Goal: Task Accomplishment & Management: Manage account settings

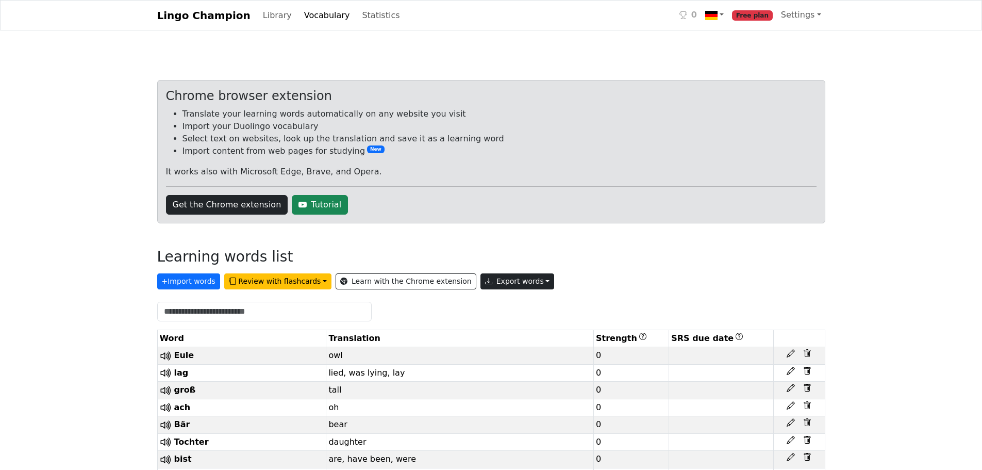
click at [481, 275] on button "Export words" at bounding box center [518, 281] width 74 height 16
click at [645, 218] on div "Chrome browser extension Translate your learning words automatically on any web…" at bounding box center [491, 151] width 668 height 143
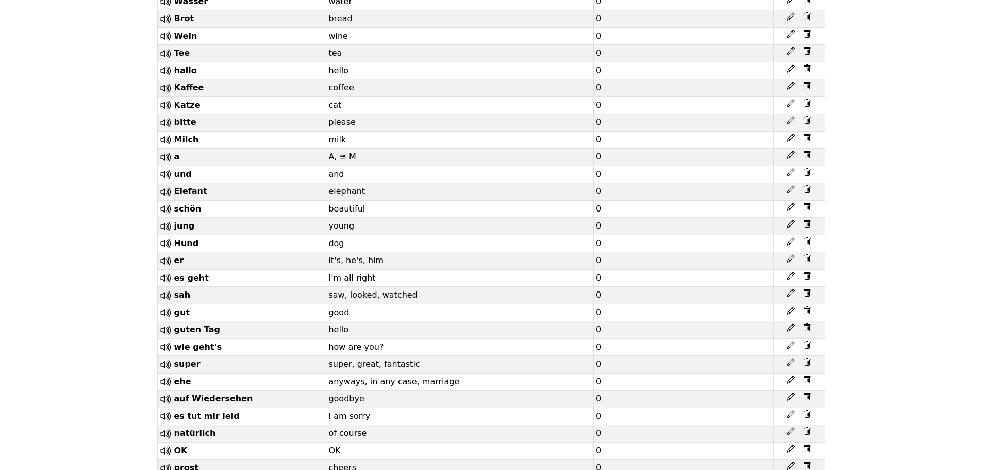
scroll to position [3991, 0]
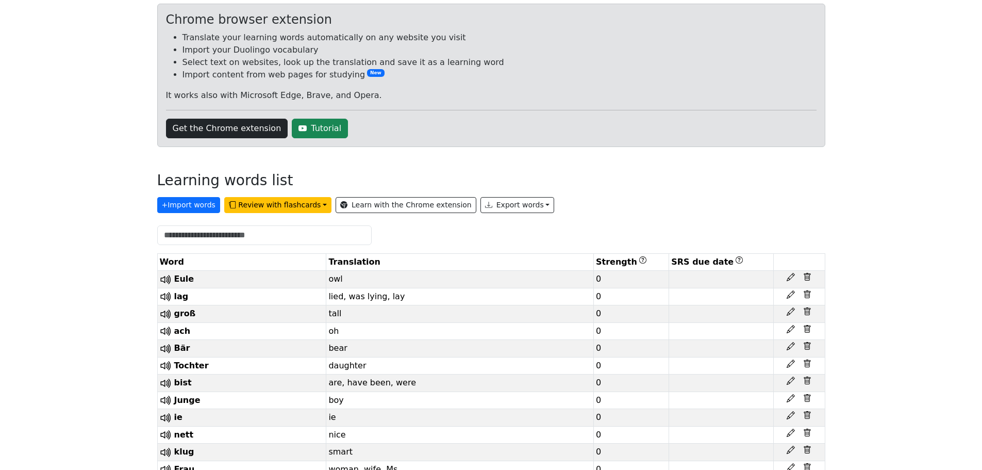
scroll to position [0, 0]
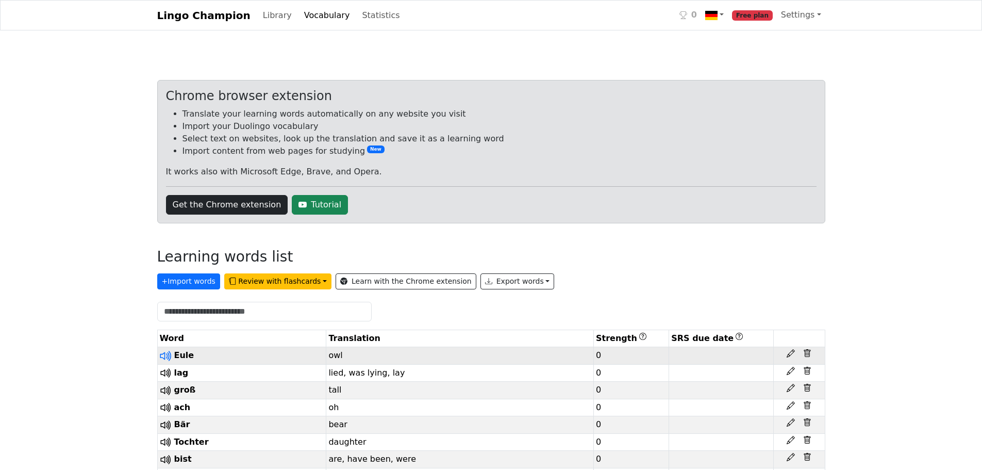
click at [165, 353] on icon at bounding box center [164, 356] width 8 height 8
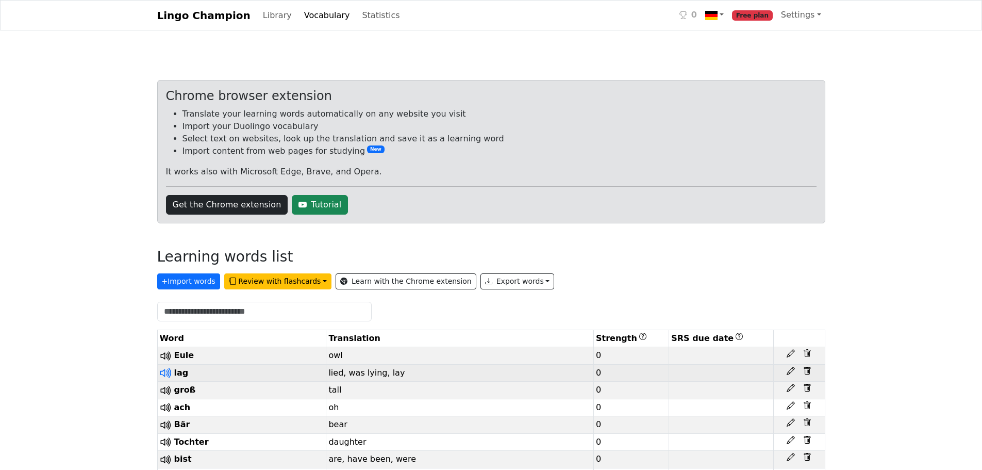
click at [163, 375] on icon at bounding box center [165, 372] width 13 height 13
click at [184, 374] on span "lag" at bounding box center [181, 373] width 14 height 10
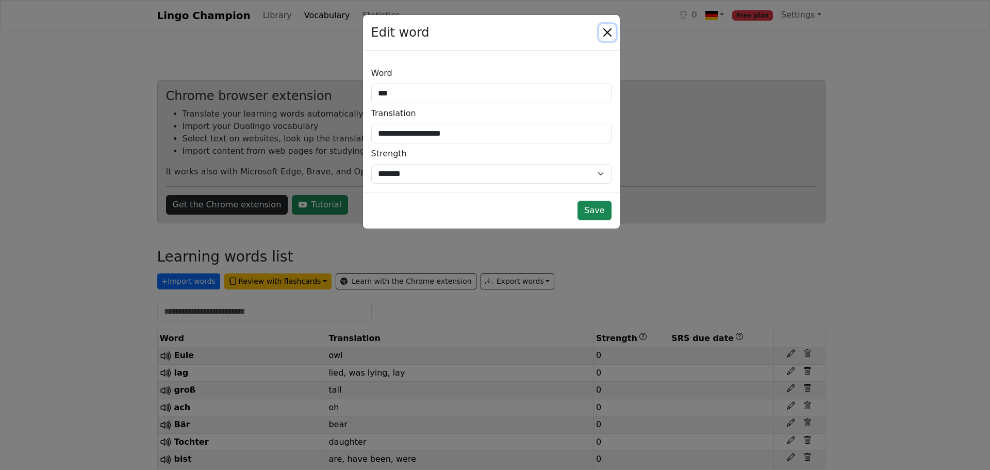
click at [604, 36] on button "Close" at bounding box center [607, 32] width 16 height 16
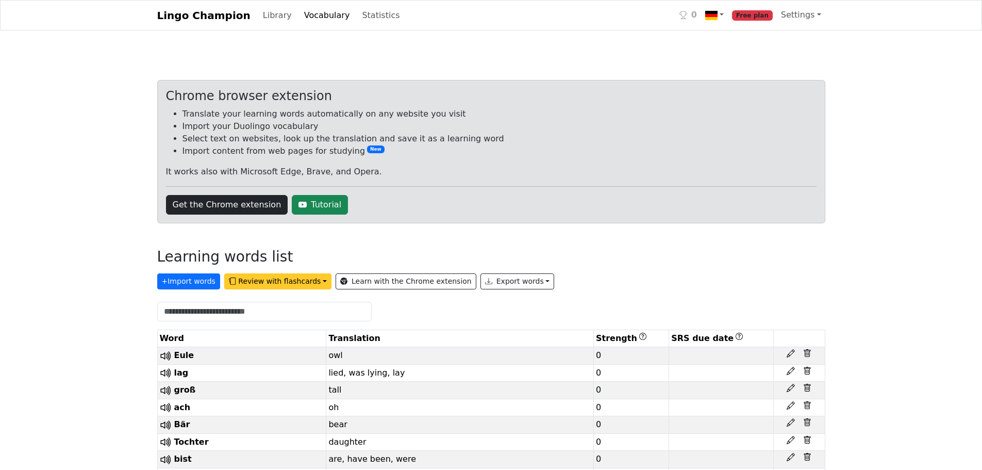
click at [256, 285] on button "Review with flashcards" at bounding box center [277, 281] width 107 height 16
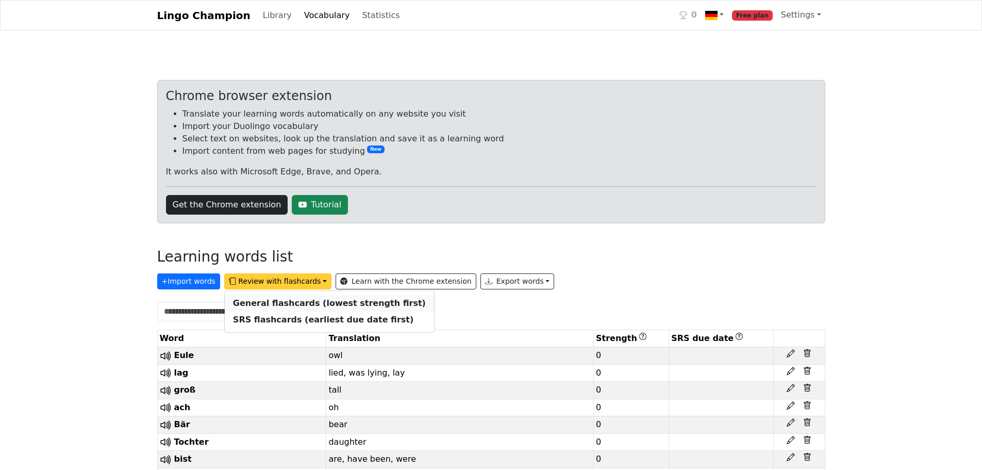
click at [257, 305] on strong "General flashcards (lowest strength first)" at bounding box center [329, 303] width 193 height 10
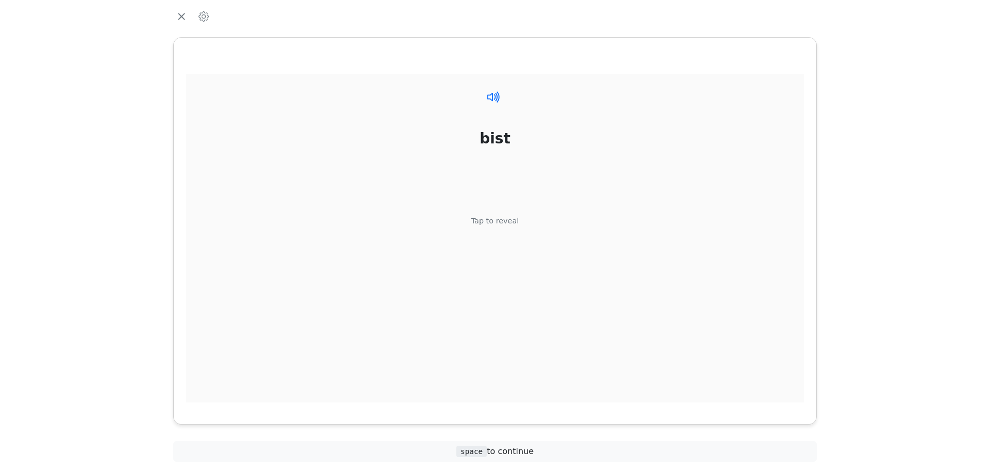
click at [490, 97] on icon at bounding box center [493, 96] width 15 height 15
click at [489, 212] on div "bist Tap to reveal" at bounding box center [495, 238] width 618 height 329
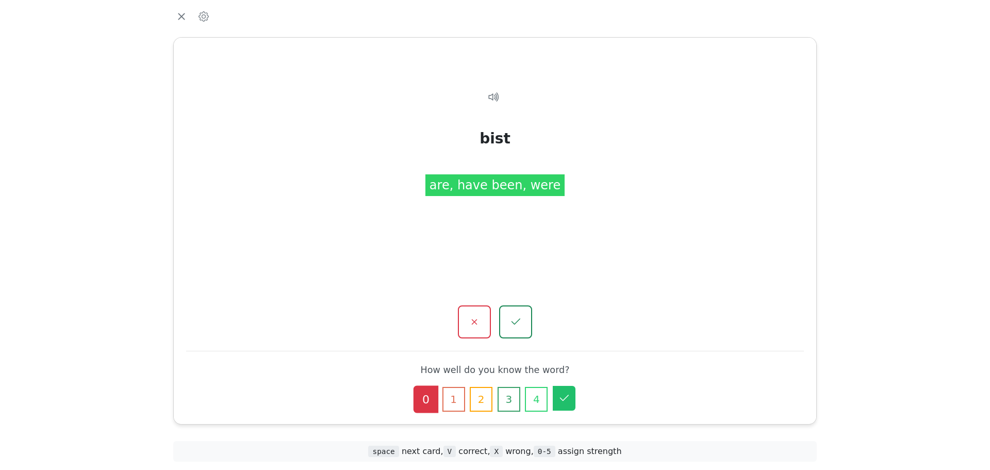
click at [560, 402] on icon "button" at bounding box center [564, 398] width 12 height 12
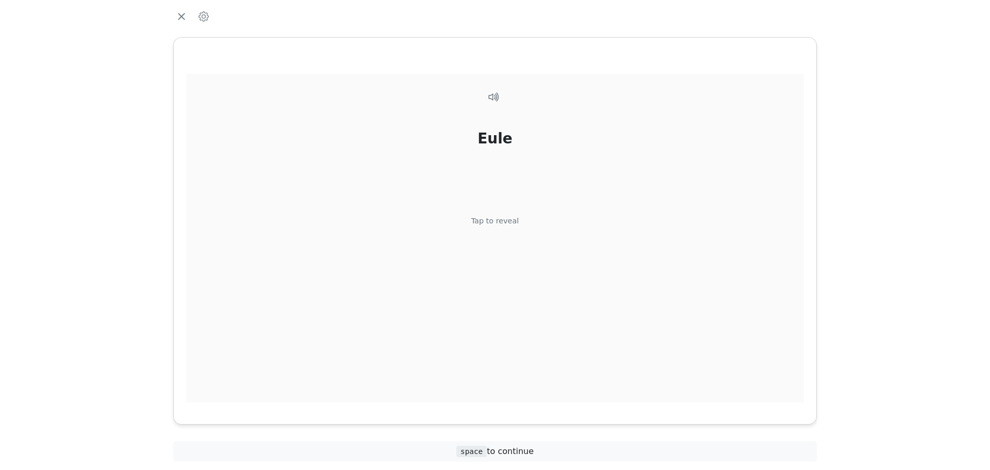
click at [497, 289] on div "Eule Tap to reveal" at bounding box center [495, 238] width 618 height 329
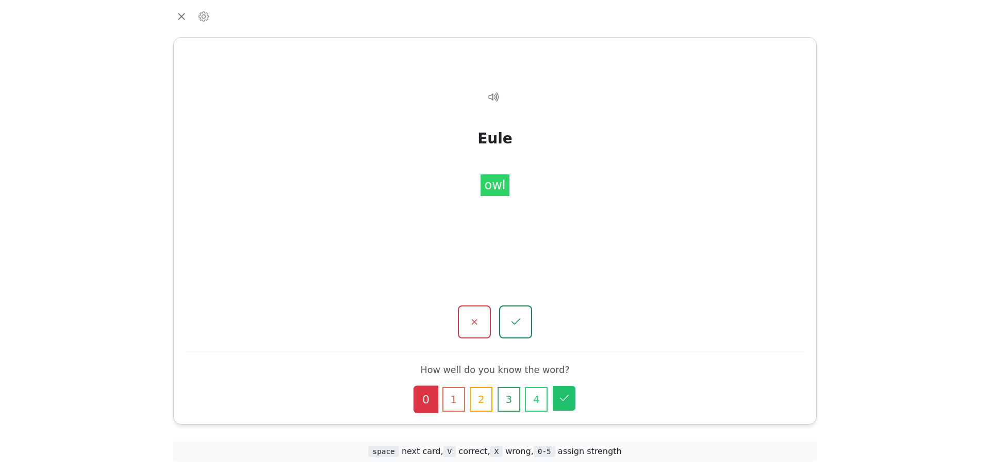
click at [562, 400] on icon "button" at bounding box center [564, 398] width 12 height 12
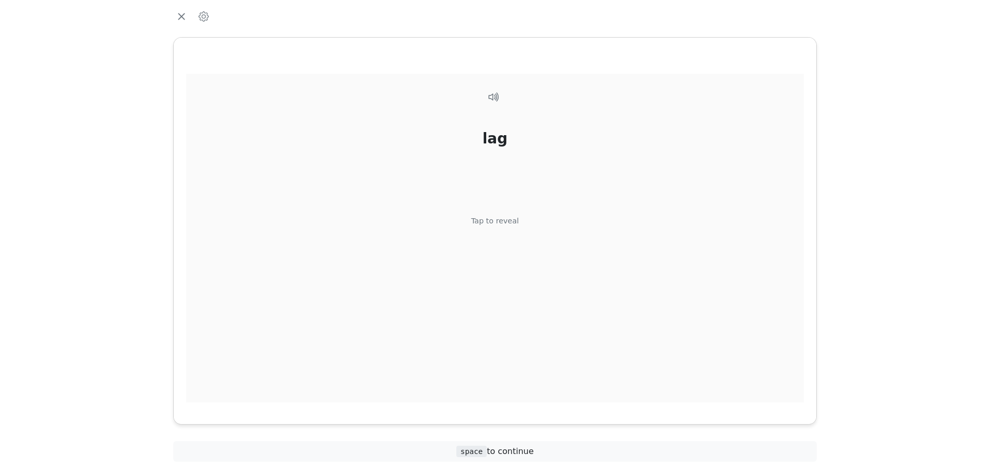
click at [534, 388] on div "lag Tap to reveal" at bounding box center [495, 238] width 618 height 329
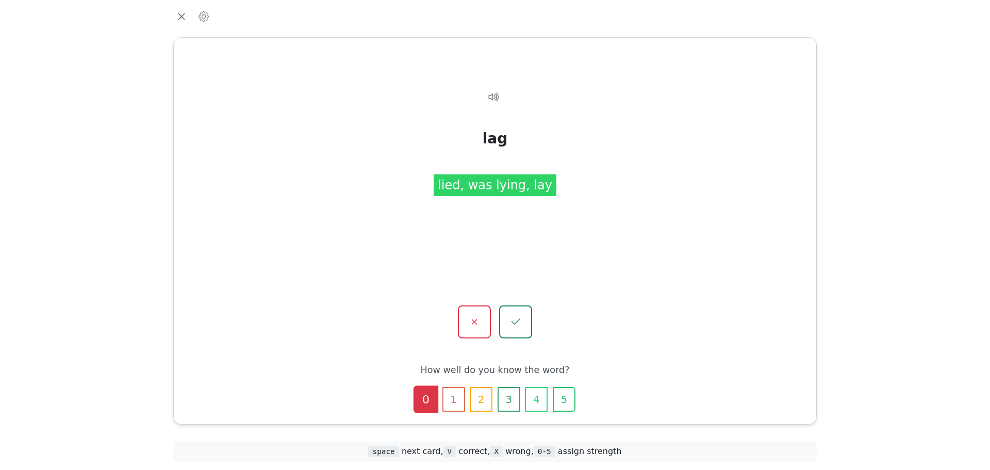
click at [552, 398] on div "0 1 2 3 4 5" at bounding box center [495, 399] width 190 height 25
click at [559, 402] on icon "button" at bounding box center [564, 398] width 12 height 12
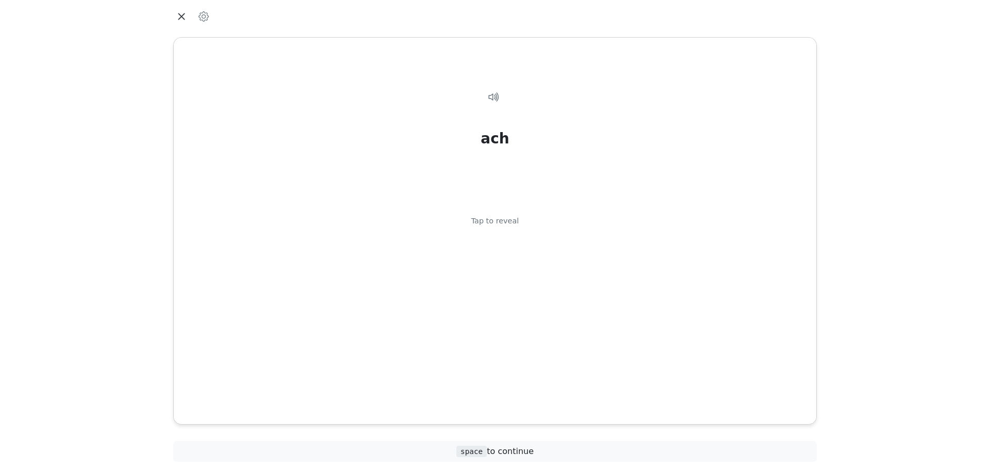
click at [175, 11] on icon "button" at bounding box center [181, 16] width 15 height 15
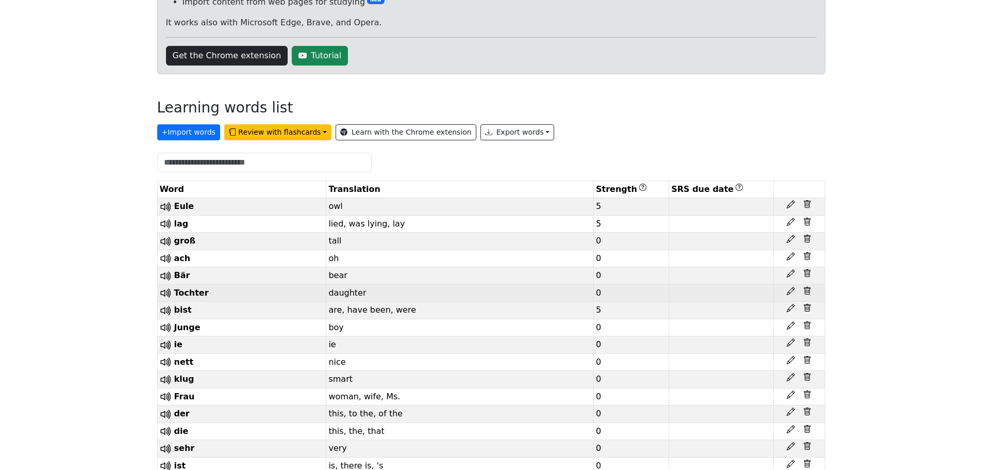
scroll to position [155, 0]
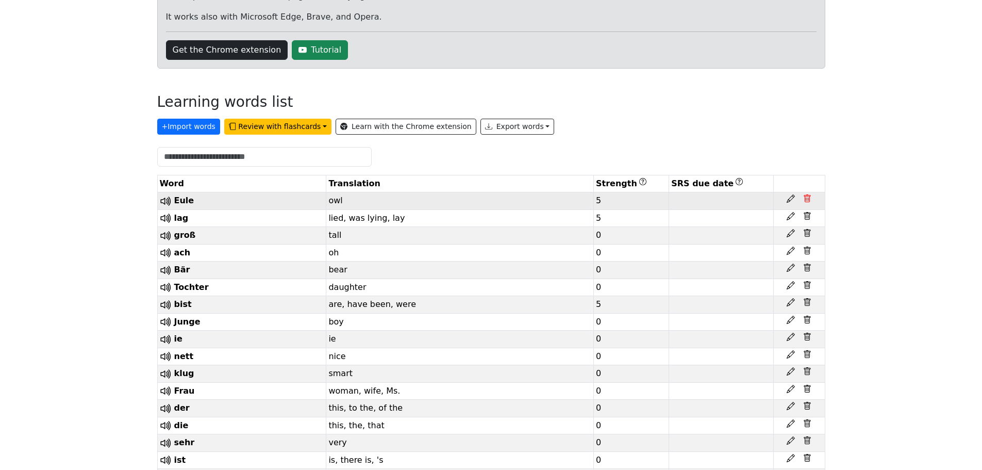
click at [804, 202] on icon at bounding box center [807, 198] width 8 height 8
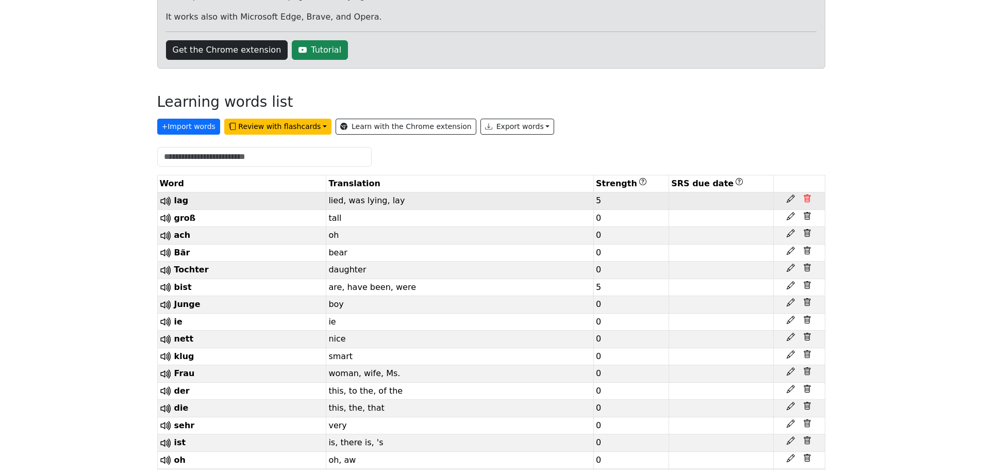
click at [804, 202] on icon at bounding box center [807, 198] width 8 height 8
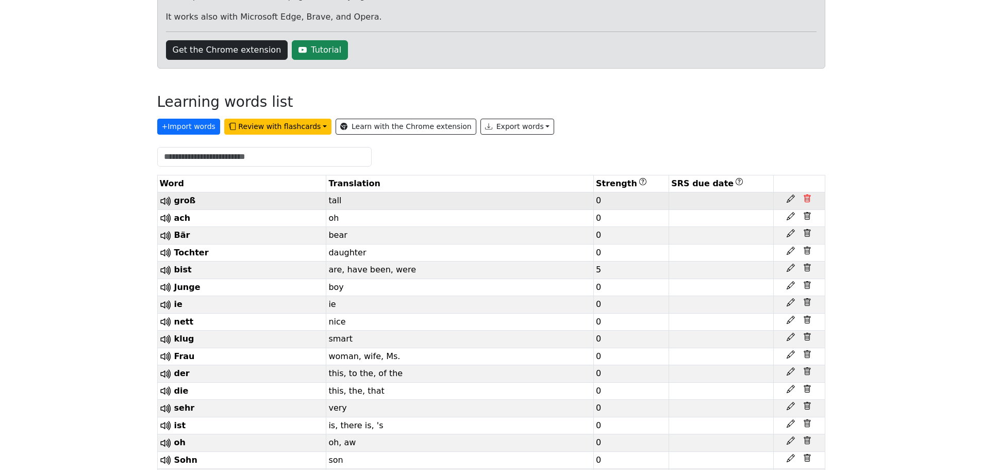
click at [804, 202] on icon at bounding box center [807, 198] width 8 height 8
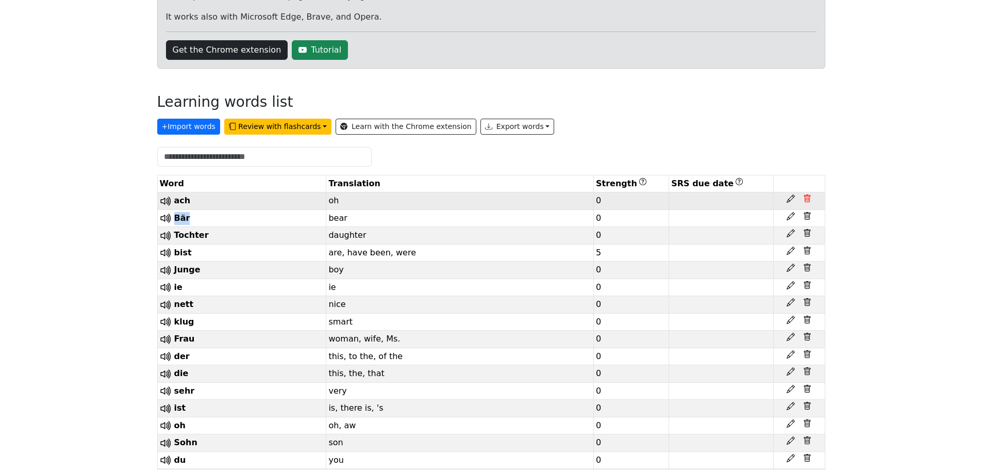
click at [804, 202] on icon at bounding box center [807, 198] width 8 height 8
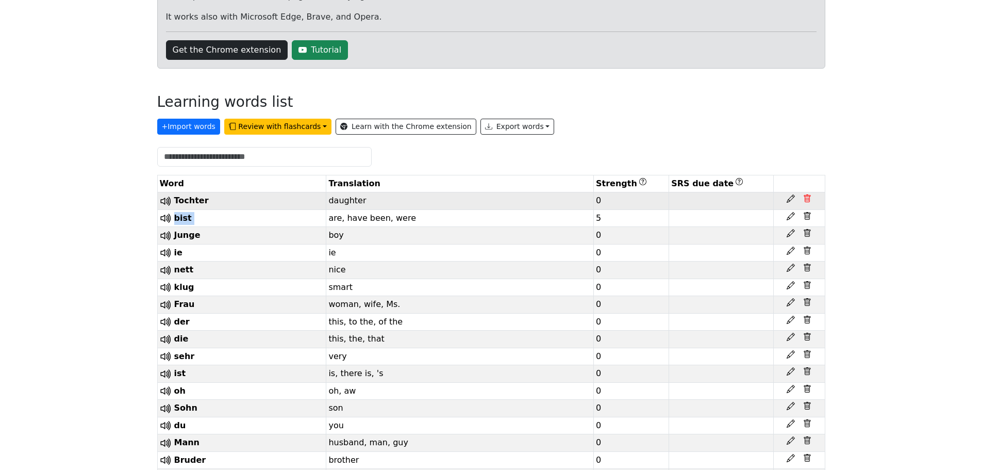
click at [804, 202] on icon at bounding box center [807, 198] width 8 height 8
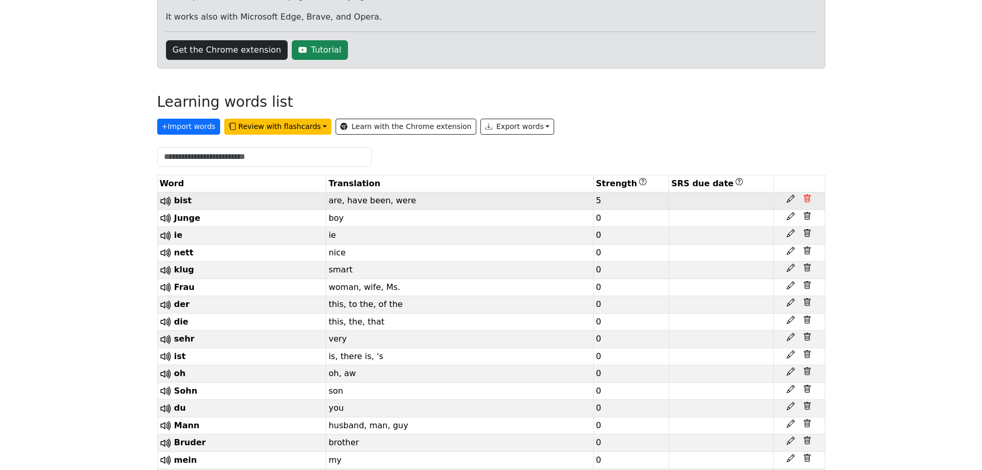
click at [807, 201] on icon at bounding box center [807, 198] width 8 height 8
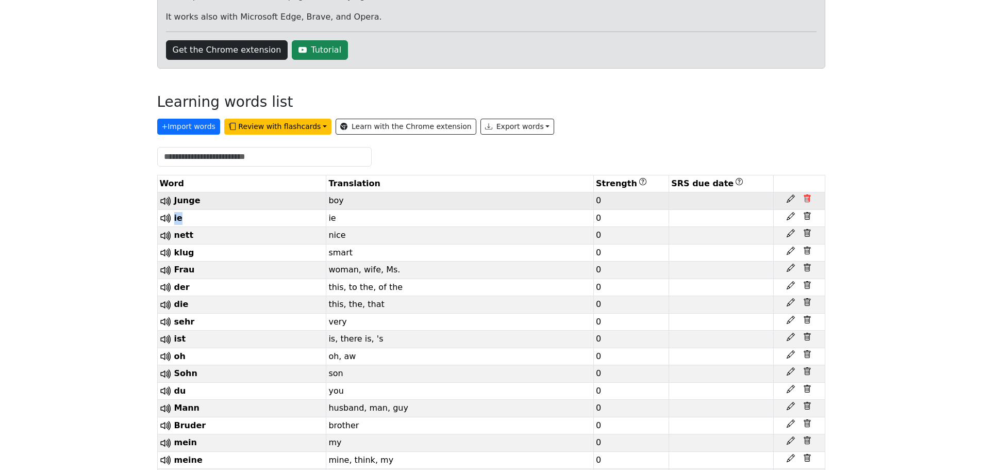
click at [807, 201] on icon at bounding box center [807, 198] width 8 height 8
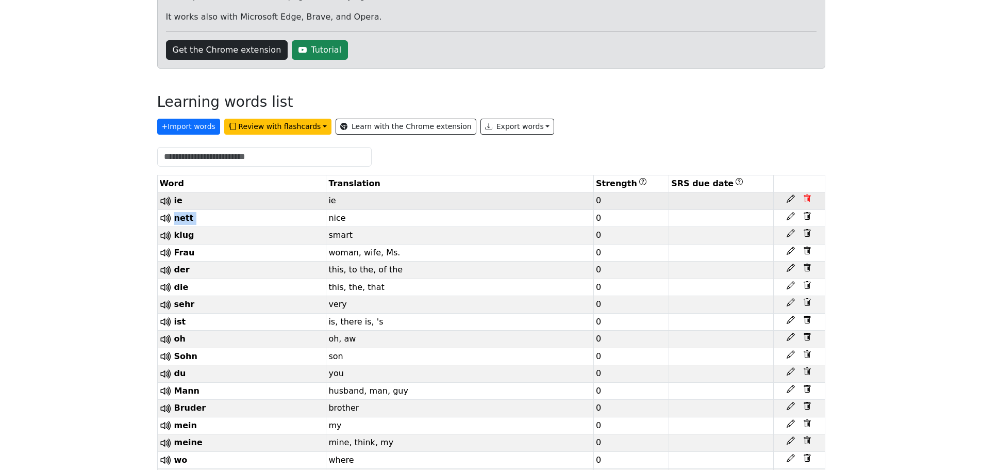
click at [807, 201] on icon at bounding box center [807, 198] width 8 height 8
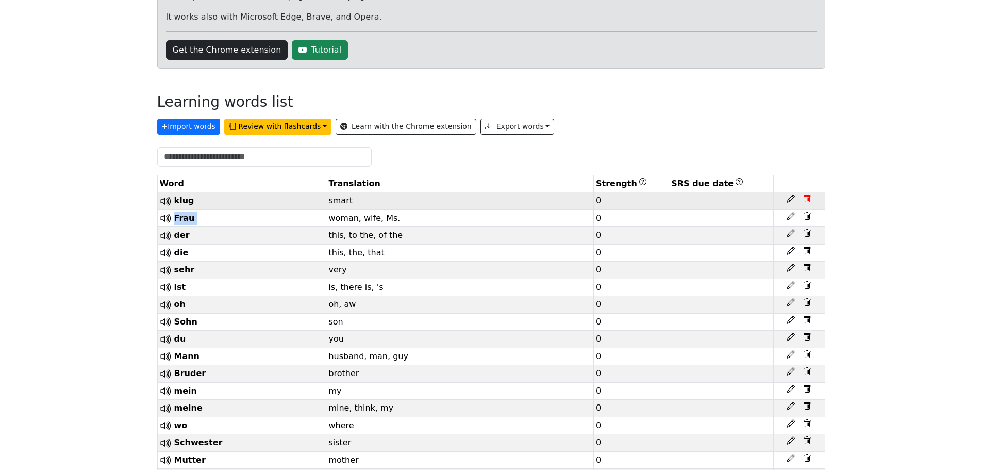
click at [807, 201] on icon at bounding box center [807, 198] width 8 height 8
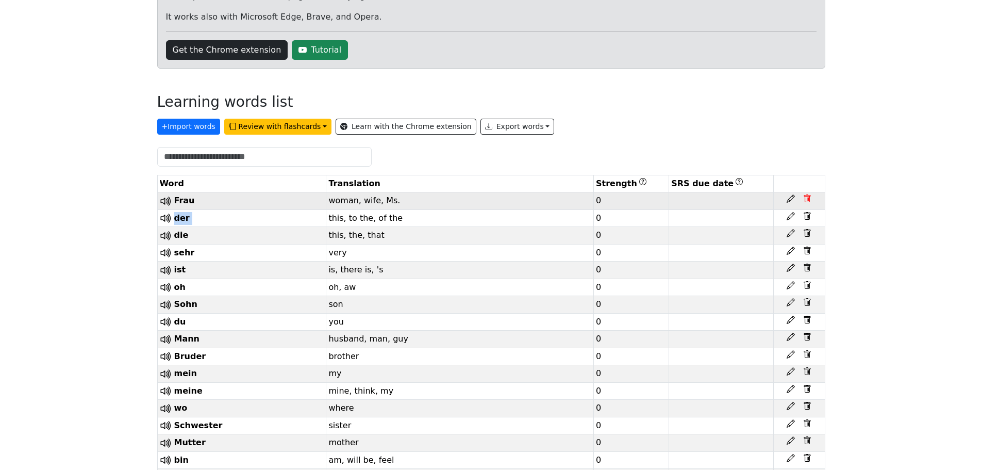
click at [807, 201] on icon at bounding box center [807, 198] width 8 height 8
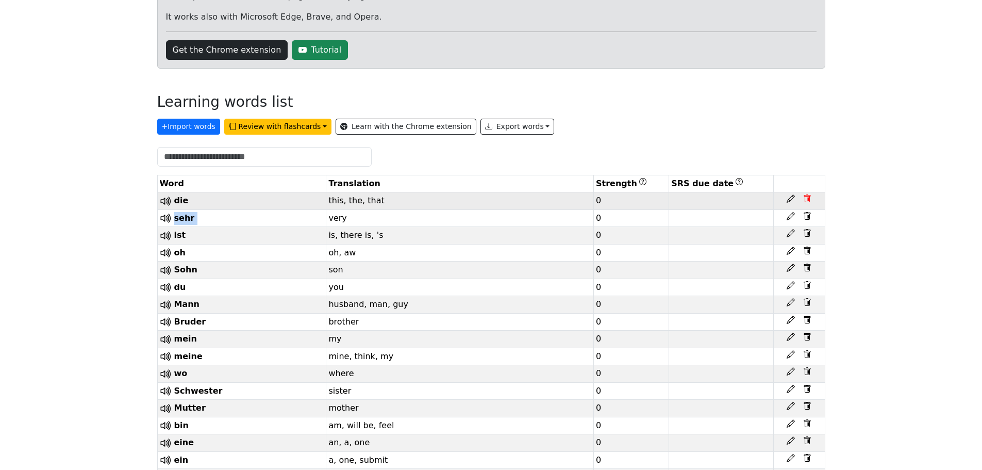
click at [807, 201] on icon at bounding box center [807, 198] width 8 height 8
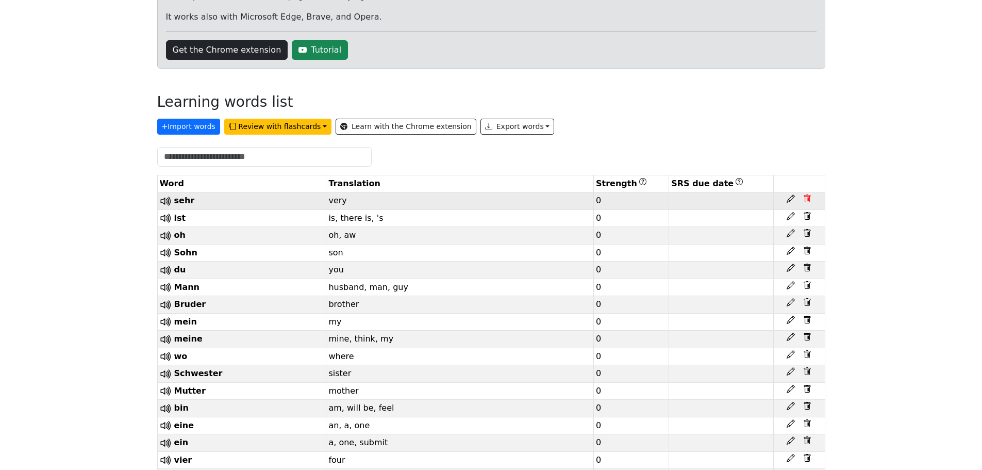
click at [807, 201] on icon at bounding box center [807, 198] width 8 height 8
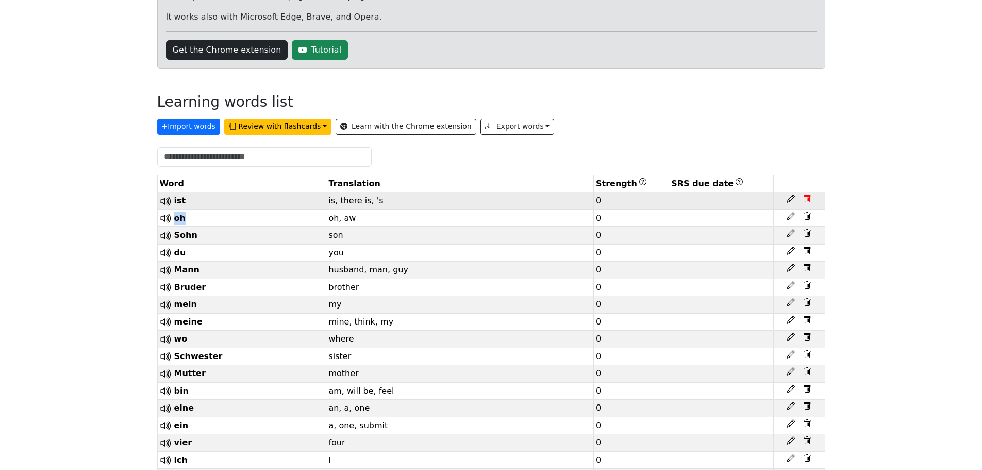
click at [807, 201] on icon at bounding box center [807, 198] width 8 height 8
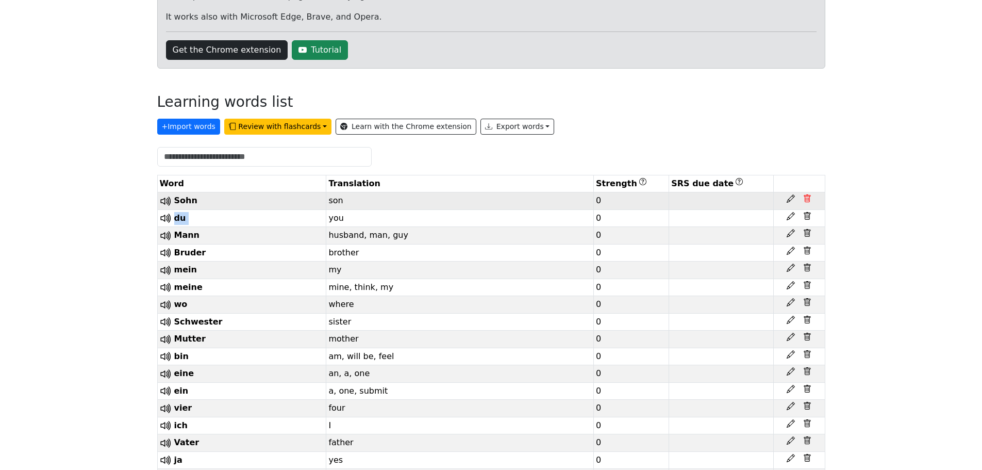
click at [807, 201] on icon at bounding box center [807, 198] width 8 height 8
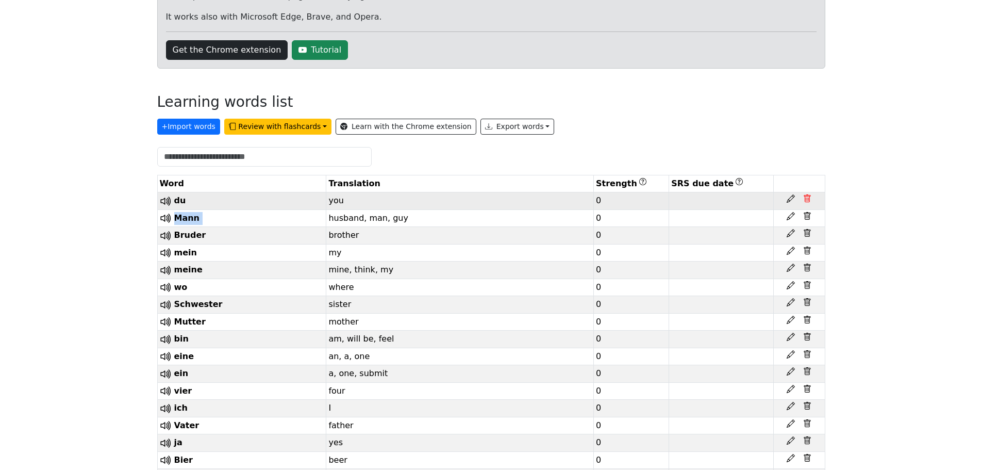
click at [807, 201] on icon at bounding box center [807, 198] width 8 height 8
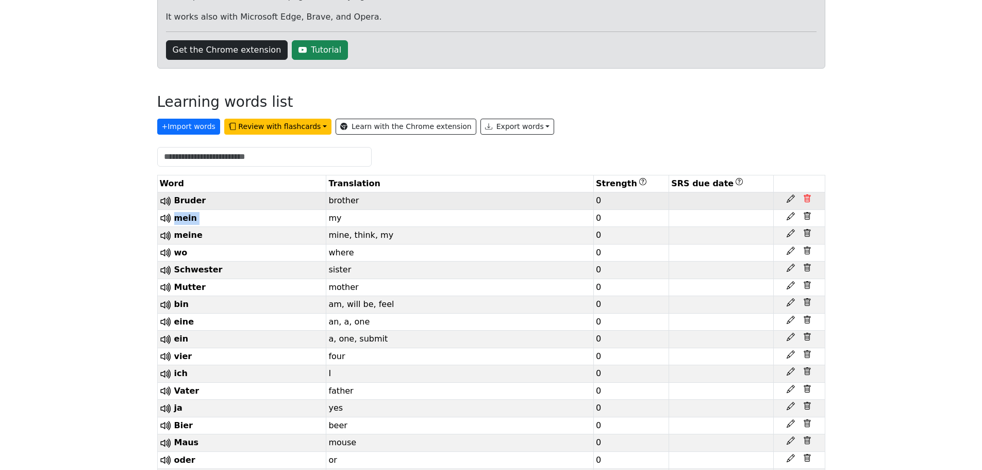
click at [807, 201] on icon at bounding box center [807, 198] width 8 height 8
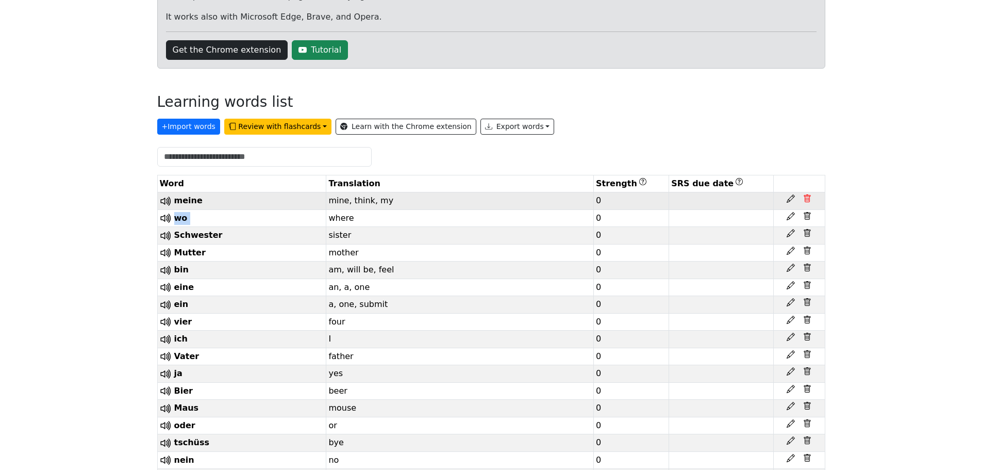
click at [807, 201] on icon at bounding box center [807, 198] width 8 height 8
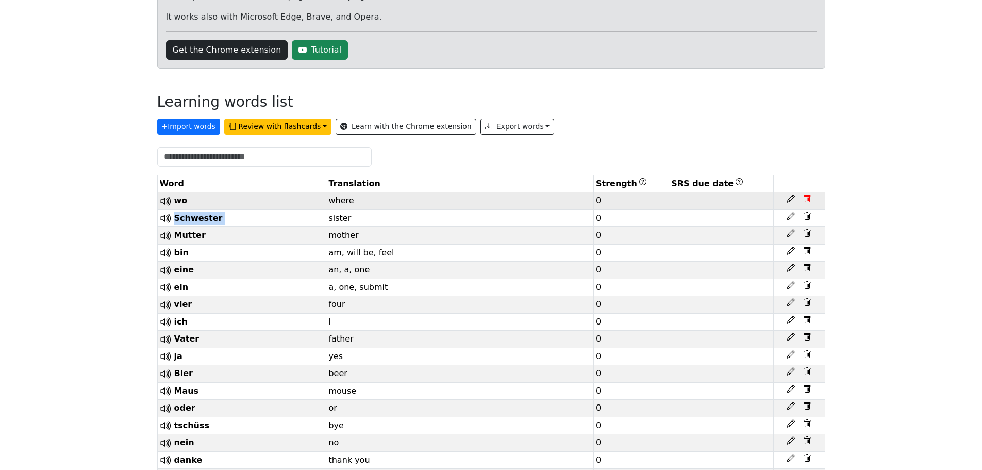
click at [807, 201] on icon at bounding box center [807, 198] width 8 height 8
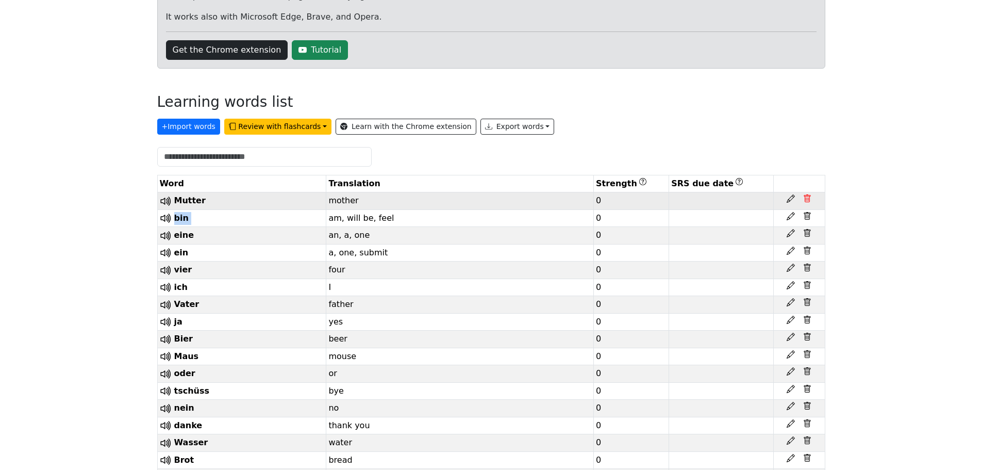
click at [807, 201] on icon at bounding box center [807, 198] width 8 height 8
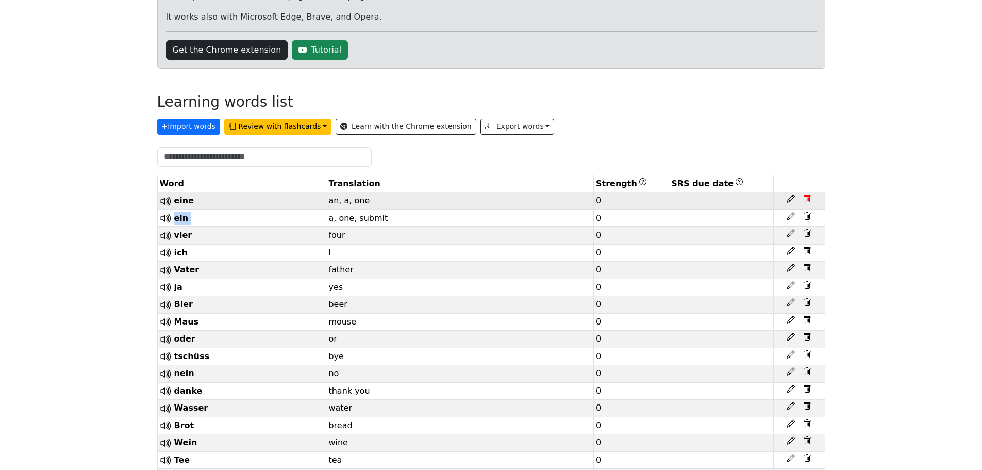
click at [807, 201] on icon at bounding box center [807, 198] width 8 height 8
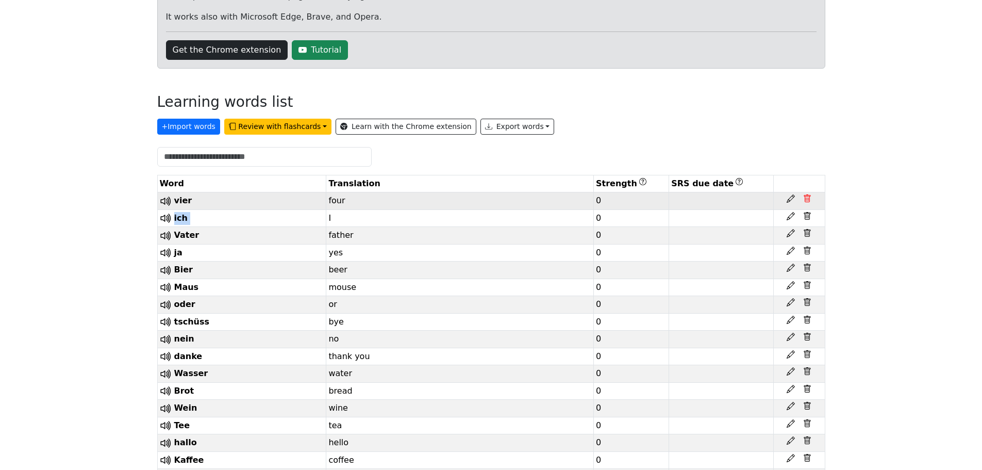
click at [807, 201] on icon at bounding box center [807, 198] width 8 height 8
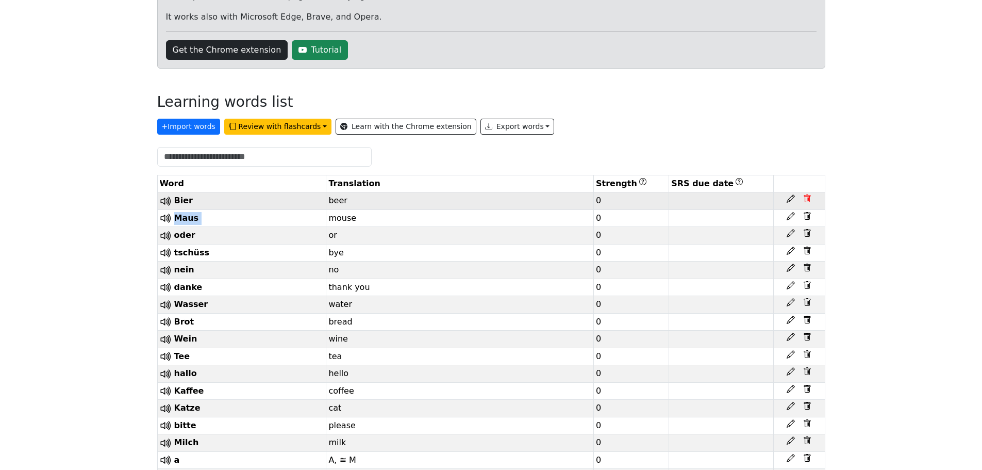
click at [807, 201] on icon at bounding box center [807, 198] width 8 height 8
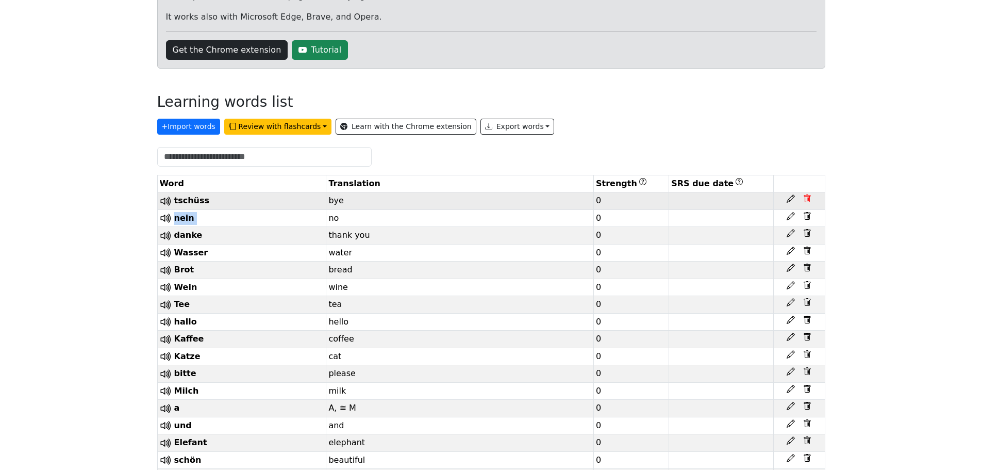
click at [807, 201] on icon at bounding box center [807, 198] width 8 height 8
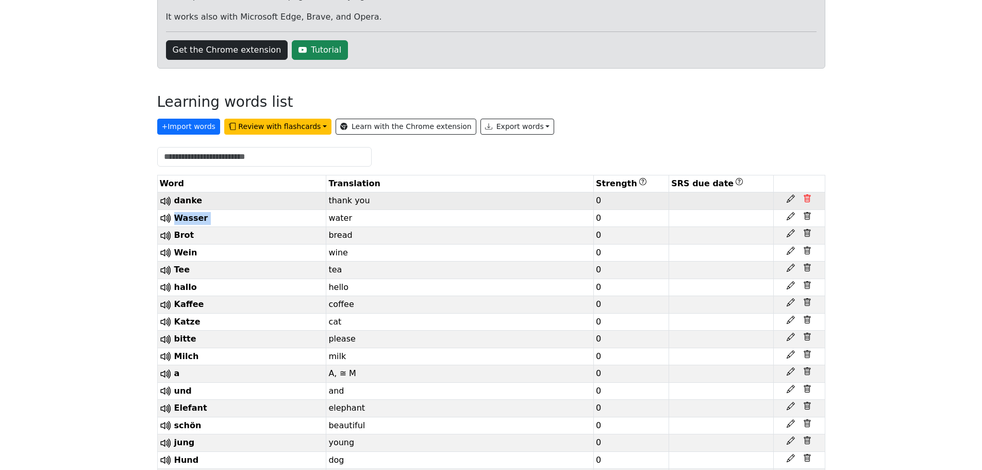
click at [807, 201] on icon at bounding box center [807, 198] width 8 height 8
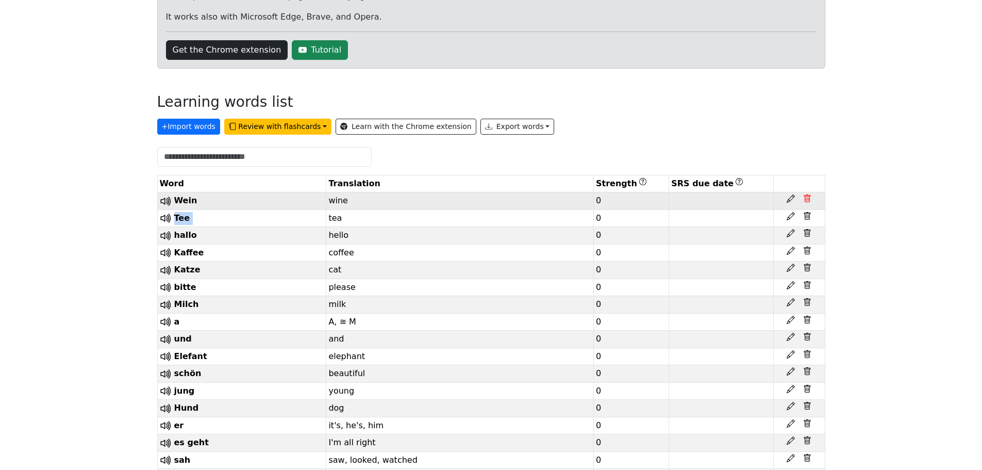
click at [807, 201] on icon at bounding box center [807, 198] width 8 height 8
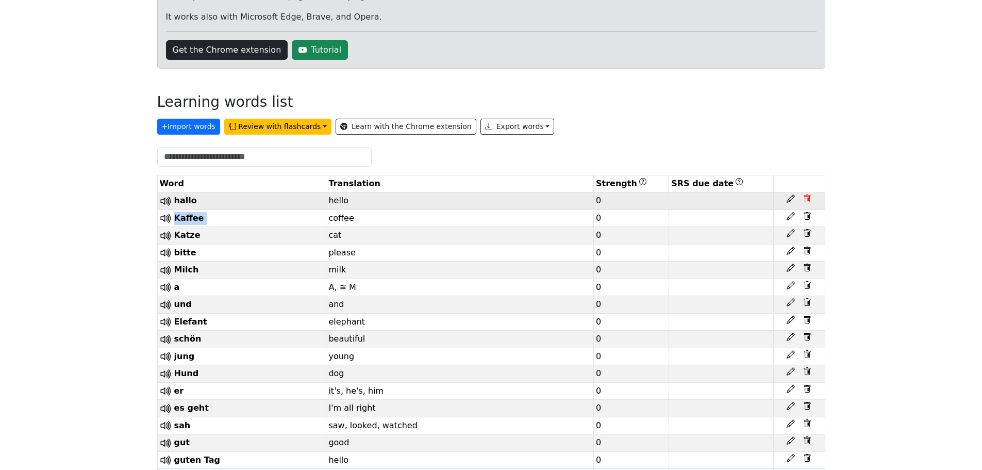
click at [807, 201] on icon at bounding box center [807, 198] width 8 height 8
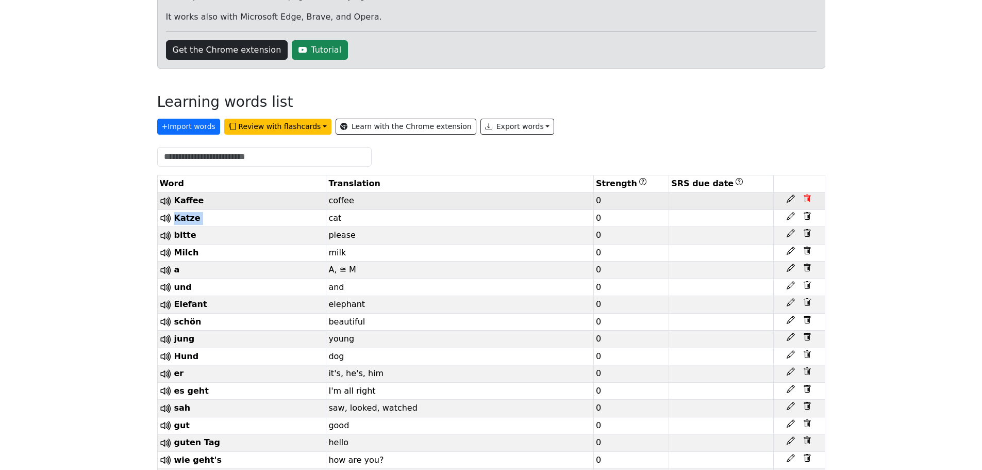
click at [807, 201] on icon at bounding box center [807, 198] width 8 height 8
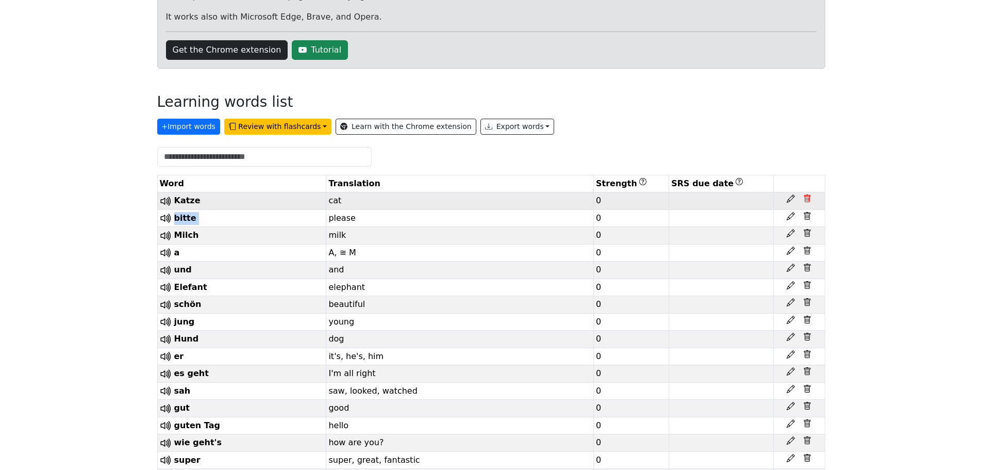
click at [807, 201] on icon at bounding box center [807, 198] width 8 height 8
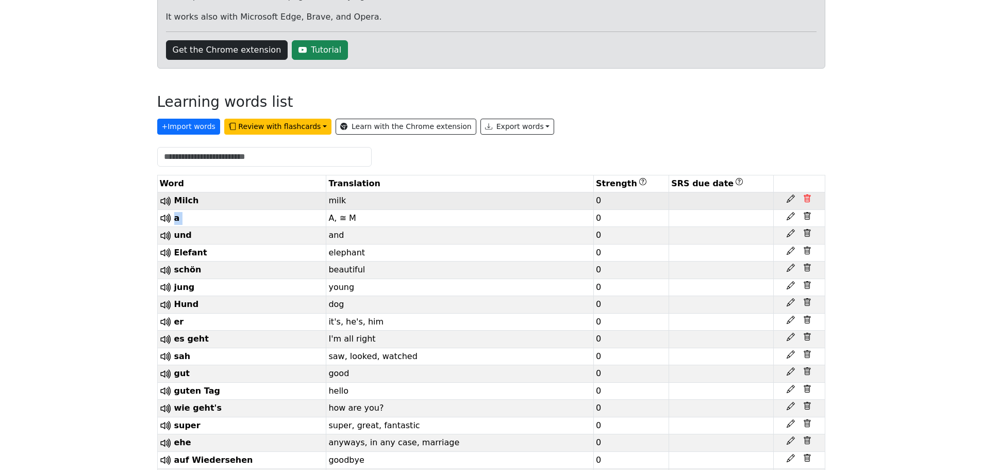
click at [807, 201] on icon at bounding box center [807, 198] width 8 height 8
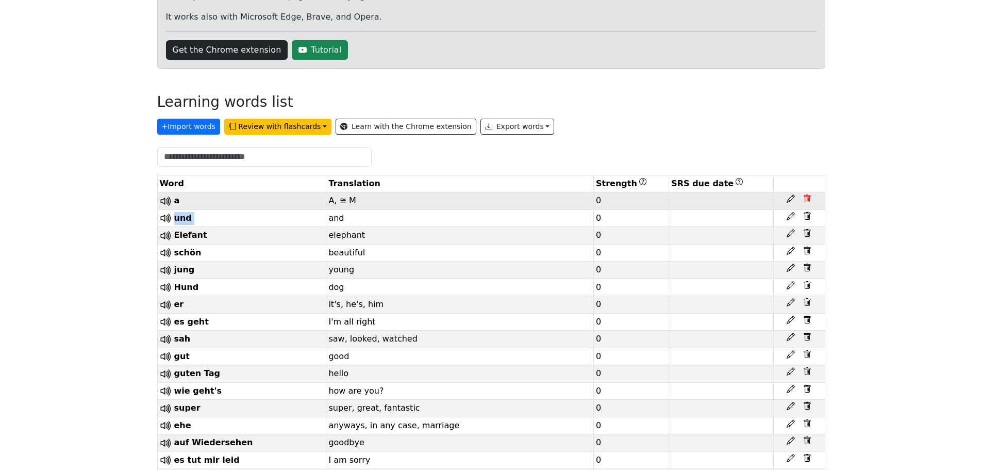
click at [807, 201] on icon at bounding box center [807, 198] width 8 height 8
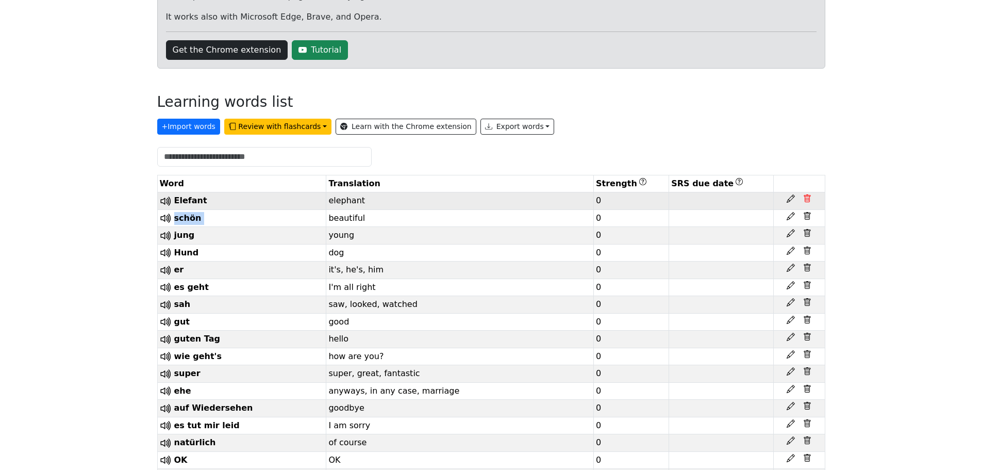
click at [807, 201] on icon at bounding box center [807, 198] width 8 height 8
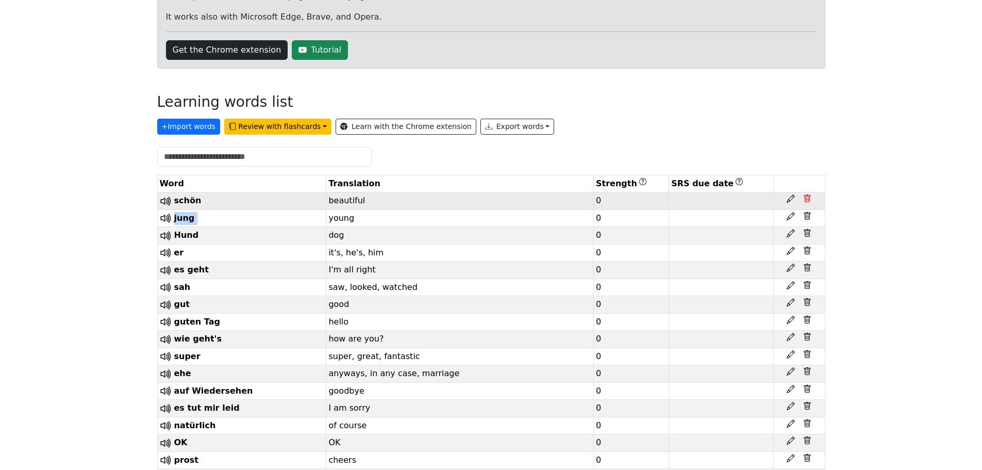
click at [807, 201] on icon at bounding box center [807, 198] width 8 height 8
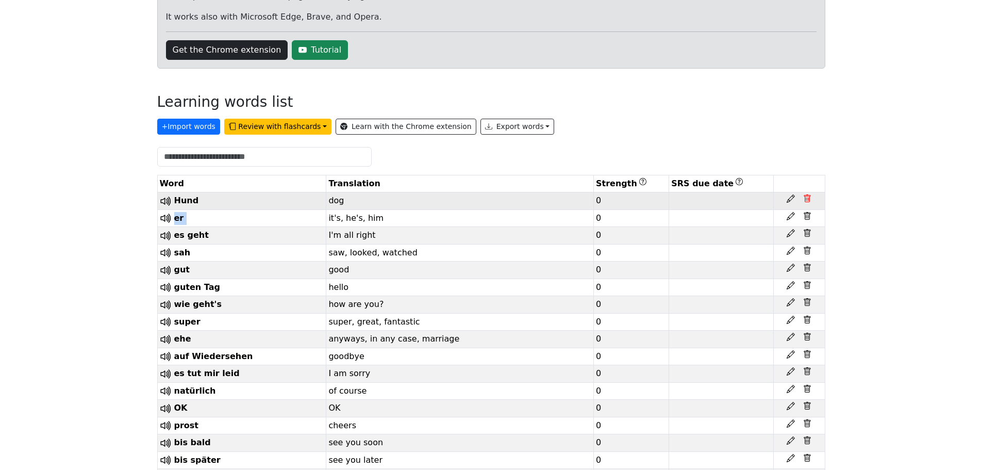
click at [807, 201] on icon at bounding box center [807, 198] width 8 height 8
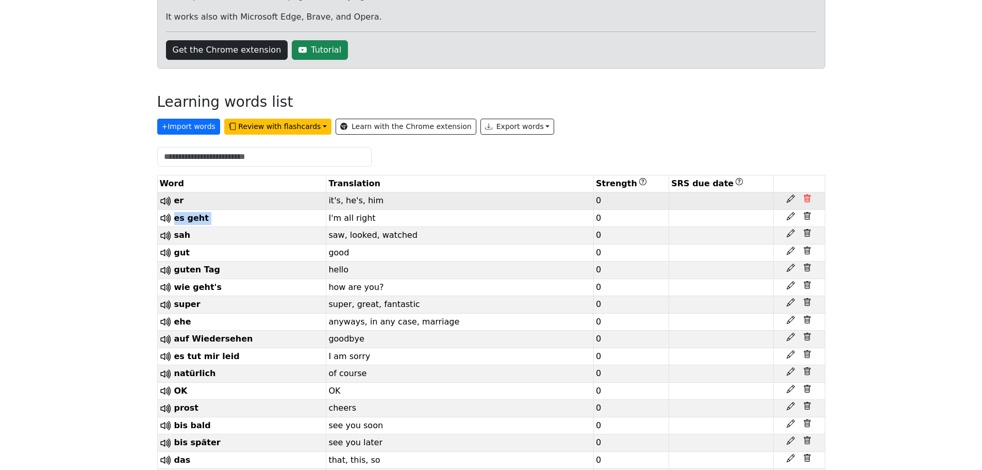
click at [807, 201] on icon at bounding box center [807, 198] width 8 height 8
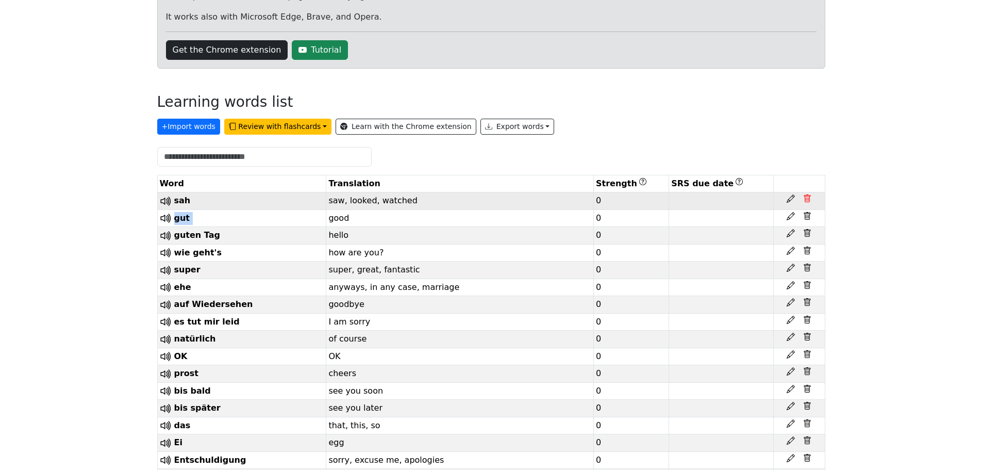
click at [807, 201] on icon at bounding box center [807, 198] width 8 height 8
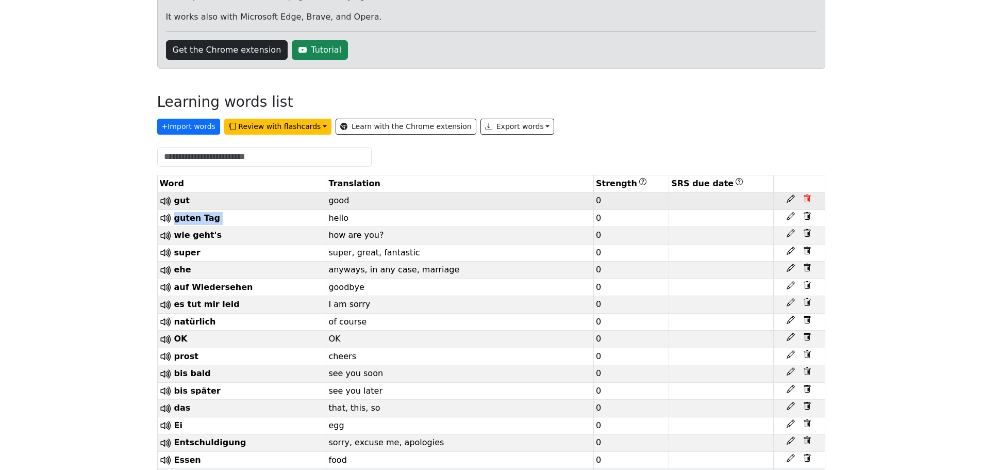
click at [807, 201] on icon at bounding box center [807, 198] width 8 height 8
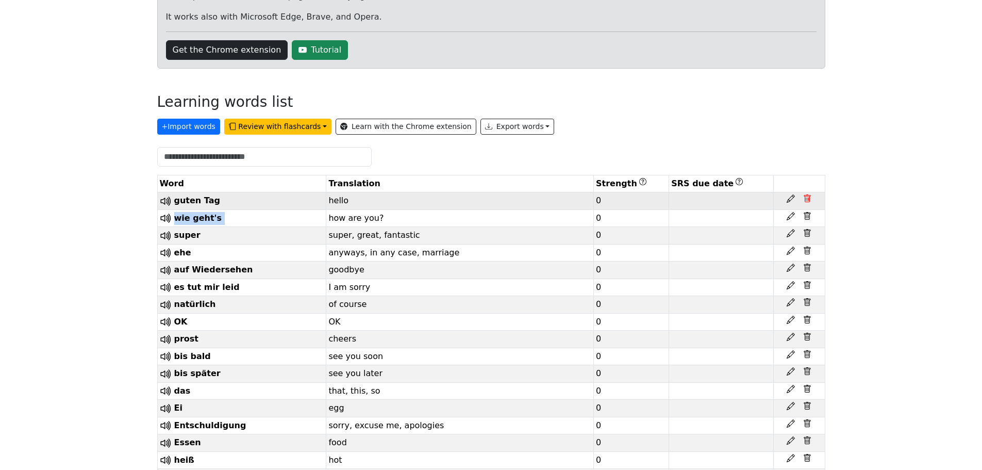
click at [807, 201] on icon at bounding box center [807, 198] width 8 height 8
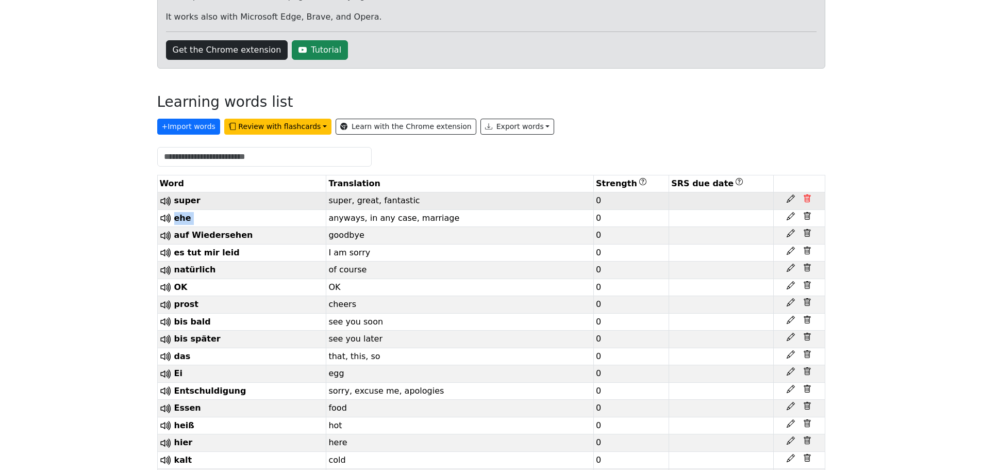
click at [807, 201] on icon at bounding box center [807, 198] width 8 height 8
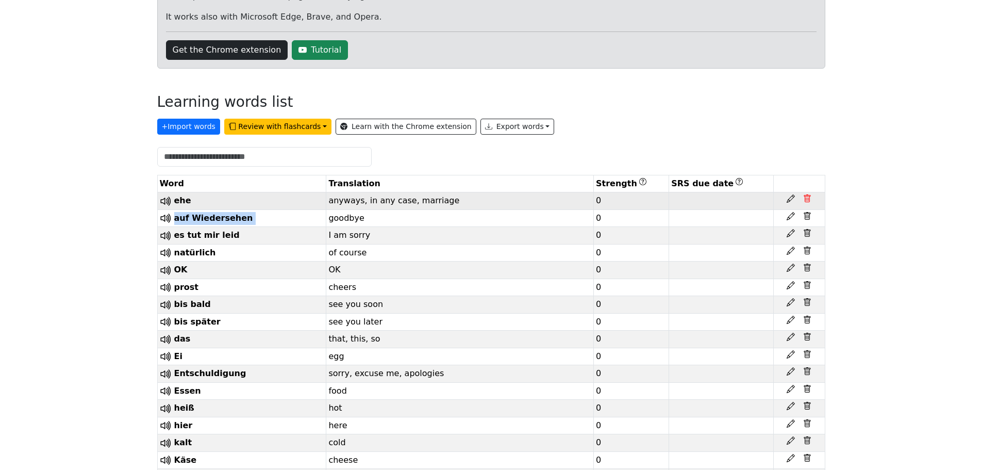
click at [807, 201] on icon at bounding box center [807, 198] width 8 height 8
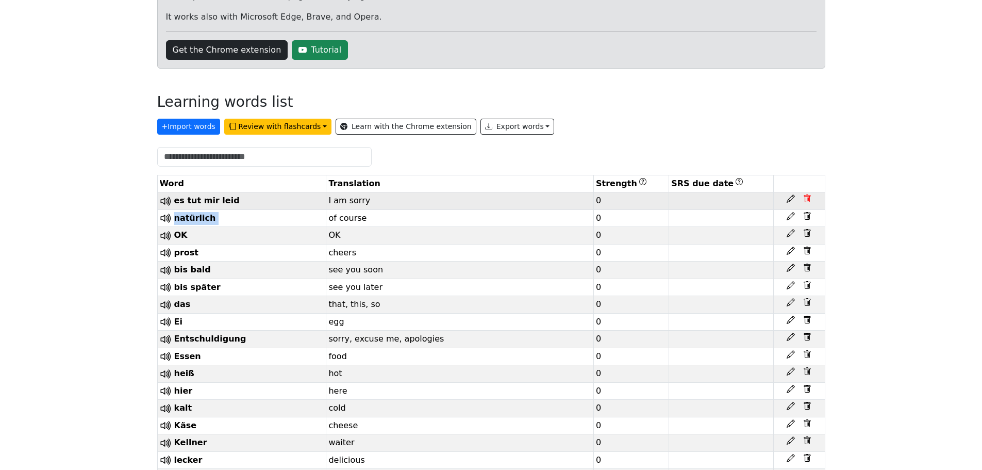
click at [807, 201] on icon at bounding box center [807, 198] width 8 height 8
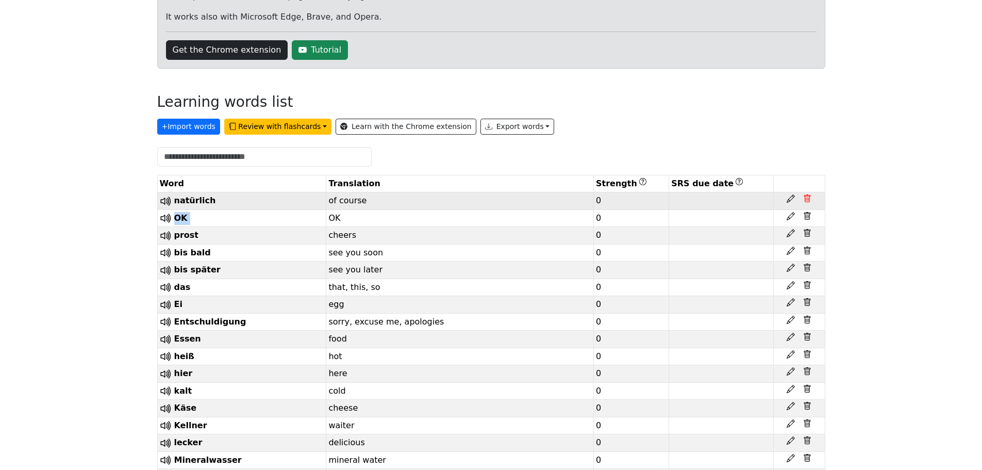
click at [807, 201] on icon at bounding box center [807, 198] width 8 height 8
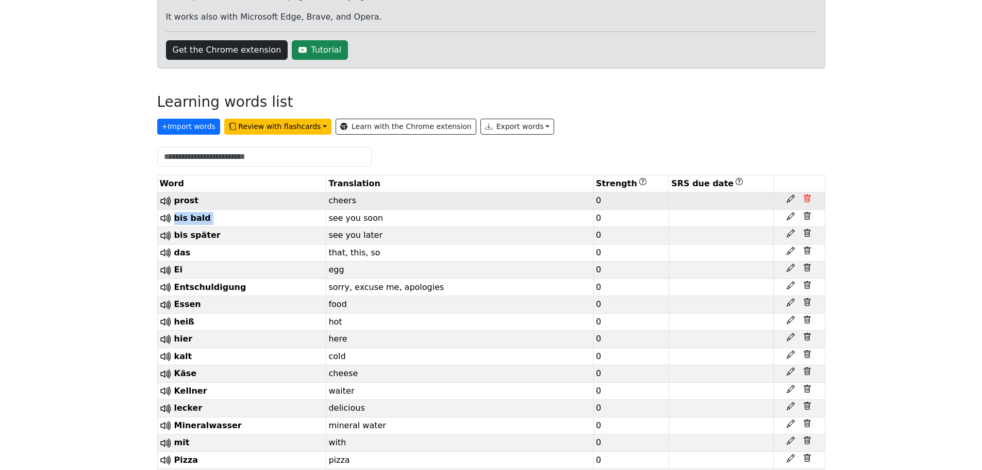
click at [807, 201] on icon at bounding box center [807, 198] width 8 height 8
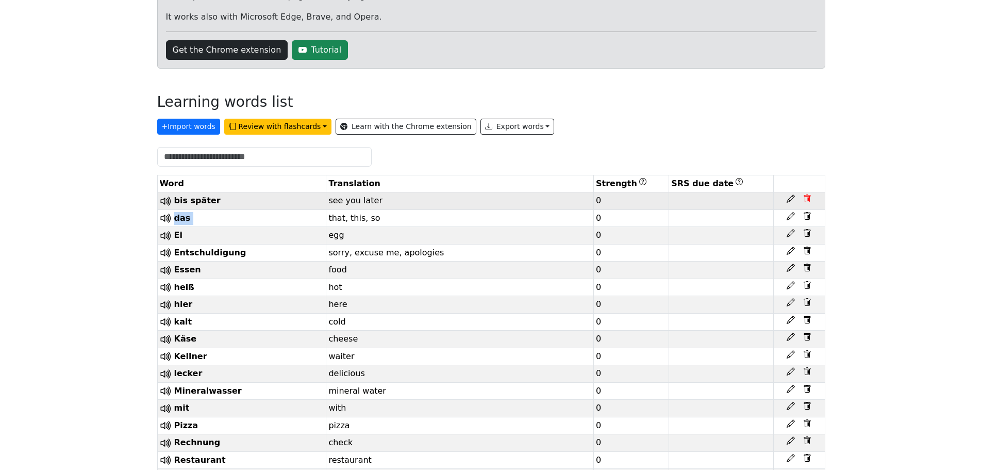
click at [807, 201] on icon at bounding box center [807, 198] width 8 height 8
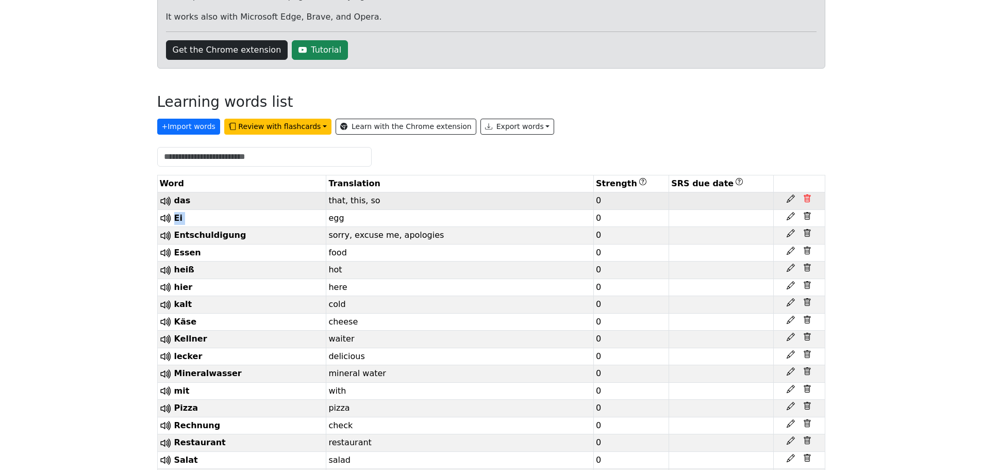
click at [807, 201] on icon at bounding box center [807, 198] width 8 height 8
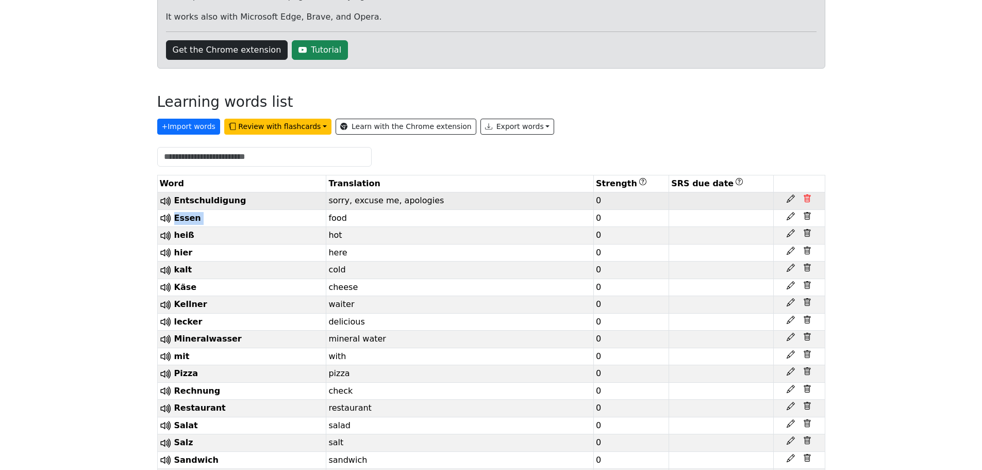
click at [807, 201] on icon at bounding box center [807, 198] width 8 height 8
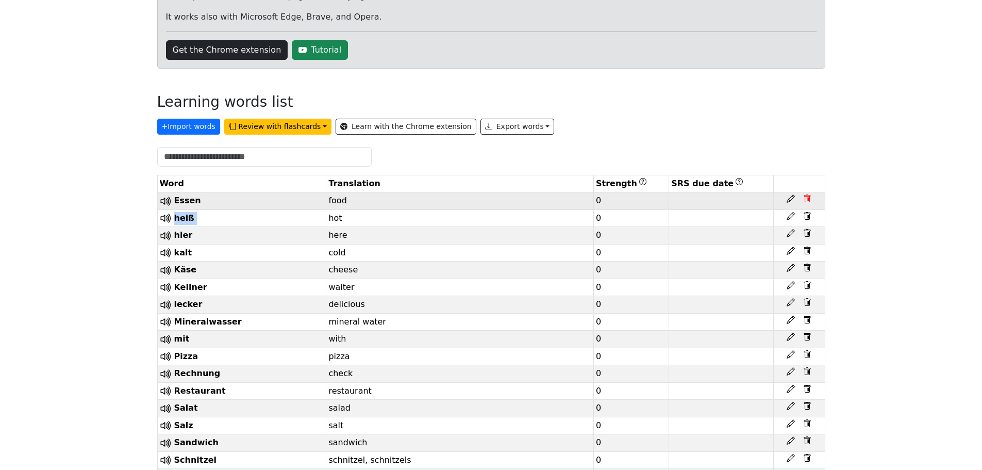
click at [807, 201] on icon at bounding box center [807, 198] width 8 height 8
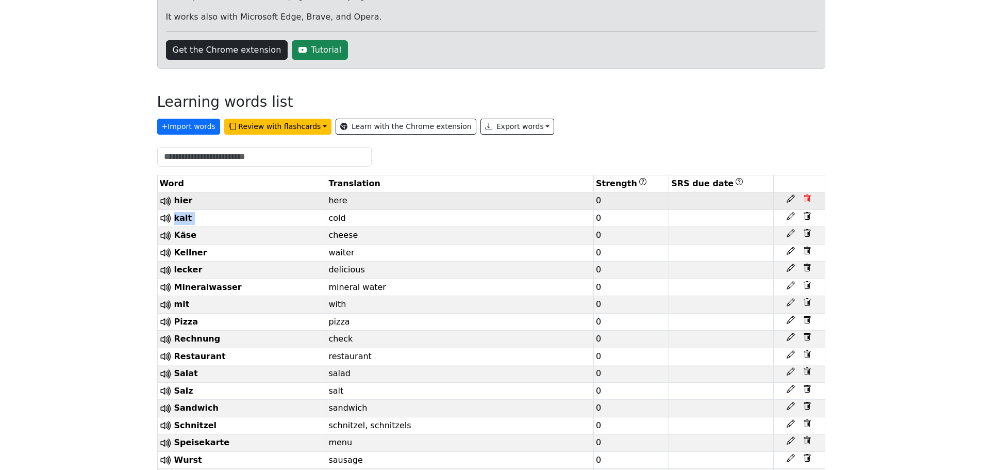
click at [807, 201] on icon at bounding box center [807, 198] width 8 height 8
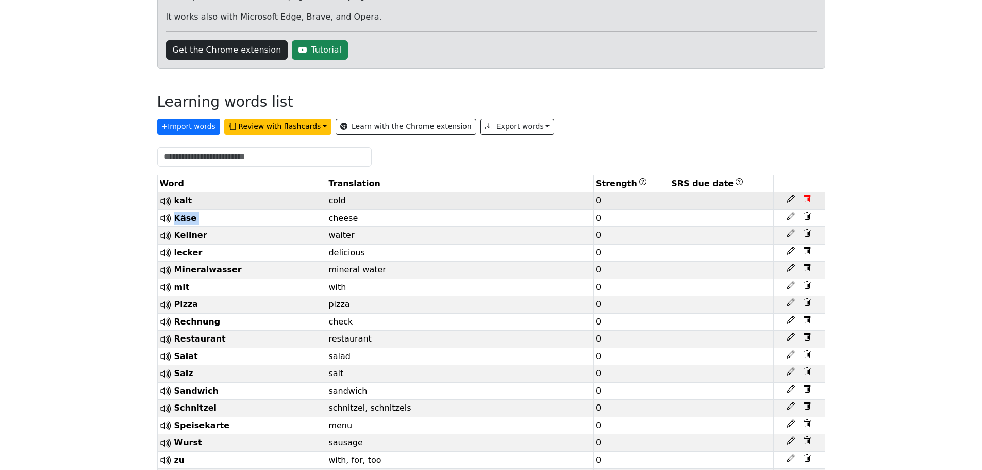
click at [807, 201] on icon at bounding box center [807, 198] width 8 height 8
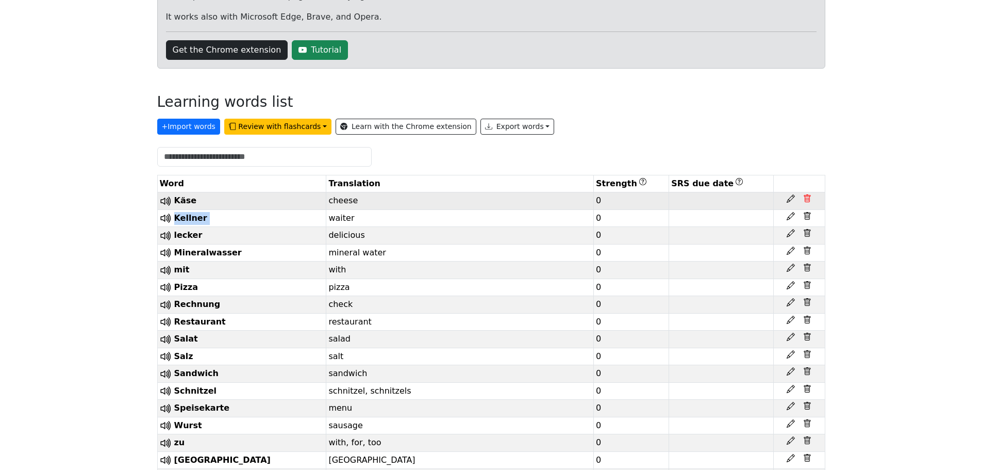
click at [807, 201] on icon at bounding box center [807, 198] width 8 height 8
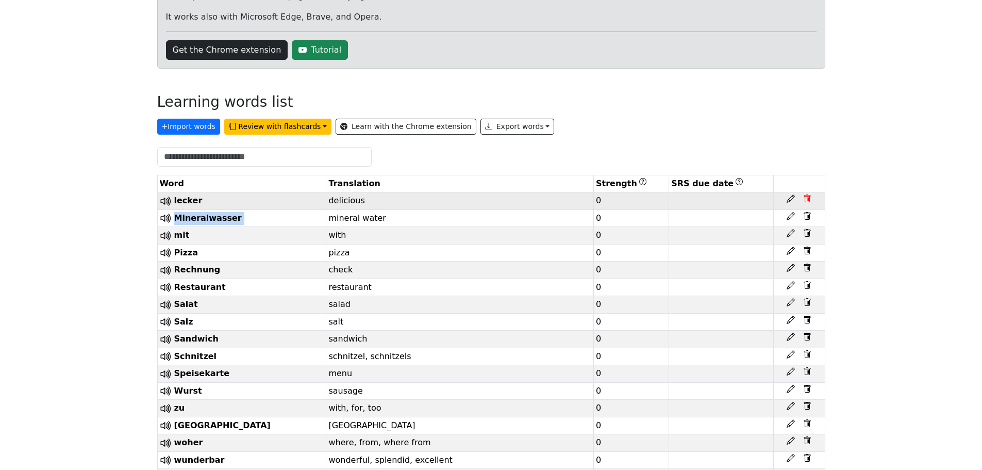
click at [807, 201] on icon at bounding box center [807, 198] width 8 height 8
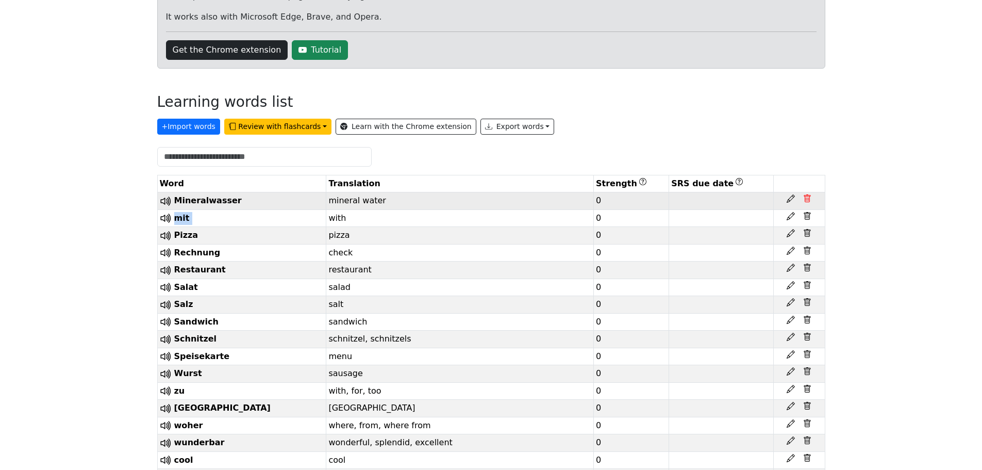
click at [807, 201] on icon at bounding box center [807, 198] width 8 height 8
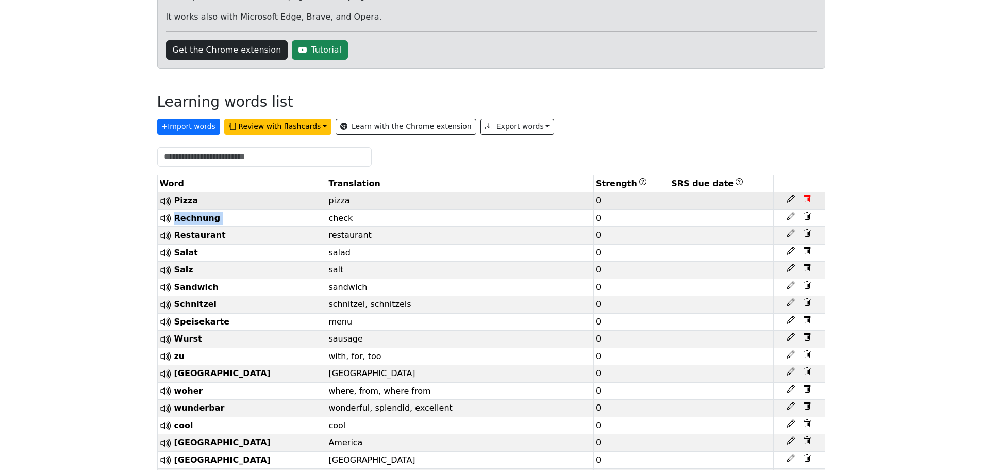
click at [807, 201] on icon at bounding box center [807, 198] width 8 height 8
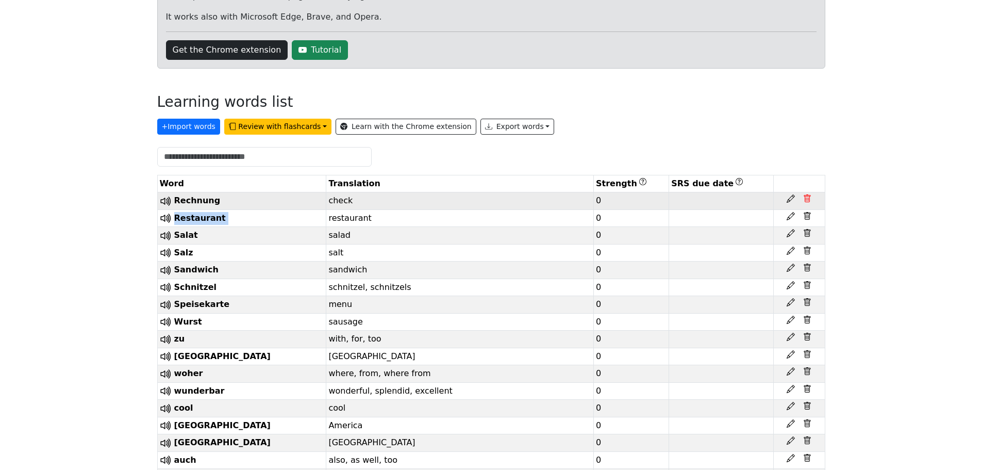
click at [807, 201] on icon at bounding box center [807, 198] width 8 height 8
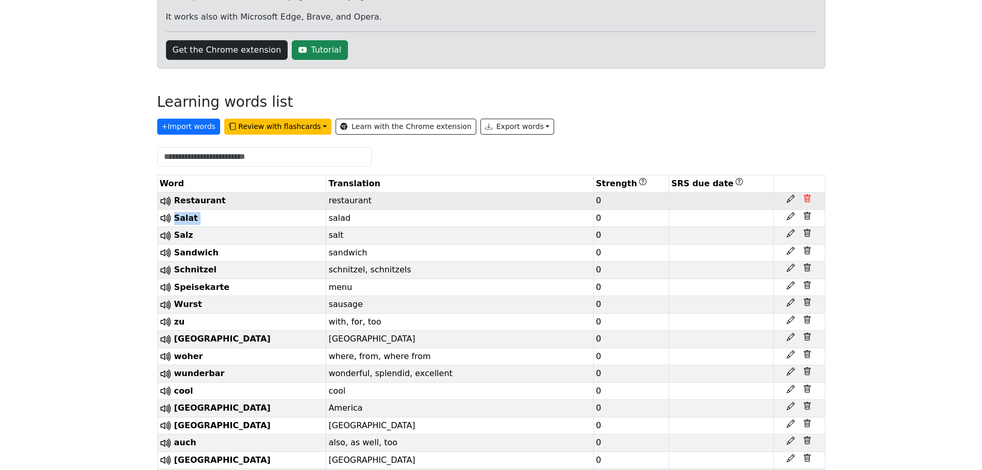
click at [807, 201] on icon at bounding box center [807, 198] width 8 height 8
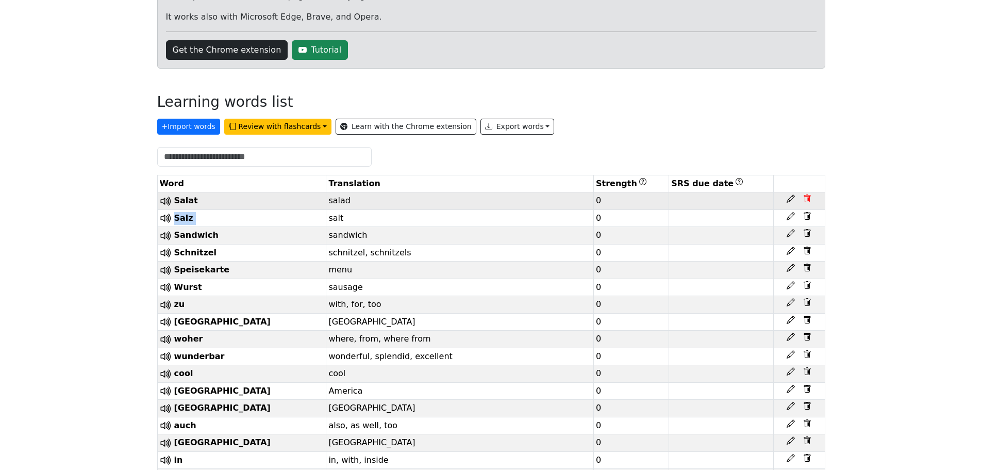
click at [807, 201] on icon at bounding box center [807, 198] width 8 height 8
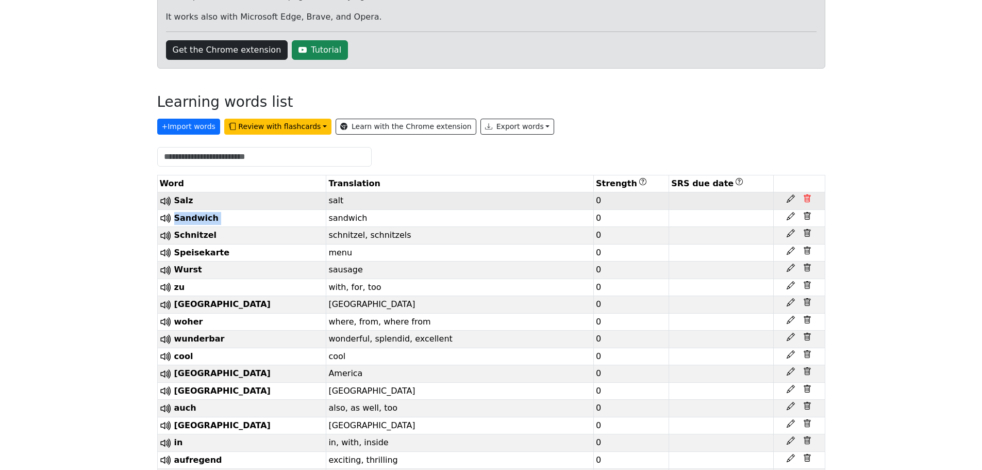
click at [807, 201] on icon at bounding box center [807, 198] width 8 height 8
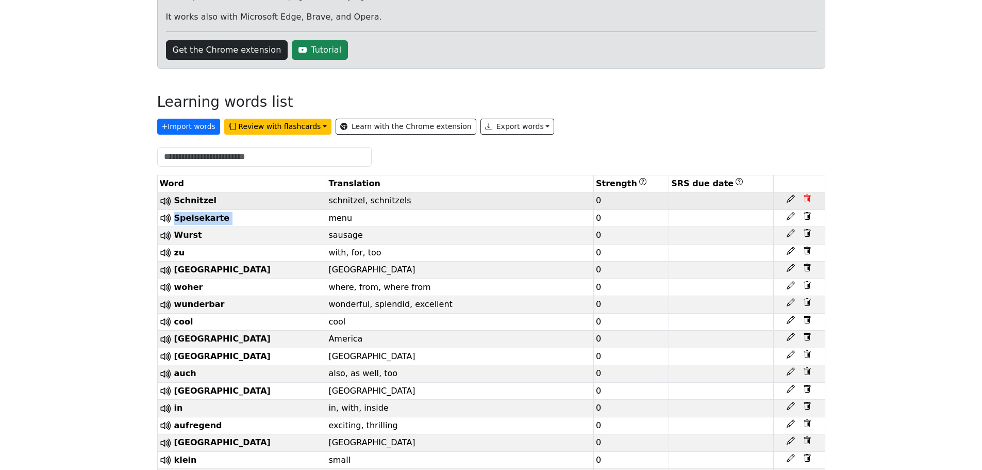
click at [807, 201] on icon at bounding box center [807, 198] width 8 height 8
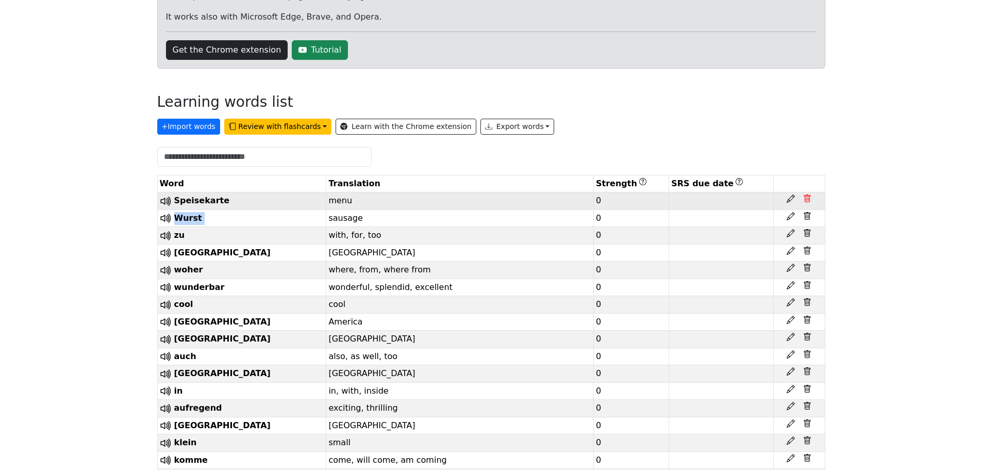
click at [807, 201] on icon at bounding box center [807, 198] width 8 height 8
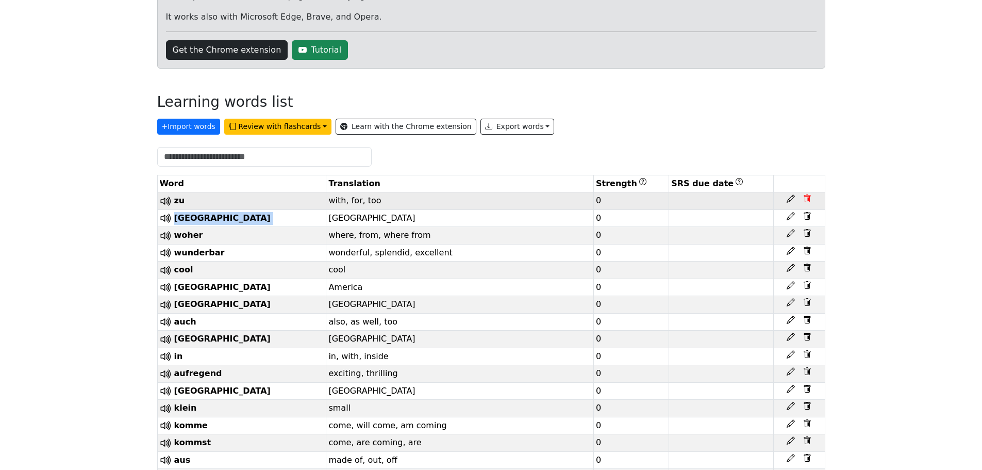
click at [807, 201] on icon at bounding box center [807, 198] width 8 height 8
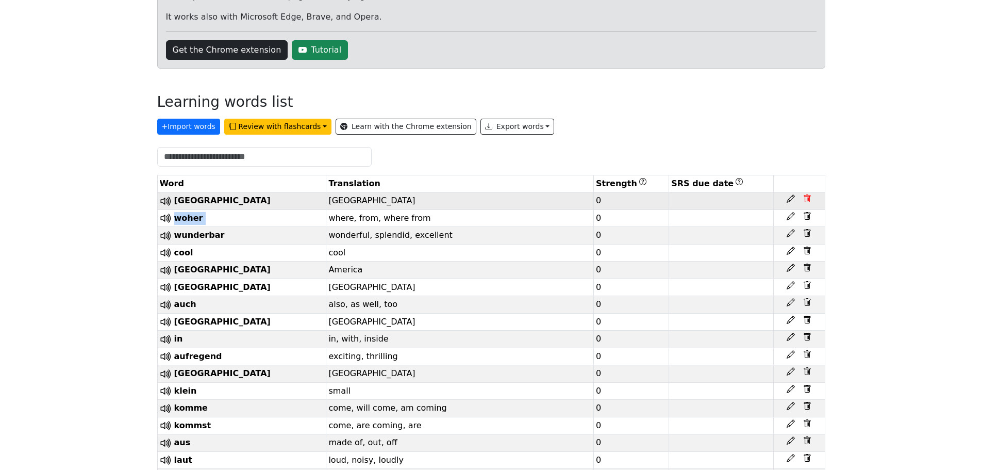
click at [807, 201] on icon at bounding box center [807, 198] width 8 height 8
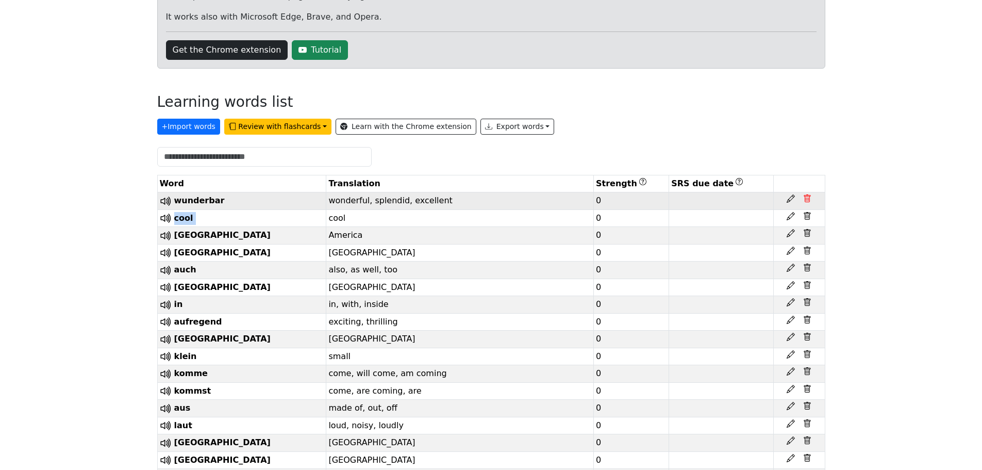
click at [807, 201] on icon at bounding box center [807, 198] width 8 height 8
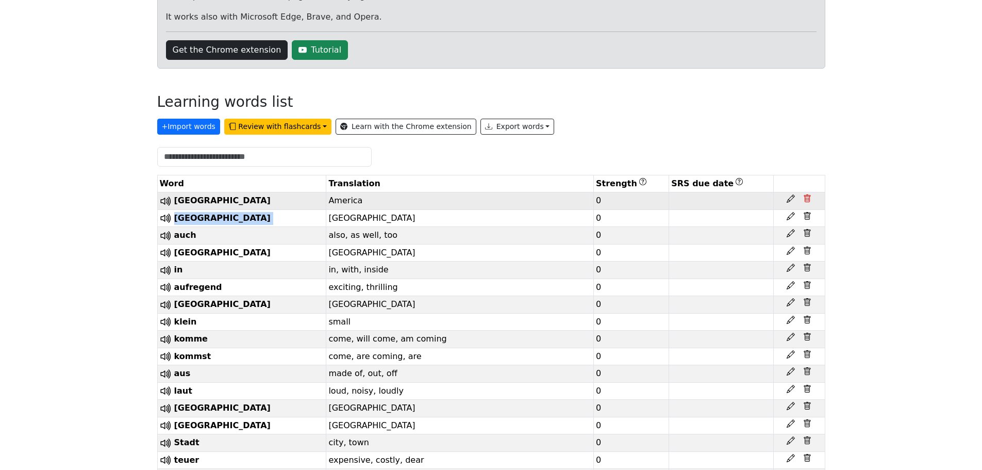
click at [807, 201] on icon at bounding box center [807, 198] width 8 height 8
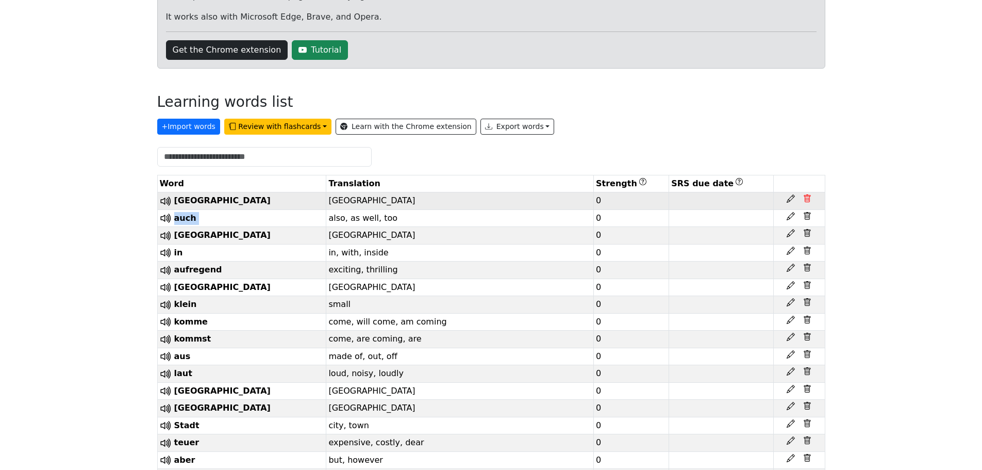
click at [807, 201] on icon at bounding box center [807, 198] width 8 height 8
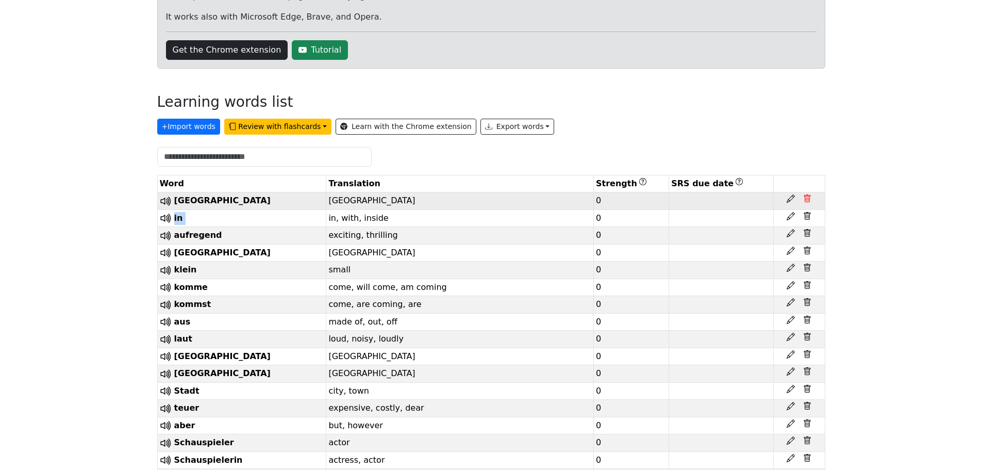
click at [807, 201] on icon at bounding box center [807, 198] width 8 height 8
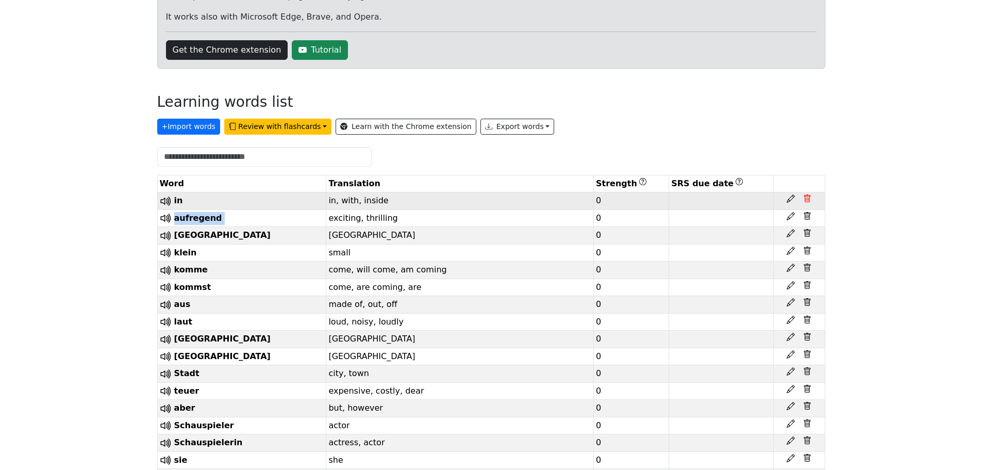
click at [807, 201] on icon at bounding box center [807, 198] width 8 height 8
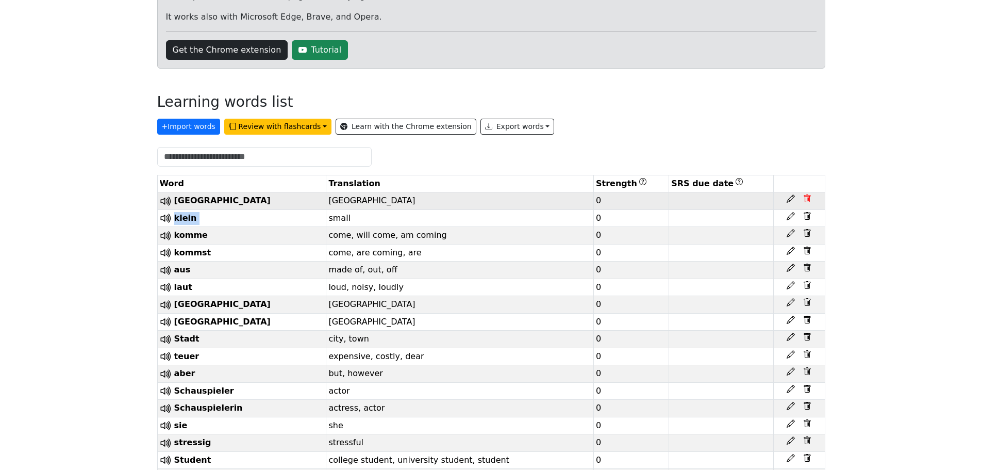
click at [807, 201] on icon at bounding box center [807, 198] width 8 height 8
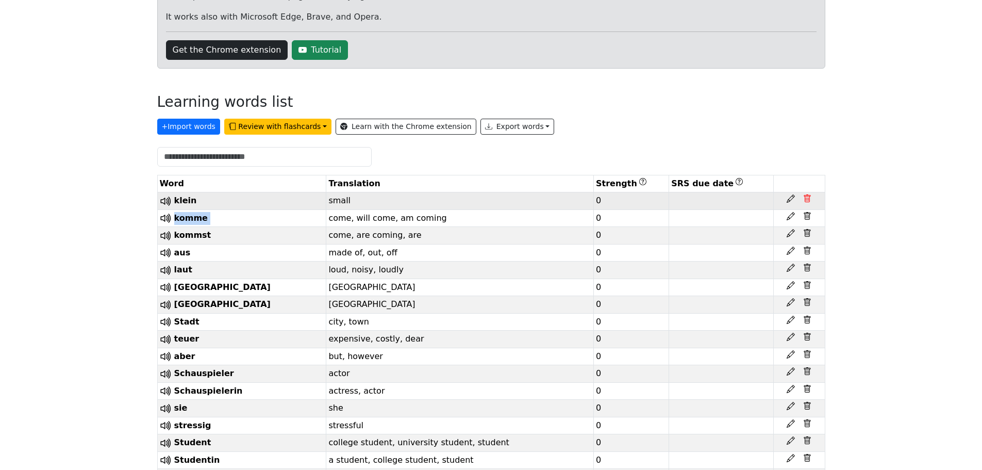
click at [807, 201] on icon at bounding box center [807, 198] width 8 height 8
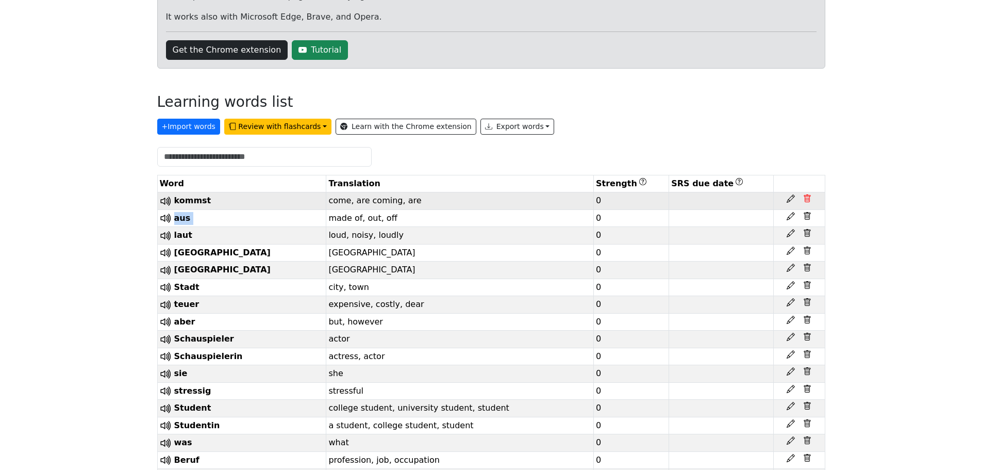
click at [807, 201] on icon at bounding box center [807, 198] width 8 height 8
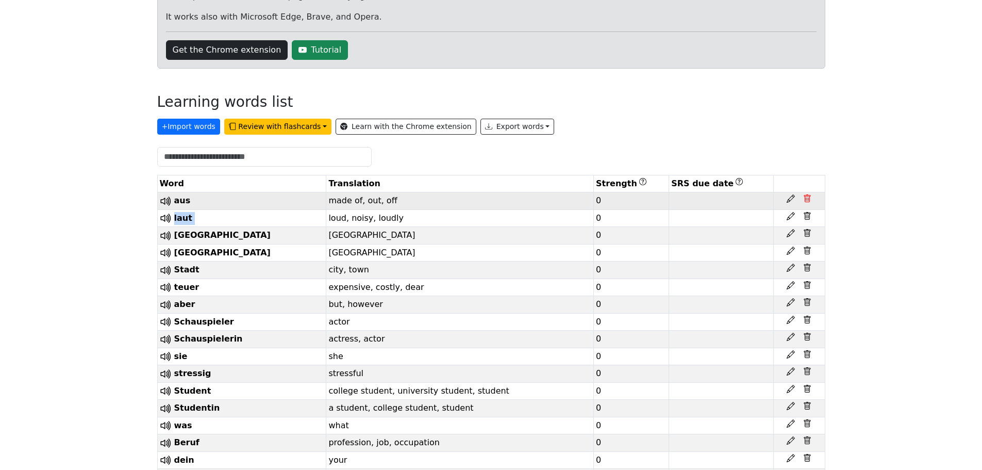
click at [807, 201] on icon at bounding box center [807, 198] width 8 height 8
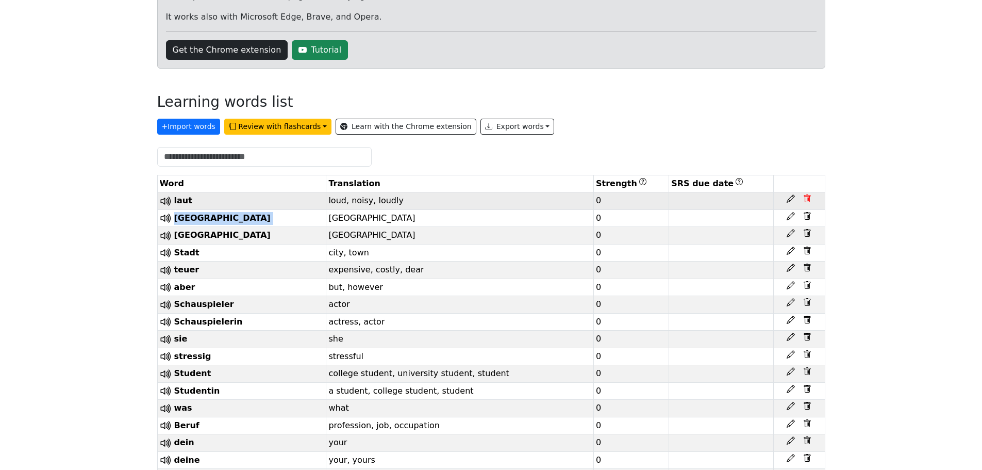
click at [807, 201] on icon at bounding box center [807, 198] width 8 height 8
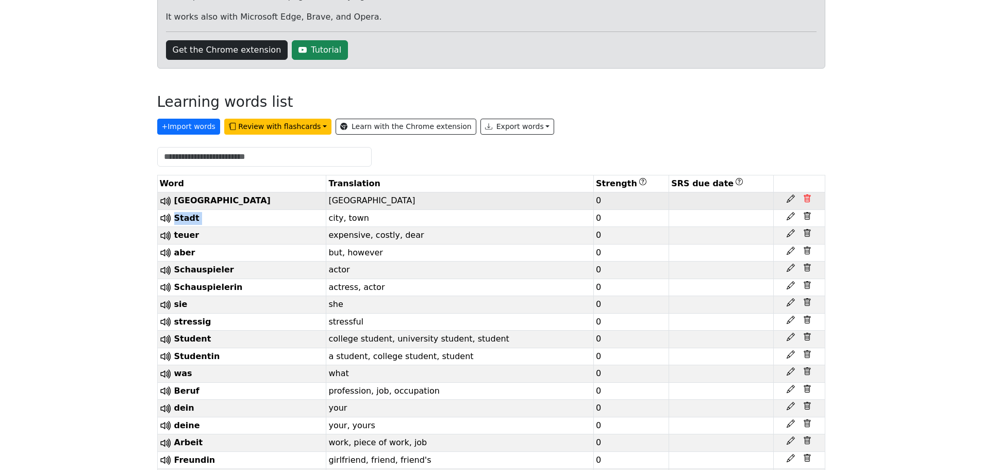
click at [807, 201] on icon at bounding box center [807, 198] width 8 height 8
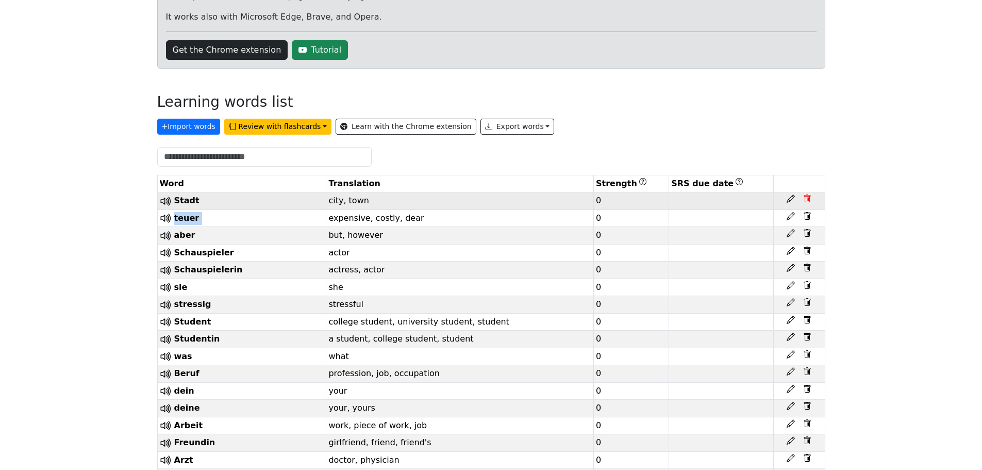
click at [807, 201] on icon at bounding box center [807, 198] width 8 height 8
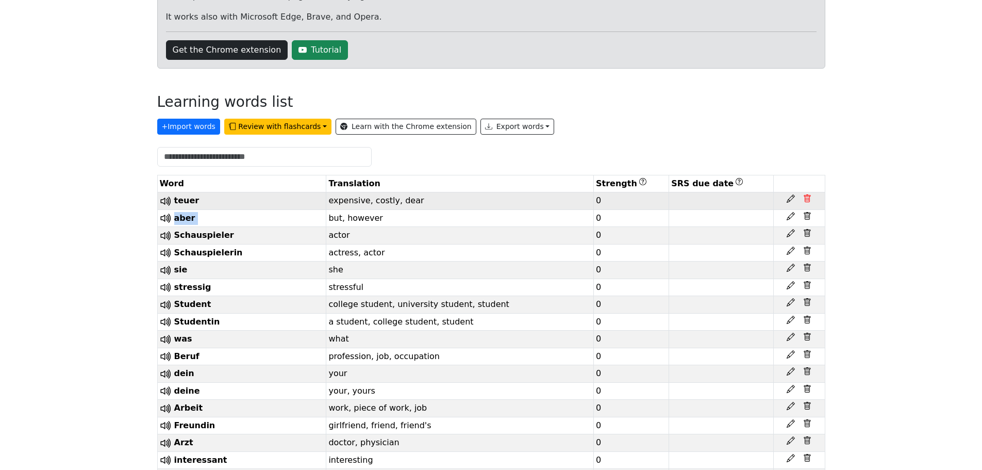
click at [807, 201] on icon at bounding box center [807, 198] width 8 height 8
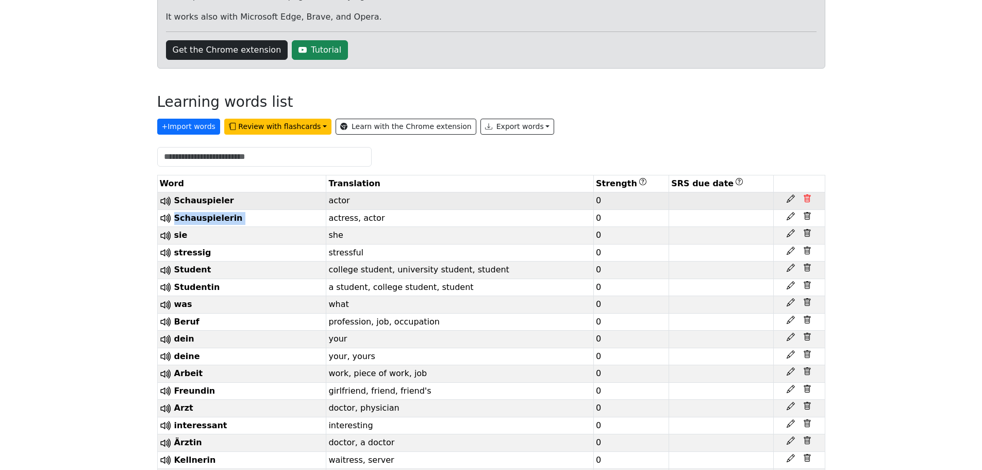
click at [807, 201] on icon at bounding box center [807, 198] width 8 height 8
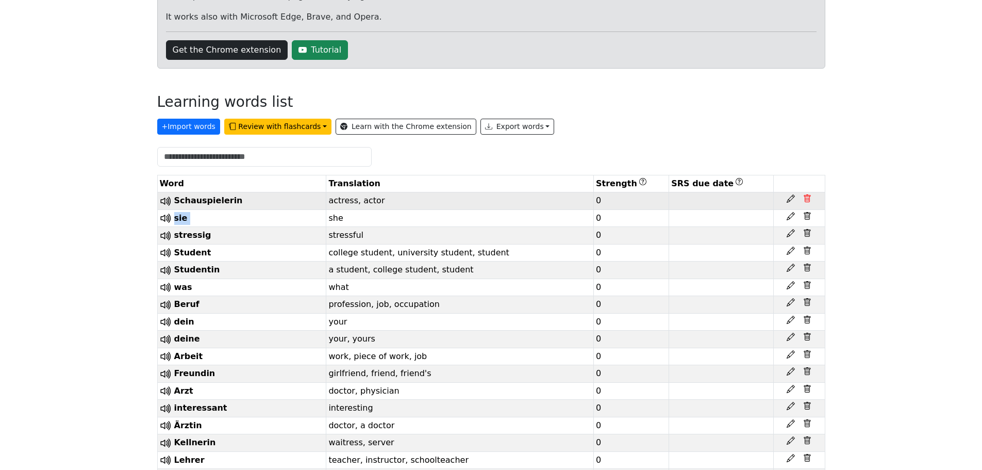
click at [807, 201] on icon at bounding box center [807, 198] width 8 height 8
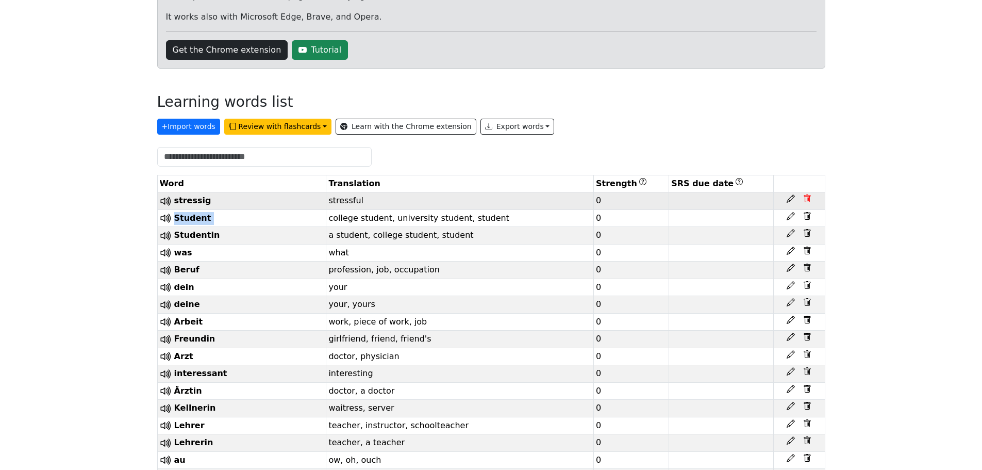
click at [807, 201] on icon at bounding box center [807, 198] width 8 height 8
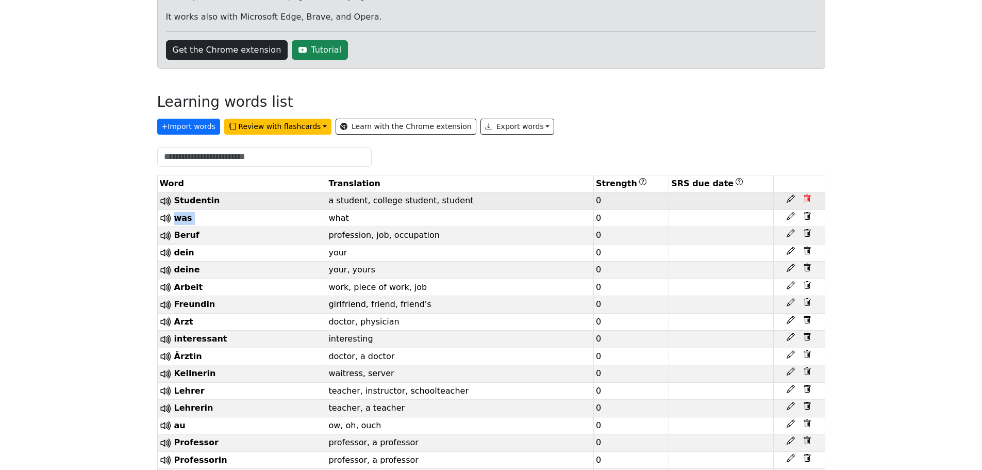
click at [807, 201] on icon at bounding box center [807, 198] width 8 height 8
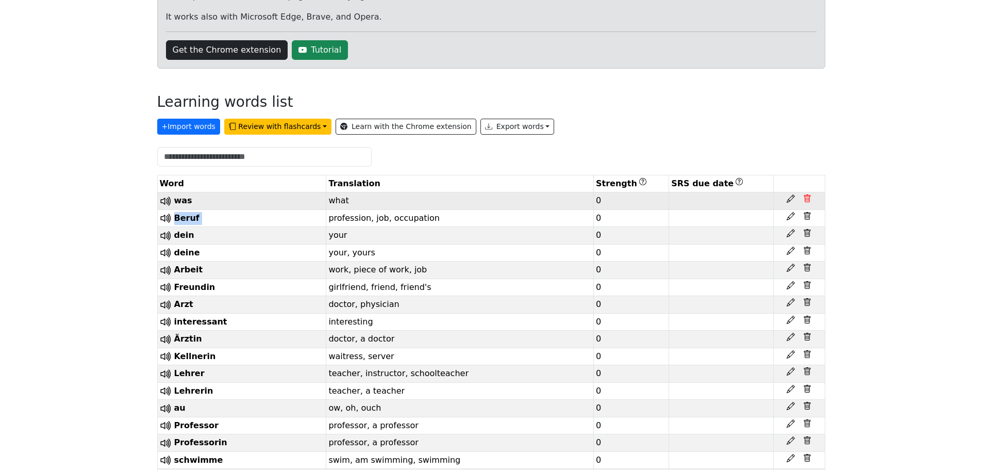
click at [807, 201] on icon at bounding box center [807, 198] width 8 height 8
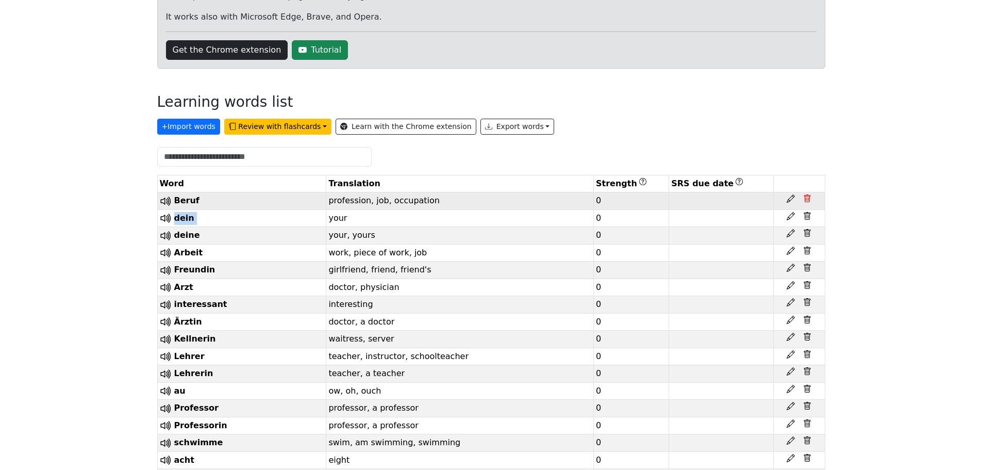
click at [807, 201] on icon at bounding box center [807, 198] width 8 height 8
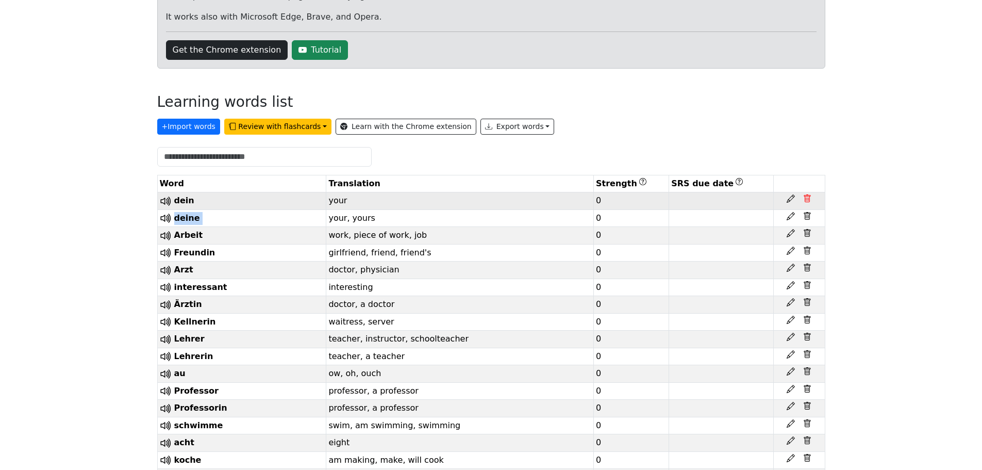
click at [807, 201] on icon at bounding box center [807, 198] width 8 height 8
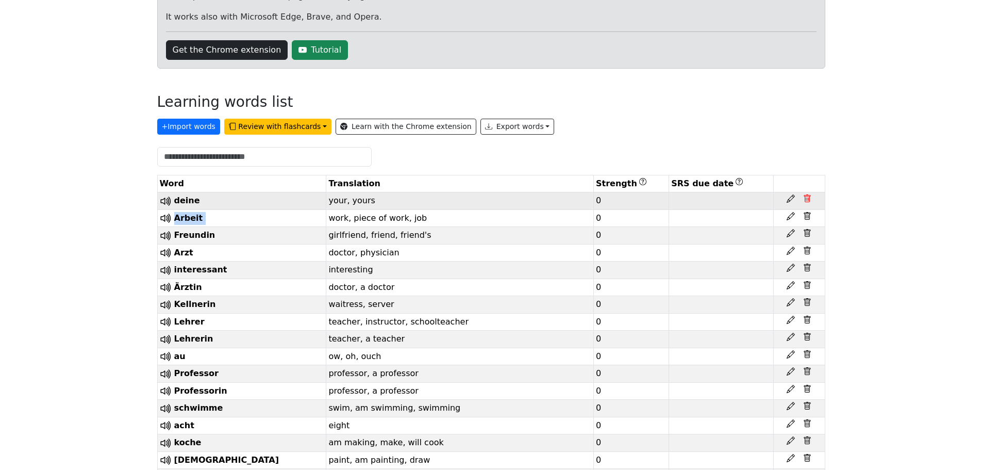
click at [807, 201] on icon at bounding box center [807, 198] width 8 height 8
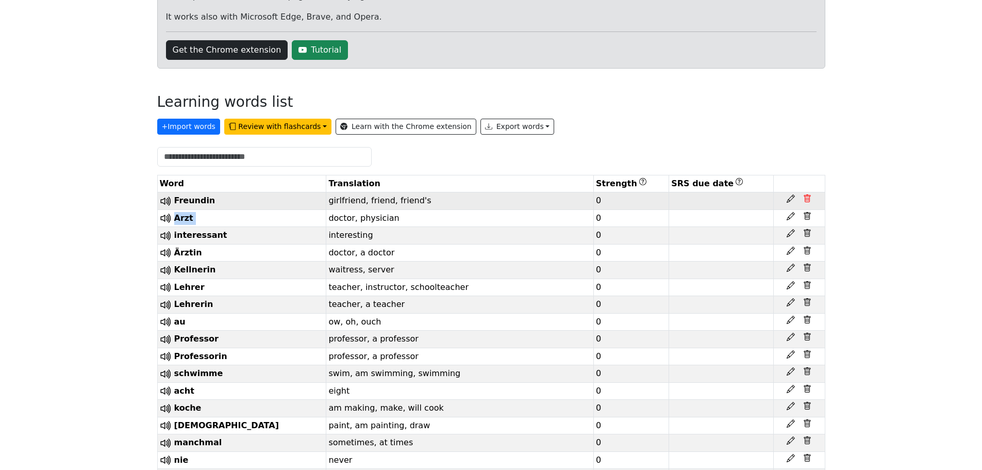
click at [807, 201] on icon at bounding box center [807, 198] width 8 height 8
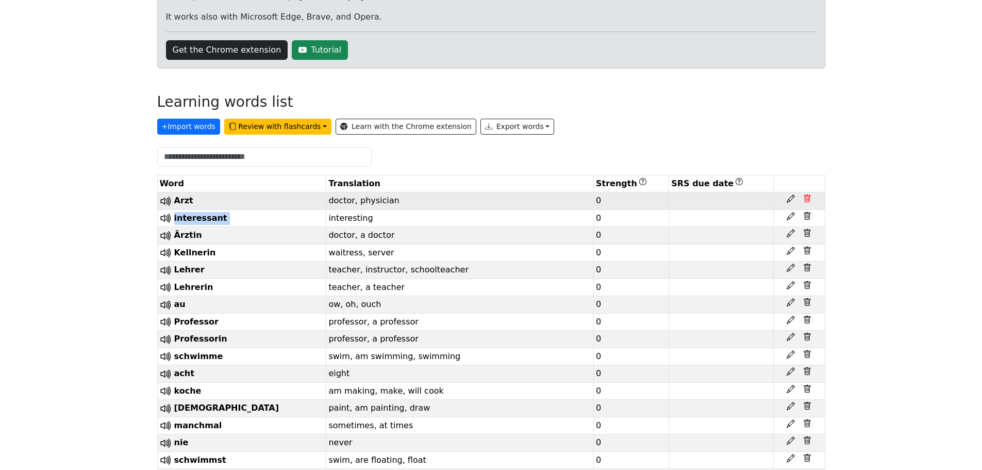
click at [807, 201] on icon at bounding box center [807, 198] width 8 height 8
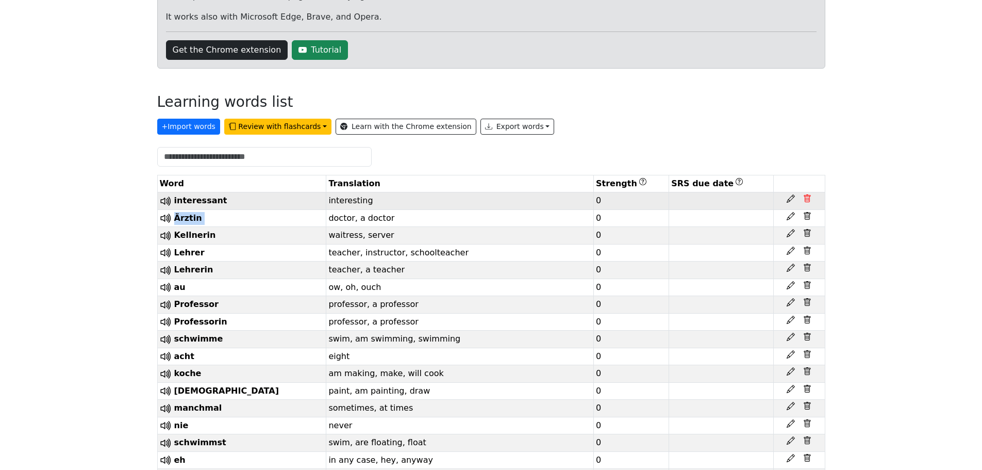
click at [807, 201] on icon at bounding box center [807, 198] width 8 height 8
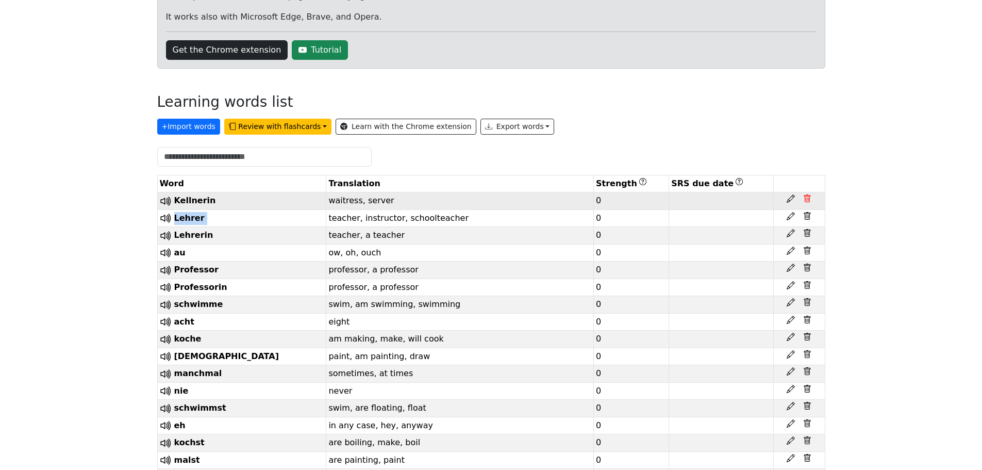
click at [807, 201] on icon at bounding box center [807, 198] width 8 height 8
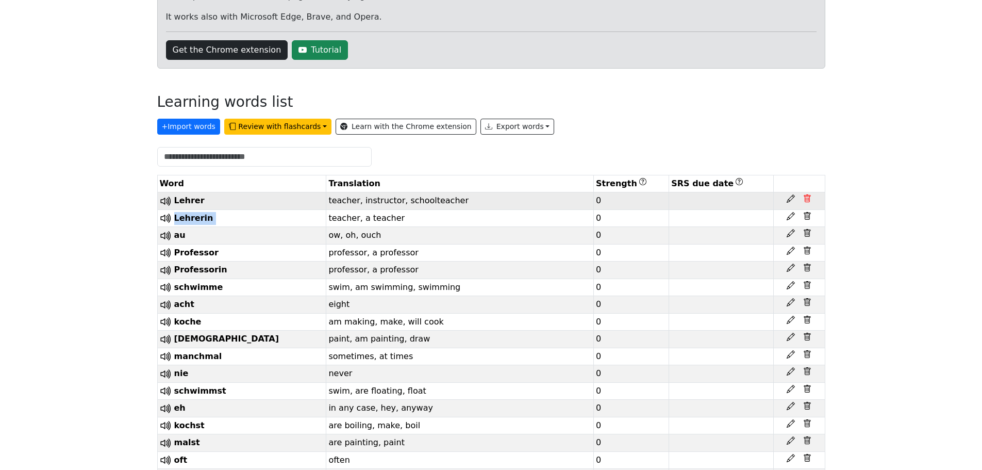
click at [807, 201] on icon at bounding box center [807, 198] width 8 height 8
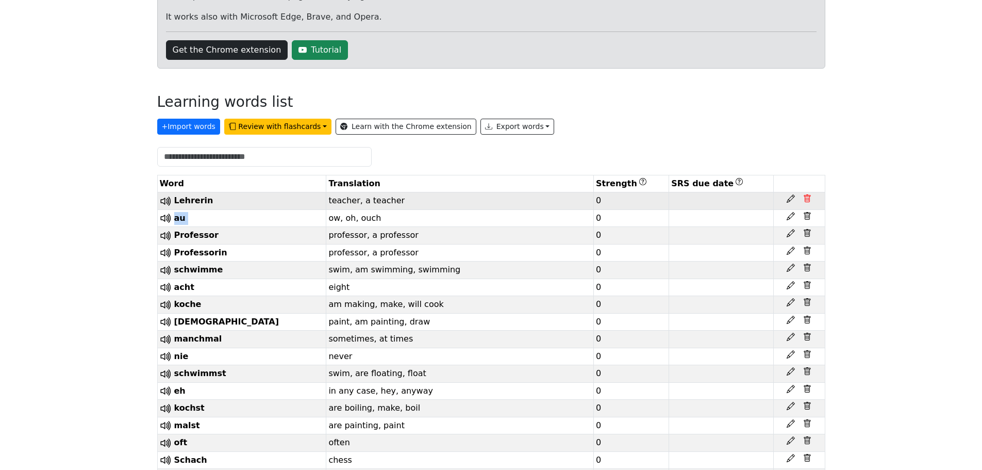
click at [807, 201] on icon at bounding box center [807, 198] width 8 height 8
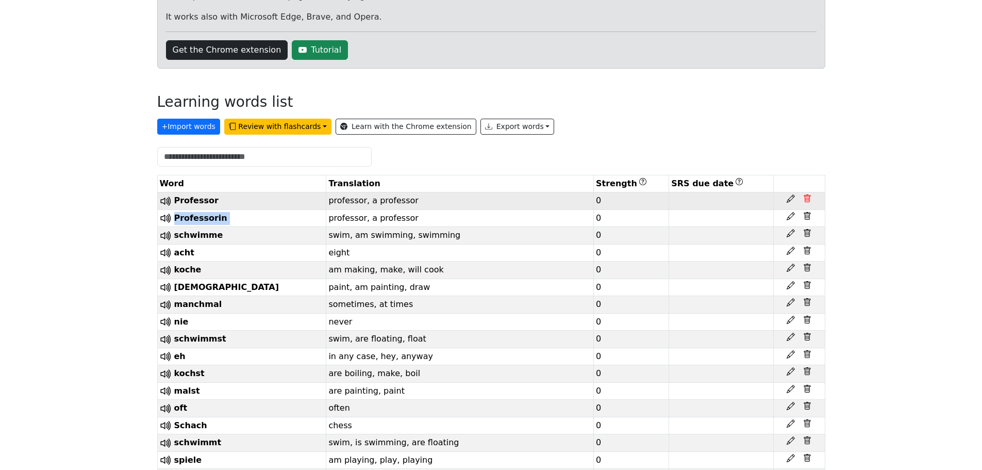
click at [807, 201] on icon at bounding box center [807, 198] width 8 height 8
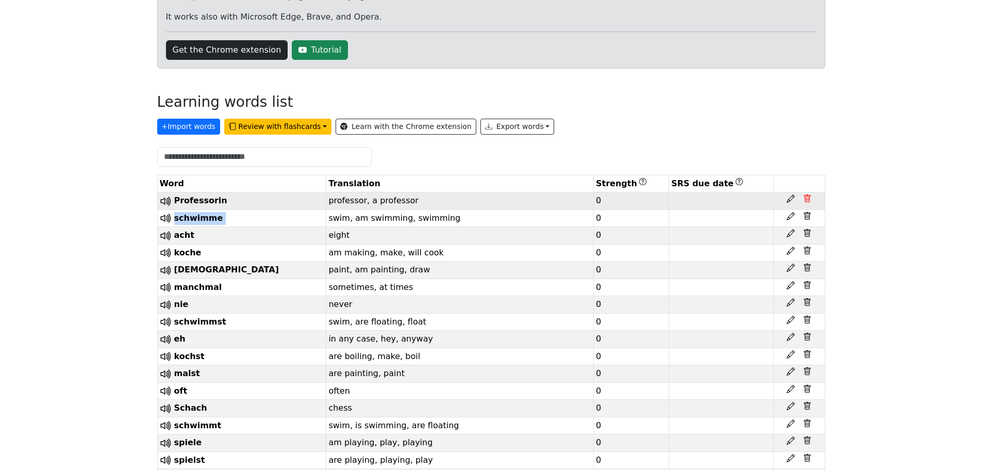
click at [807, 201] on icon at bounding box center [807, 198] width 8 height 8
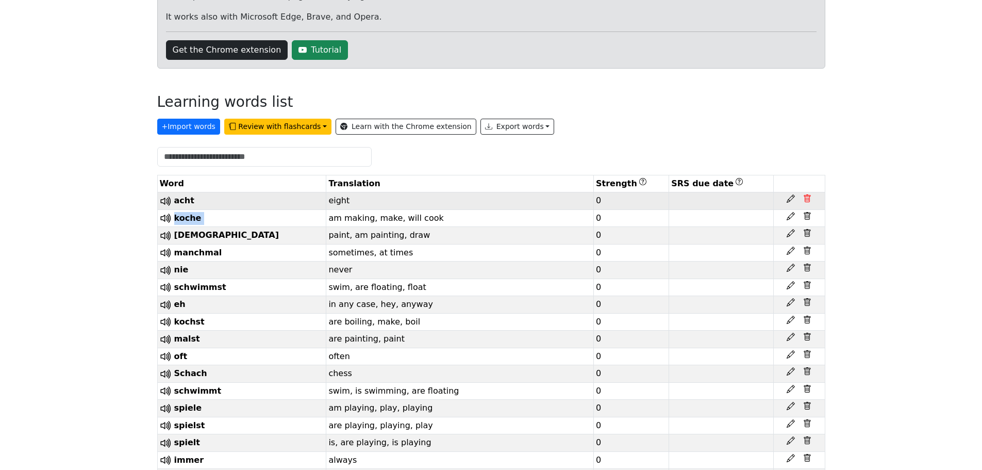
click at [807, 201] on icon at bounding box center [807, 198] width 8 height 8
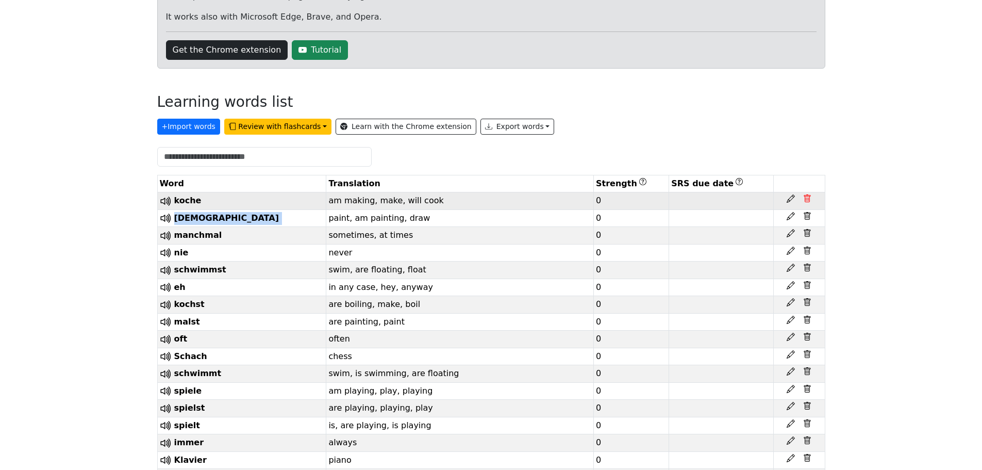
click at [807, 201] on icon at bounding box center [807, 198] width 8 height 8
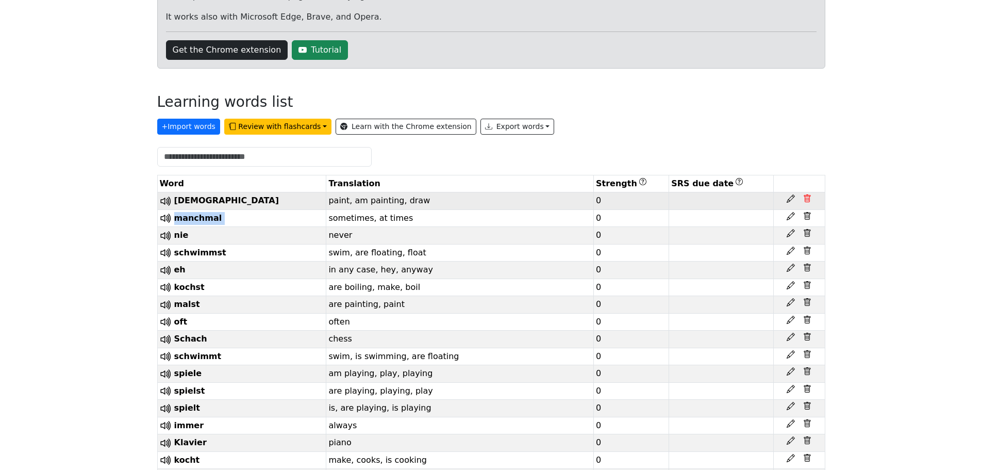
click at [807, 201] on icon at bounding box center [807, 198] width 8 height 8
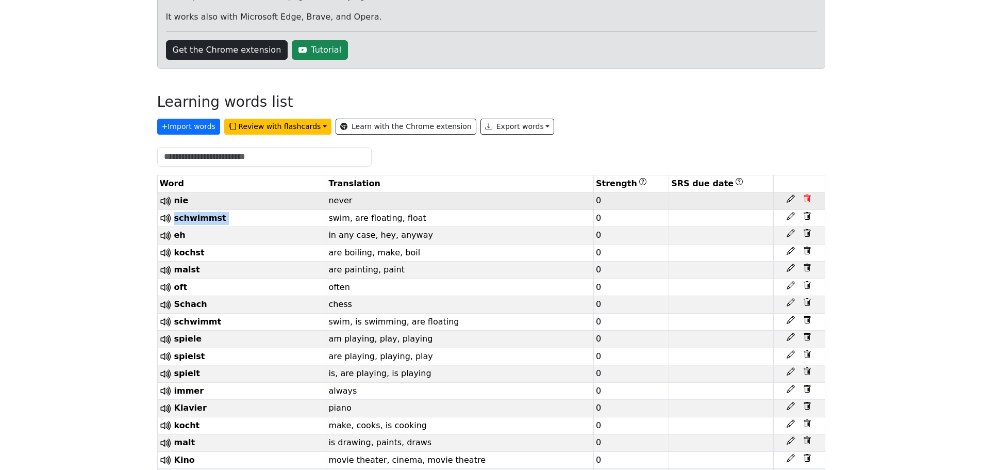
click at [807, 201] on icon at bounding box center [807, 198] width 8 height 8
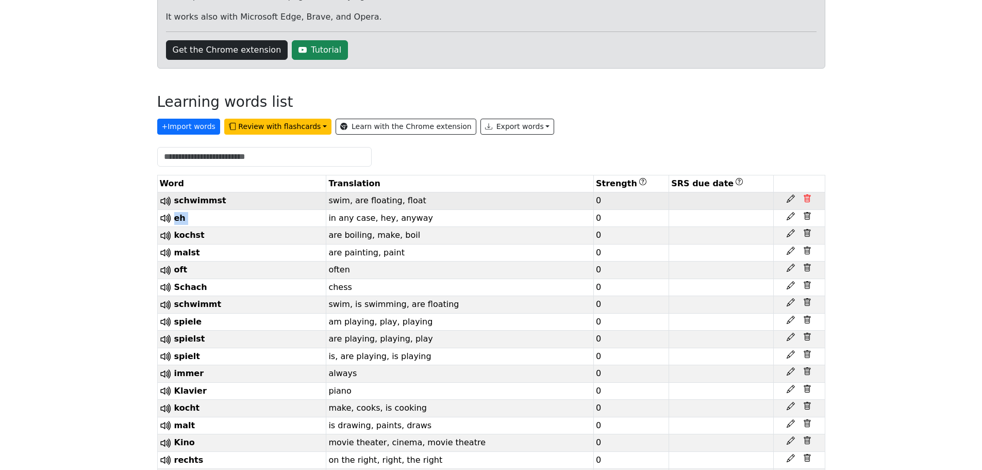
click at [807, 201] on icon at bounding box center [807, 198] width 8 height 8
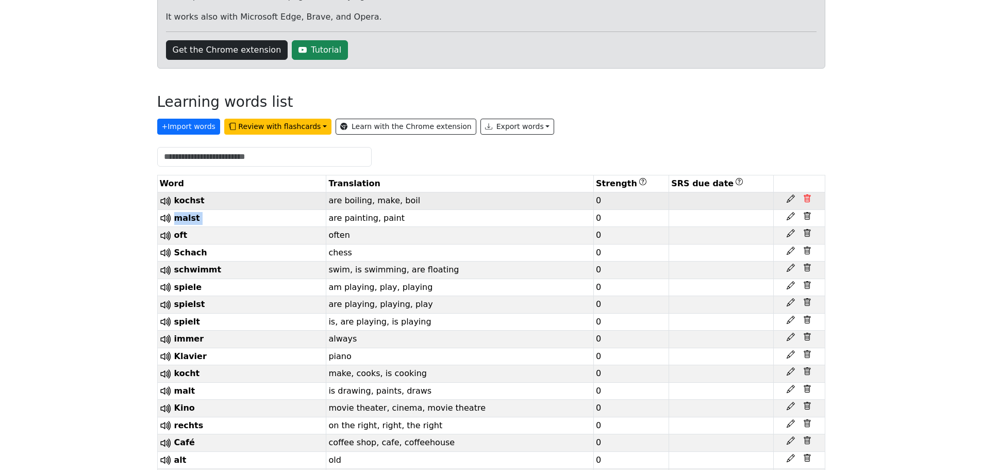
click at [807, 201] on icon at bounding box center [807, 198] width 8 height 8
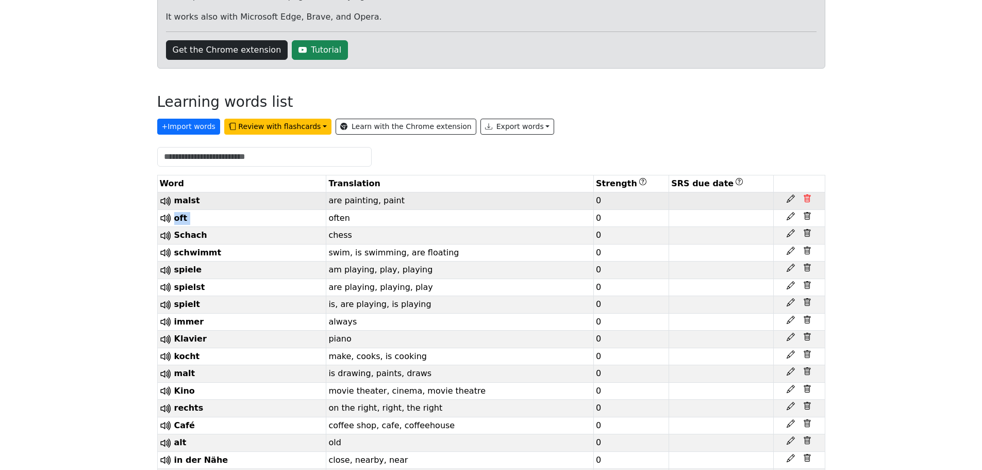
click at [807, 201] on icon at bounding box center [807, 198] width 8 height 8
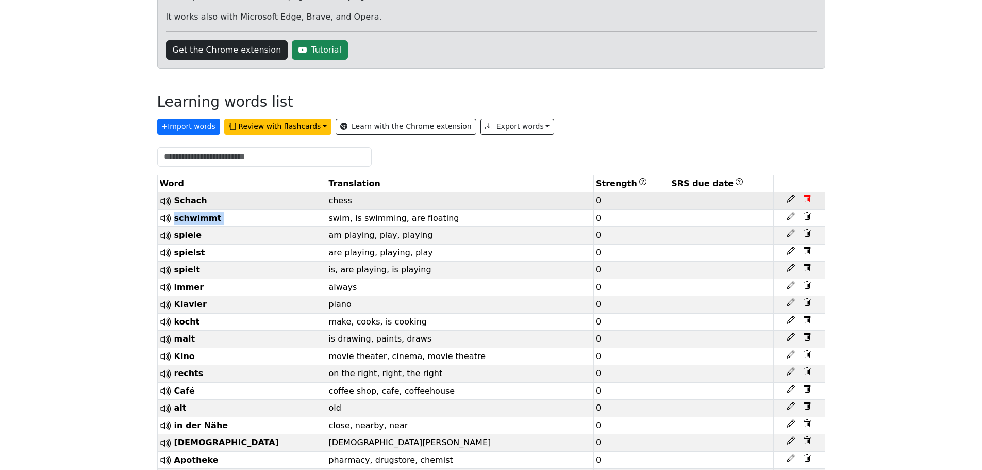
click at [807, 201] on icon at bounding box center [807, 198] width 8 height 8
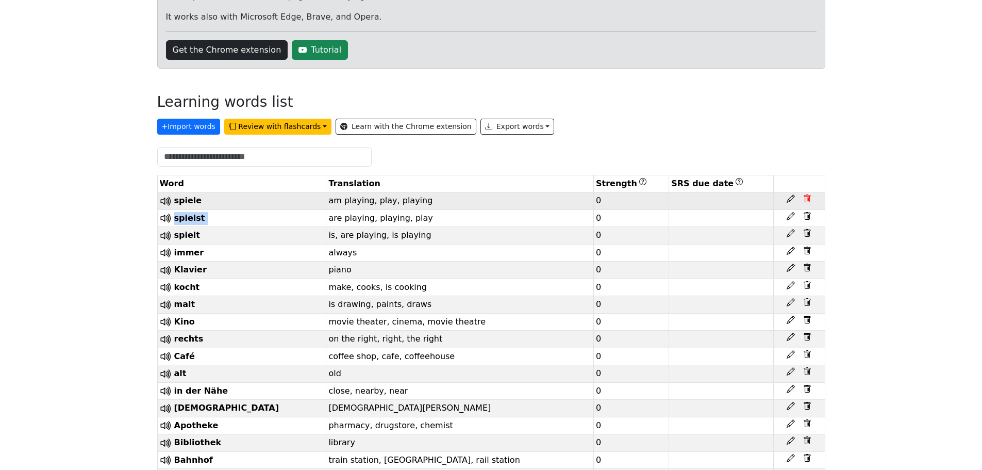
click at [807, 201] on icon at bounding box center [807, 198] width 8 height 8
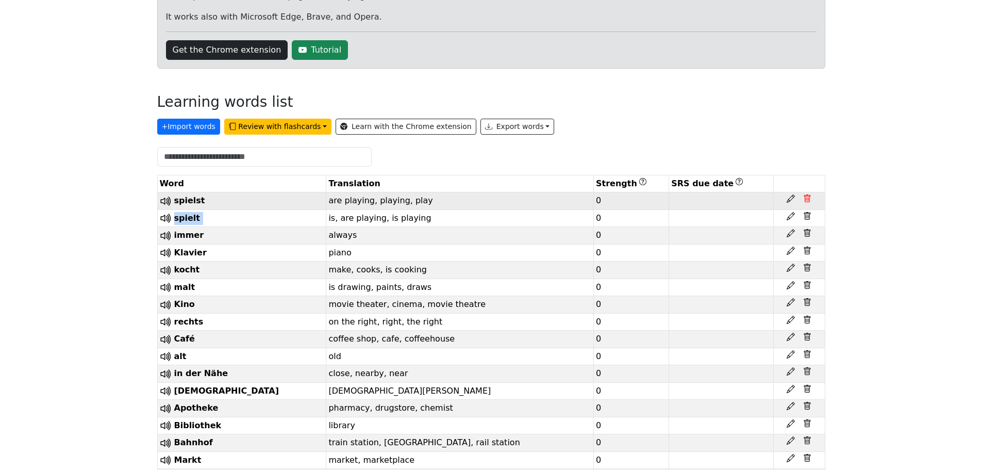
click at [807, 201] on icon at bounding box center [807, 198] width 8 height 8
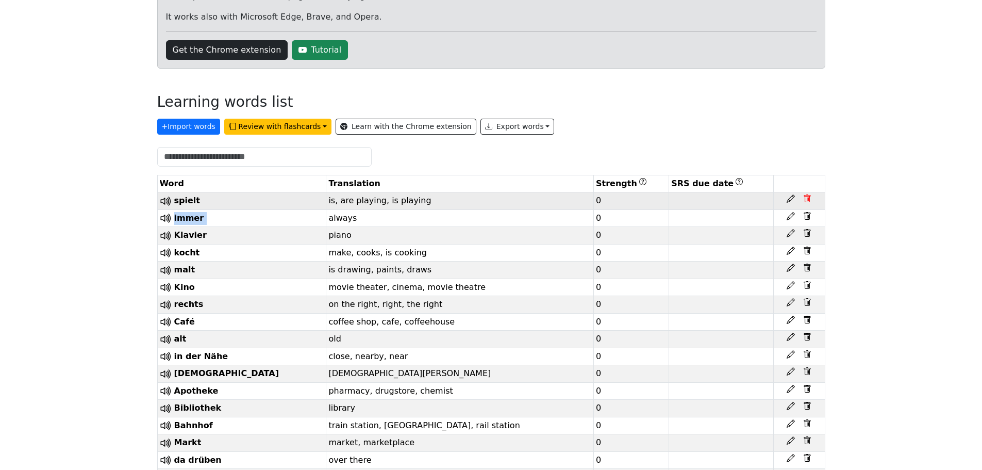
click at [807, 201] on icon at bounding box center [807, 198] width 8 height 8
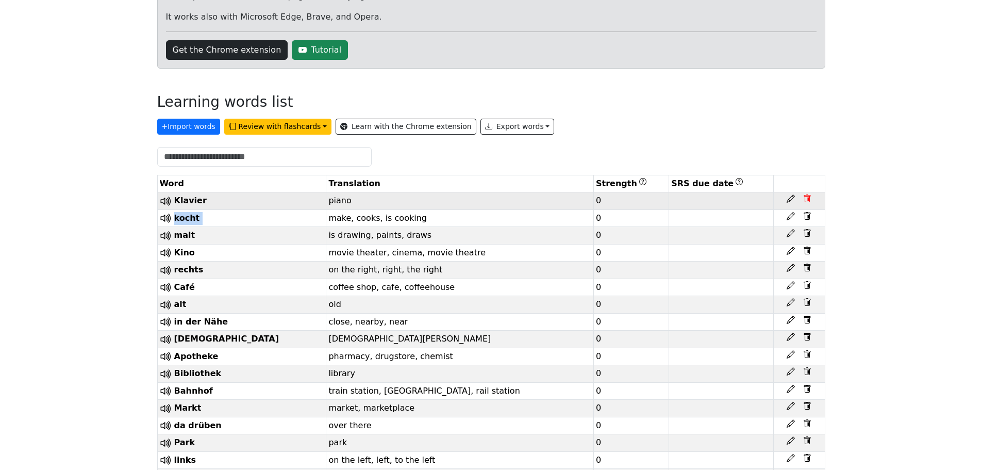
click at [807, 201] on icon at bounding box center [807, 198] width 8 height 8
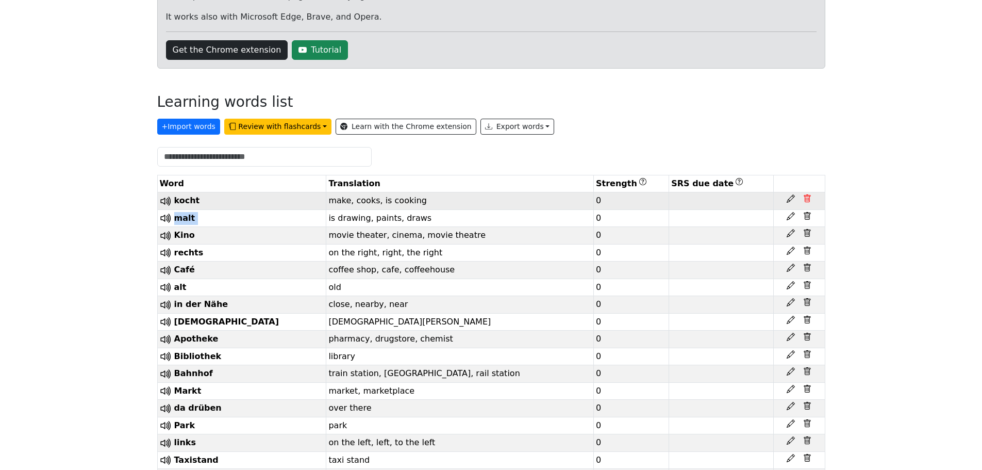
click at [807, 201] on icon at bounding box center [807, 198] width 8 height 8
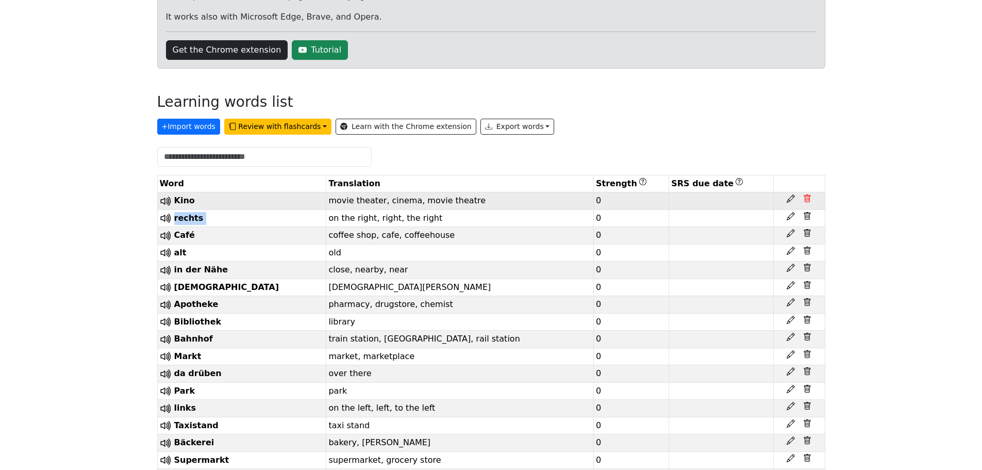
click at [807, 201] on icon at bounding box center [807, 198] width 8 height 8
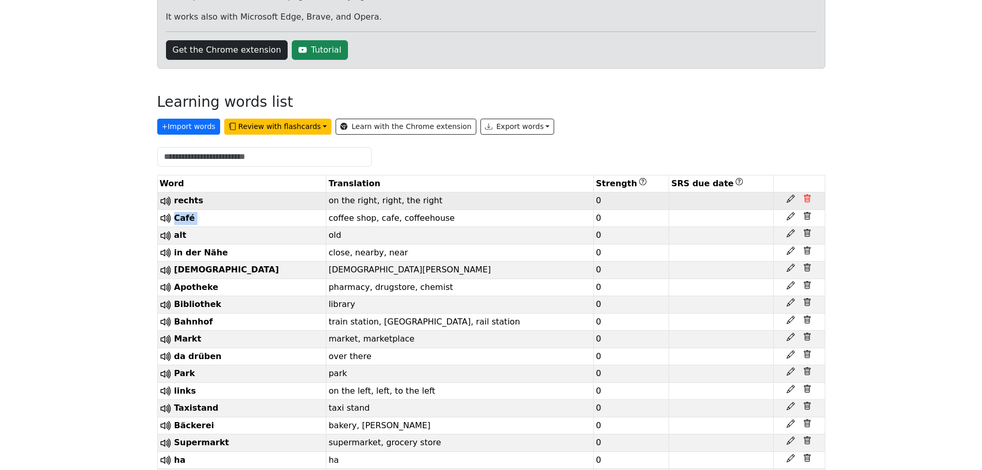
click at [807, 201] on icon at bounding box center [807, 198] width 8 height 8
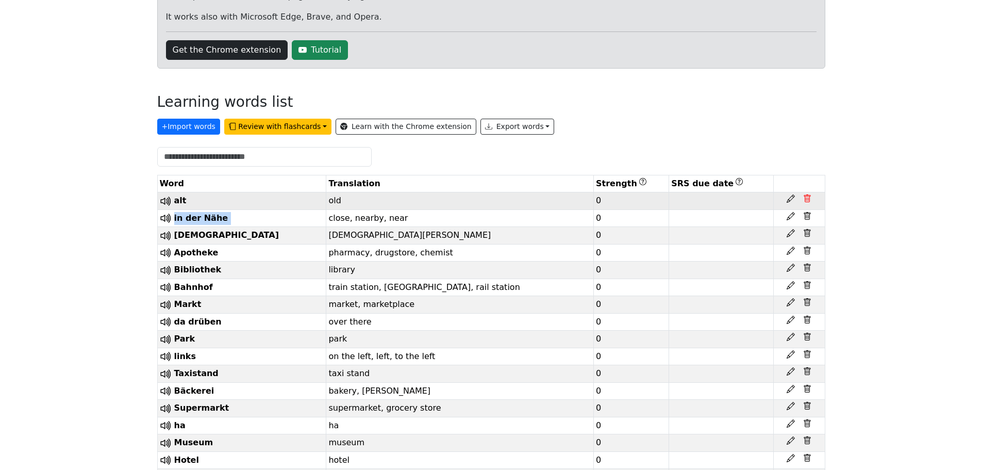
click at [807, 201] on icon at bounding box center [807, 198] width 8 height 8
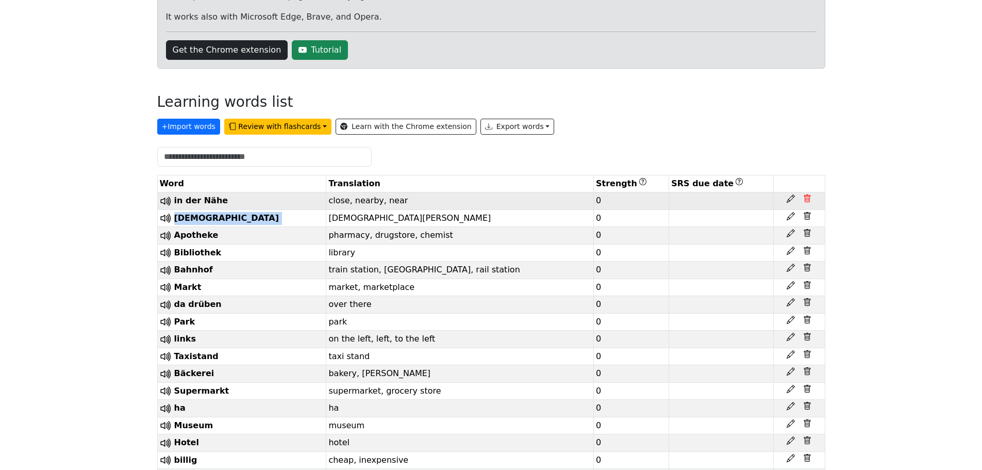
click at [807, 201] on icon at bounding box center [807, 198] width 8 height 8
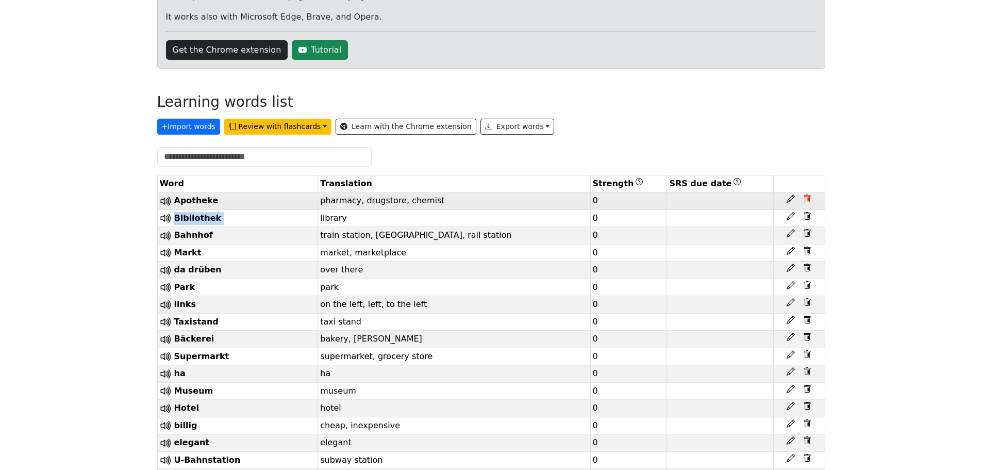
click at [807, 201] on icon at bounding box center [807, 198] width 8 height 8
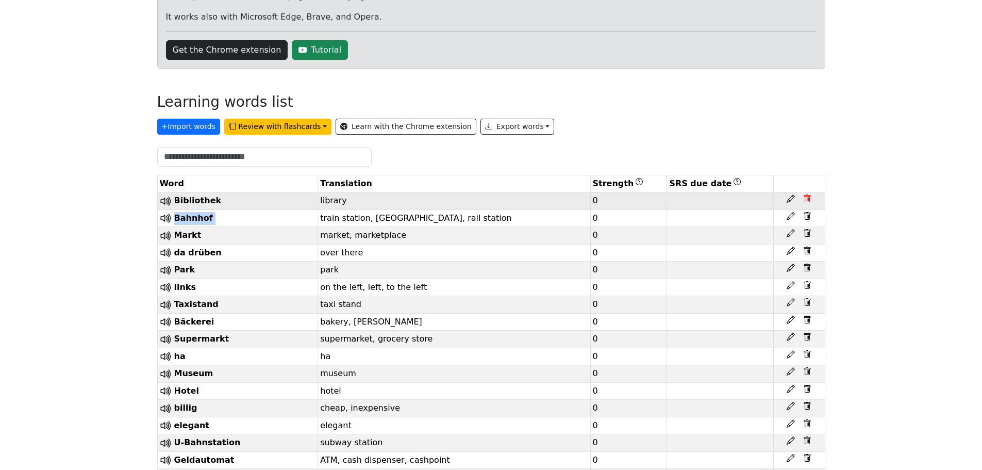
click at [807, 201] on icon at bounding box center [807, 198] width 8 height 8
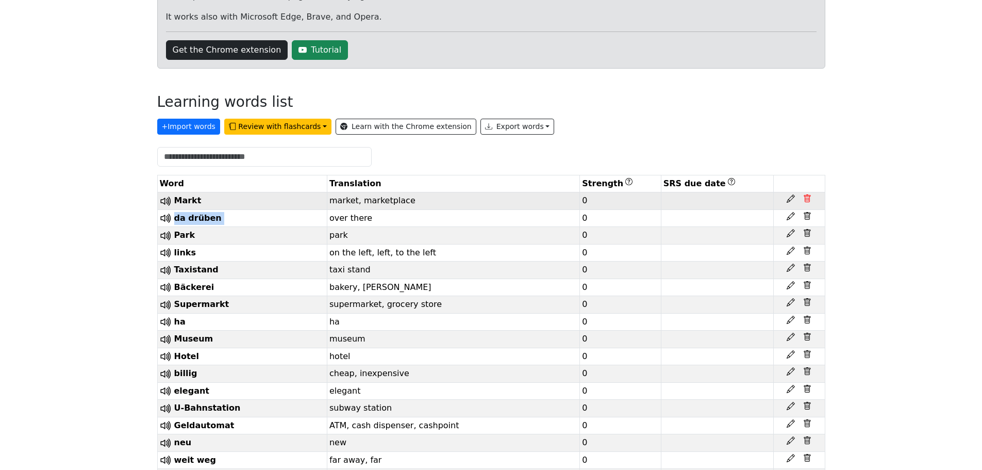
click at [807, 201] on icon at bounding box center [807, 198] width 8 height 8
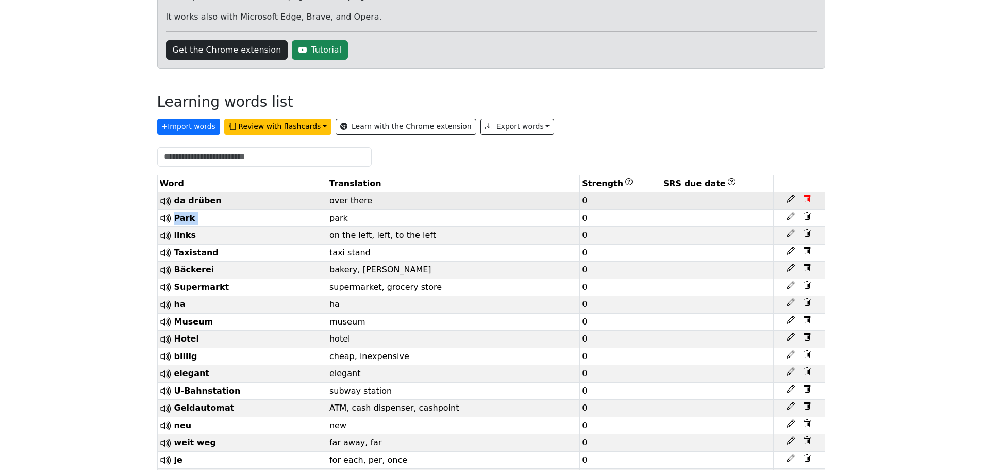
click at [807, 201] on icon at bounding box center [807, 198] width 8 height 8
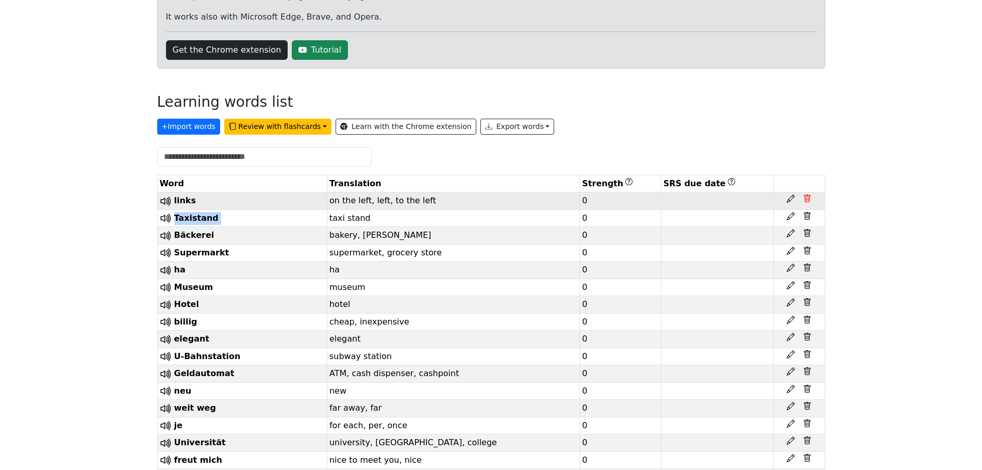
click at [807, 201] on icon at bounding box center [807, 198] width 8 height 8
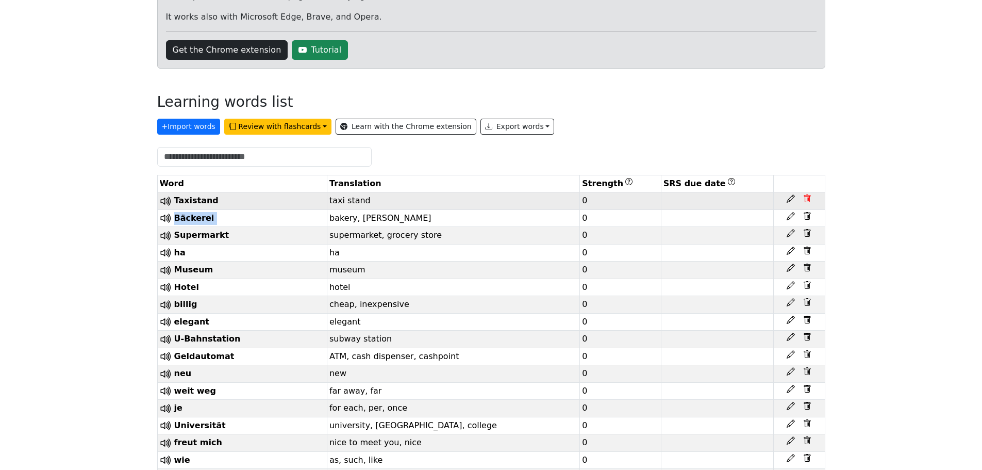
click at [807, 201] on icon at bounding box center [807, 198] width 8 height 8
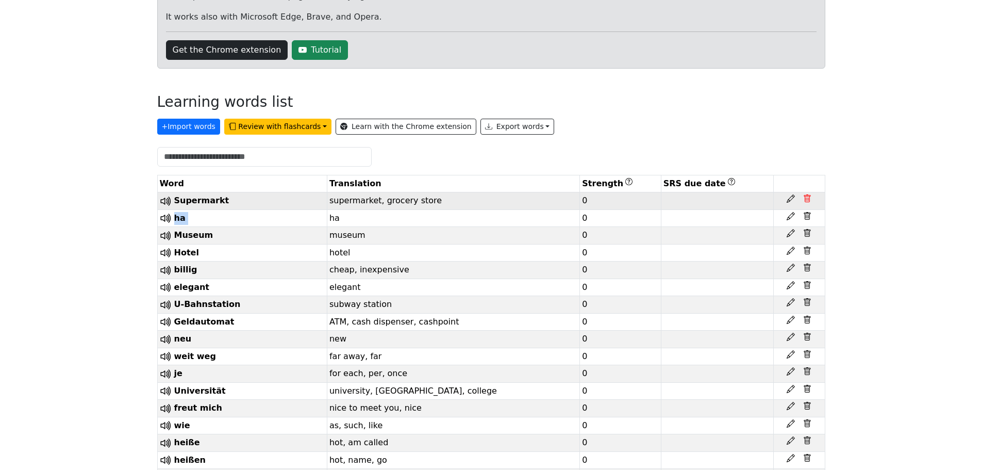
click at [807, 201] on icon at bounding box center [807, 198] width 8 height 8
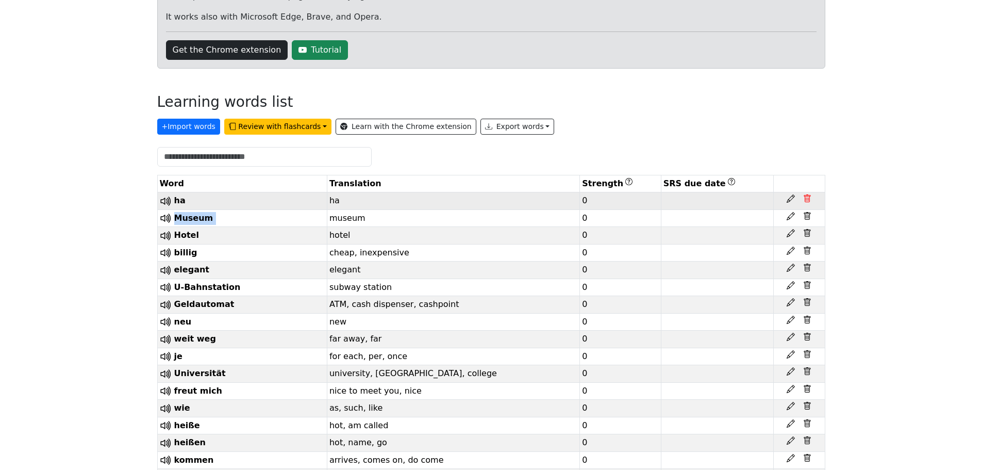
click at [807, 201] on icon at bounding box center [807, 198] width 8 height 8
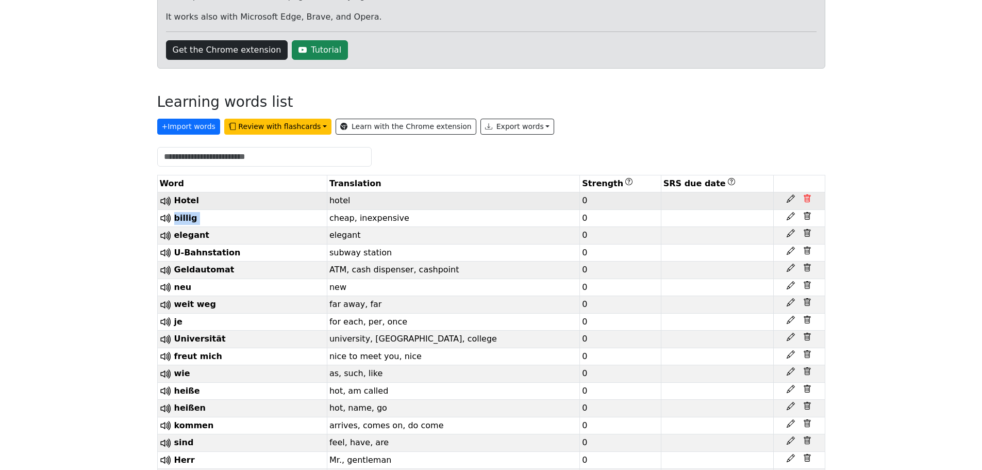
click at [807, 201] on icon at bounding box center [807, 198] width 8 height 8
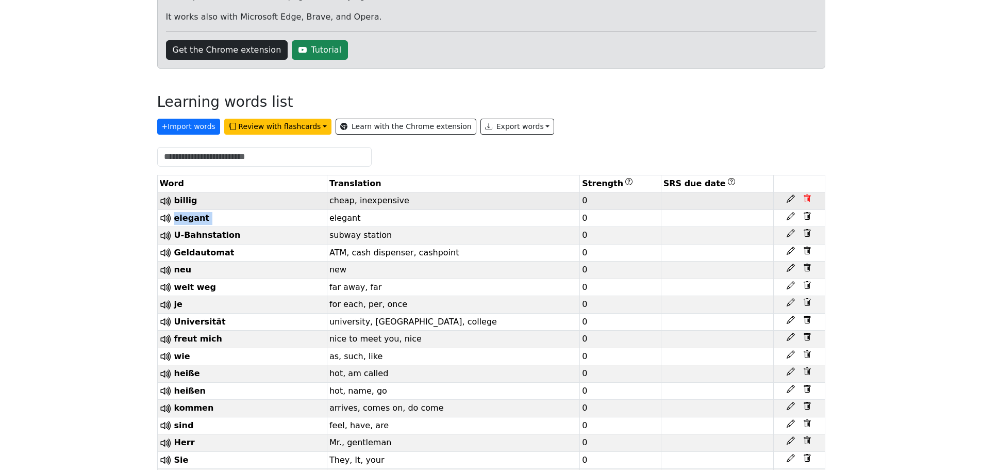
click at [807, 201] on icon at bounding box center [807, 198] width 8 height 8
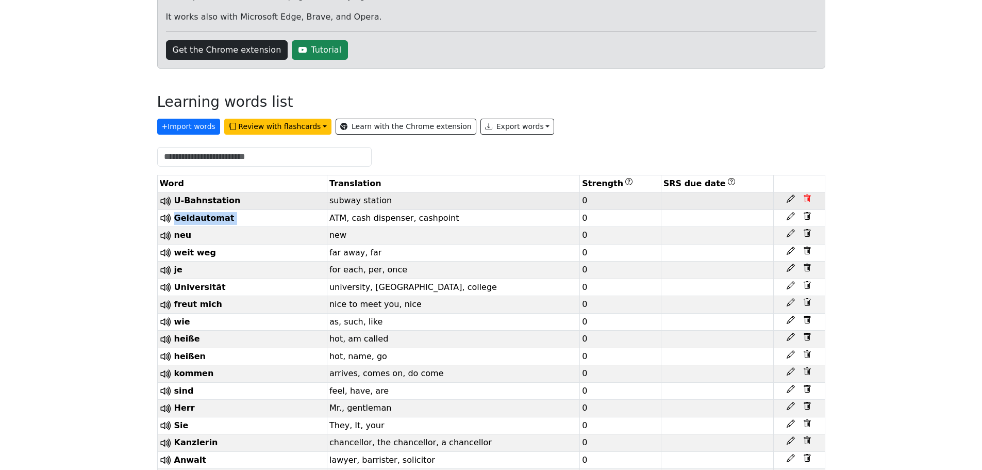
click at [807, 201] on icon at bounding box center [807, 198] width 8 height 8
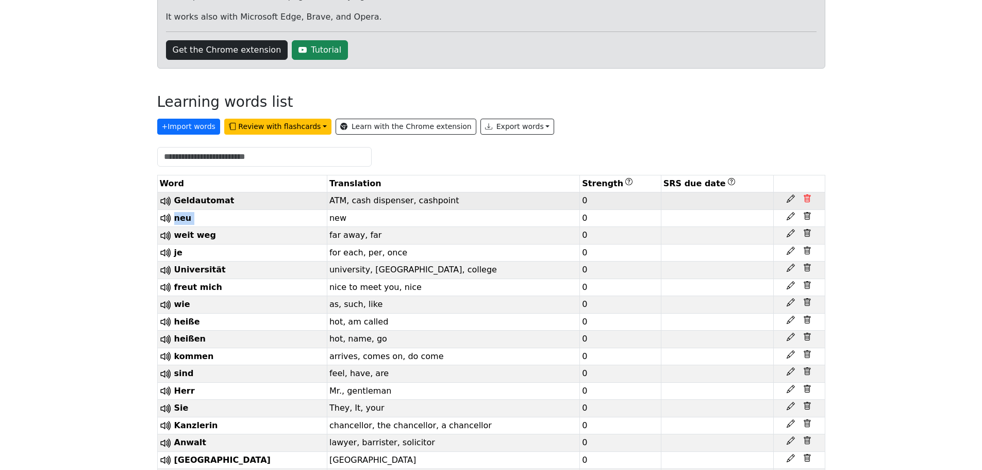
click at [807, 201] on icon at bounding box center [807, 198] width 8 height 8
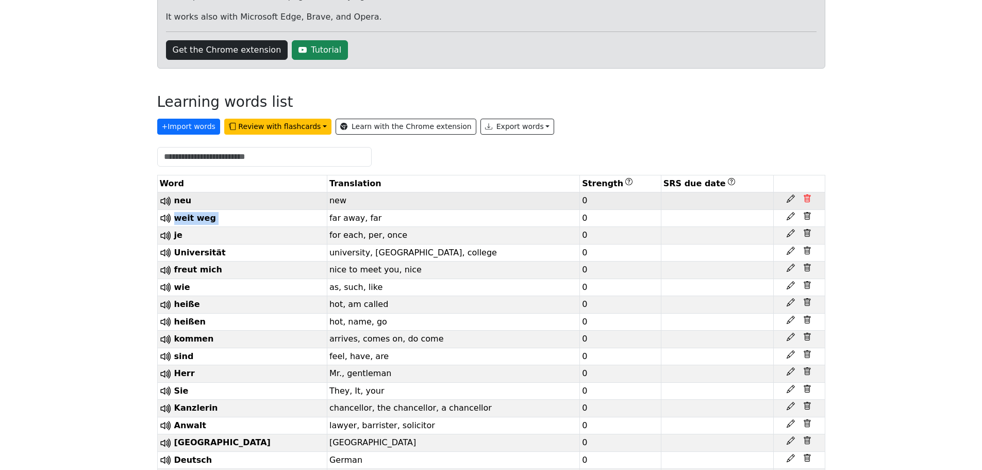
click at [807, 201] on icon at bounding box center [807, 198] width 8 height 8
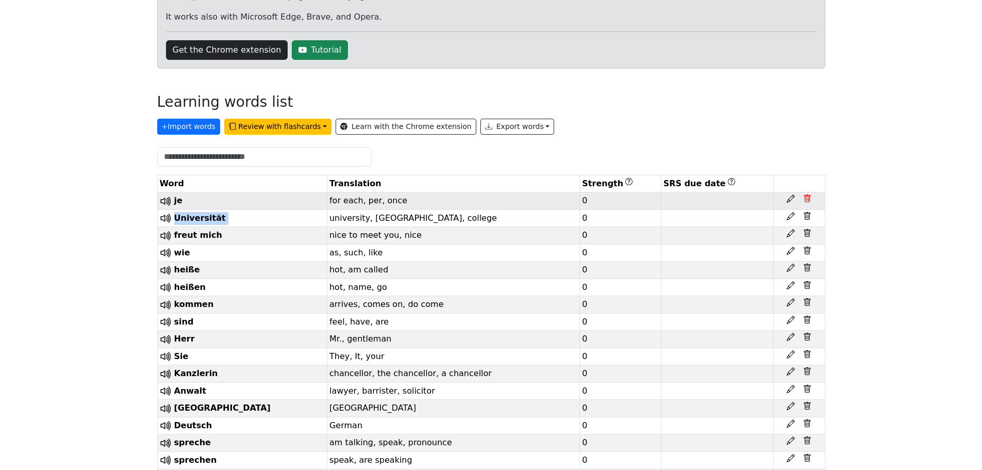
click at [807, 201] on icon at bounding box center [807, 198] width 8 height 8
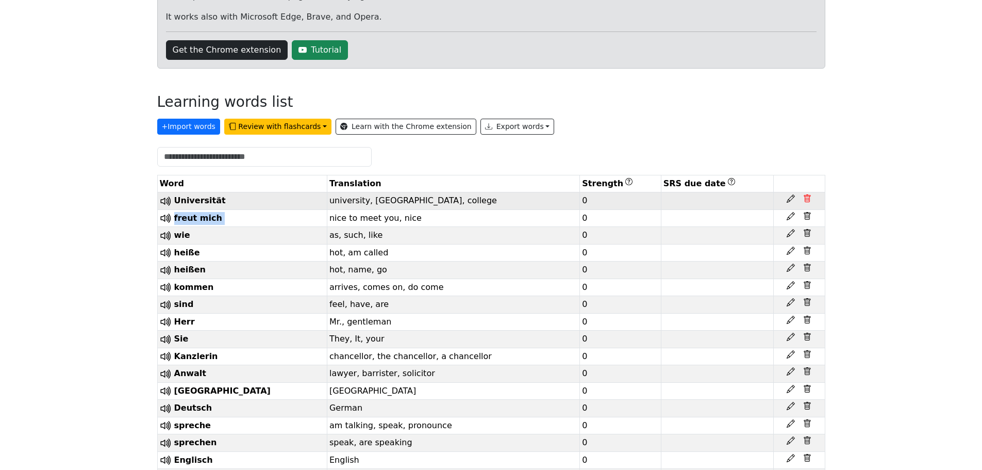
click at [807, 201] on icon at bounding box center [807, 198] width 8 height 8
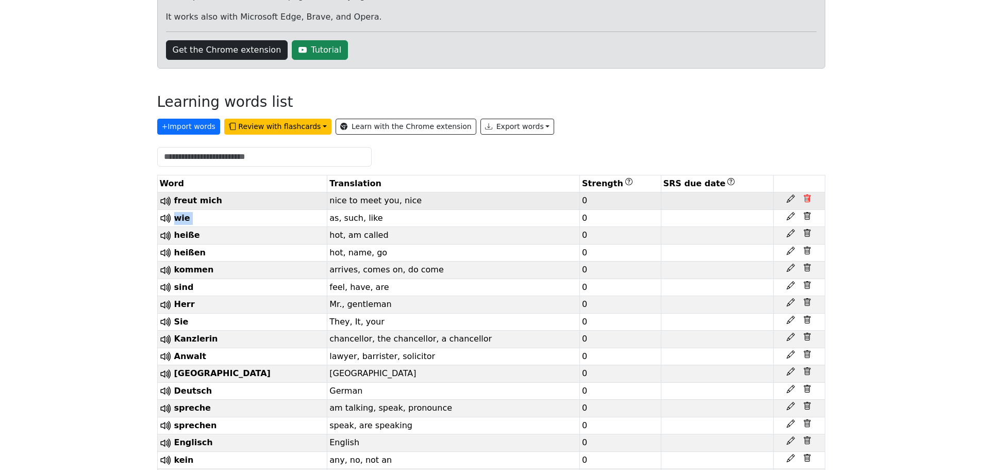
click at [807, 201] on icon at bounding box center [807, 198] width 8 height 8
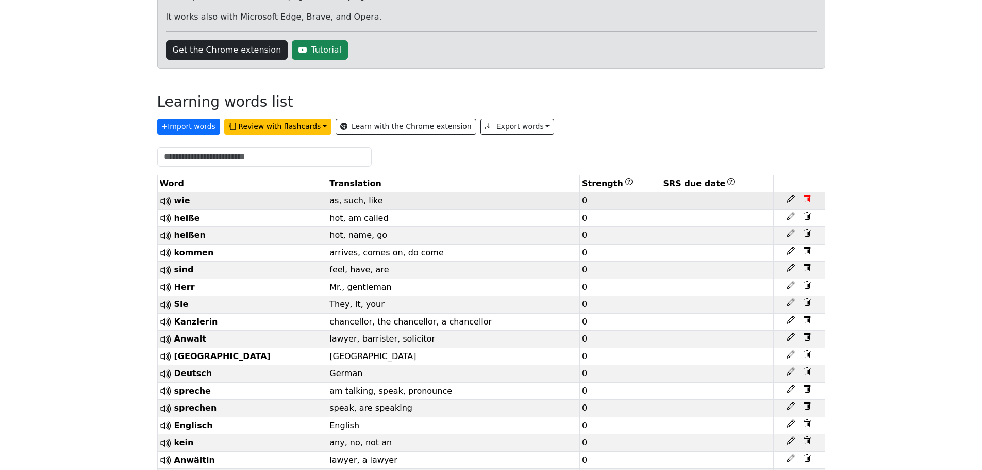
click at [807, 201] on icon at bounding box center [807, 198] width 8 height 8
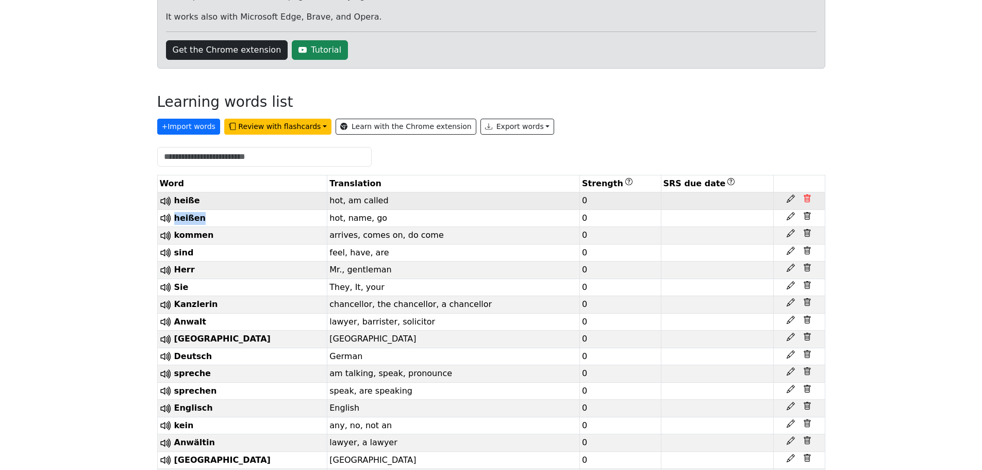
click at [807, 201] on icon at bounding box center [807, 198] width 8 height 8
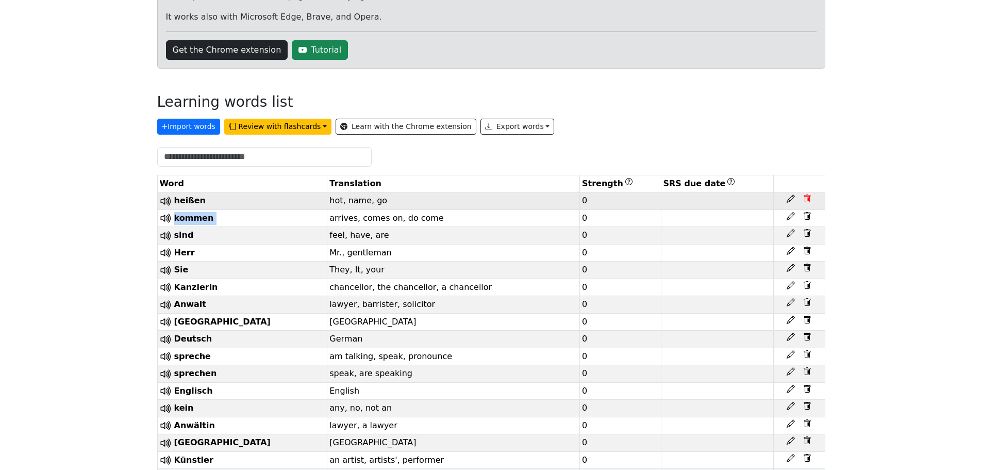
click at [807, 201] on icon at bounding box center [807, 198] width 8 height 8
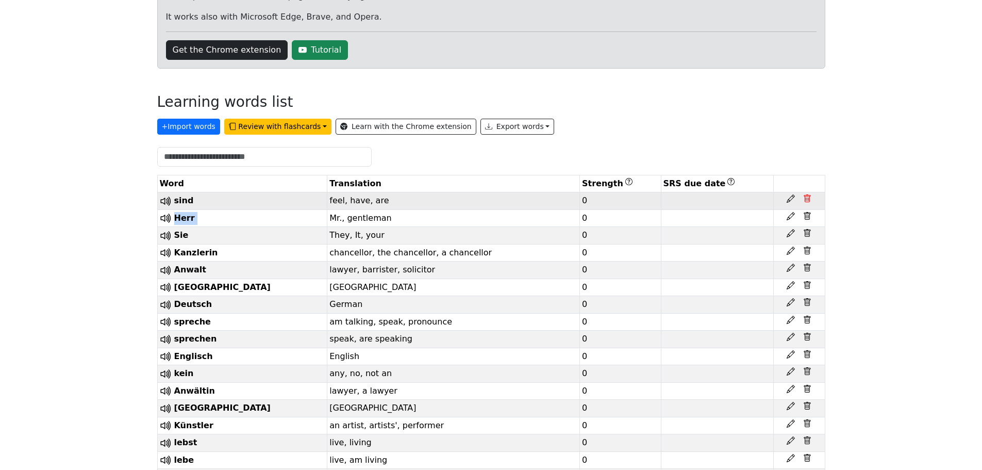
click at [807, 201] on icon at bounding box center [807, 198] width 8 height 8
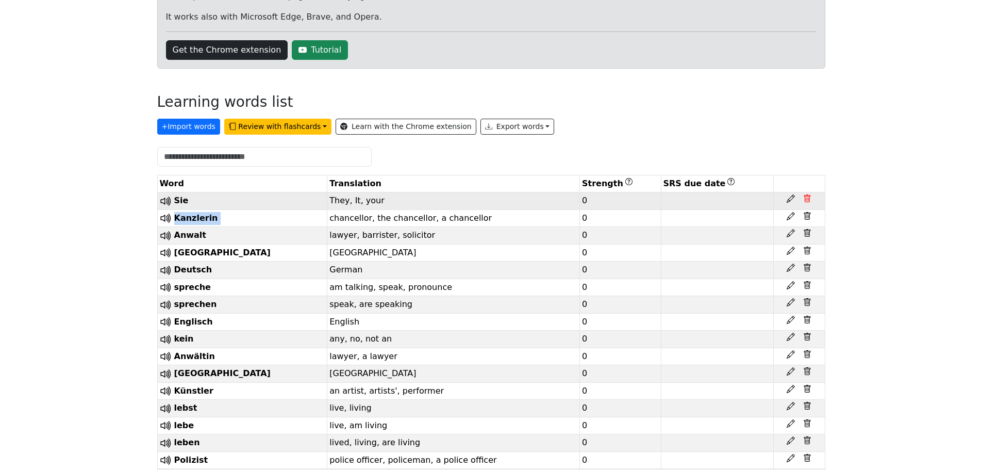
click at [807, 201] on icon at bounding box center [807, 198] width 8 height 8
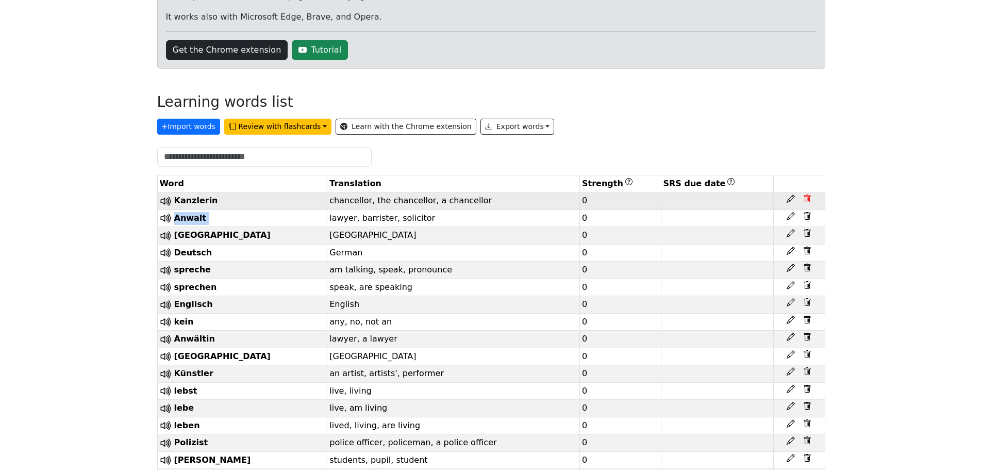
click at [807, 201] on icon at bounding box center [807, 198] width 8 height 8
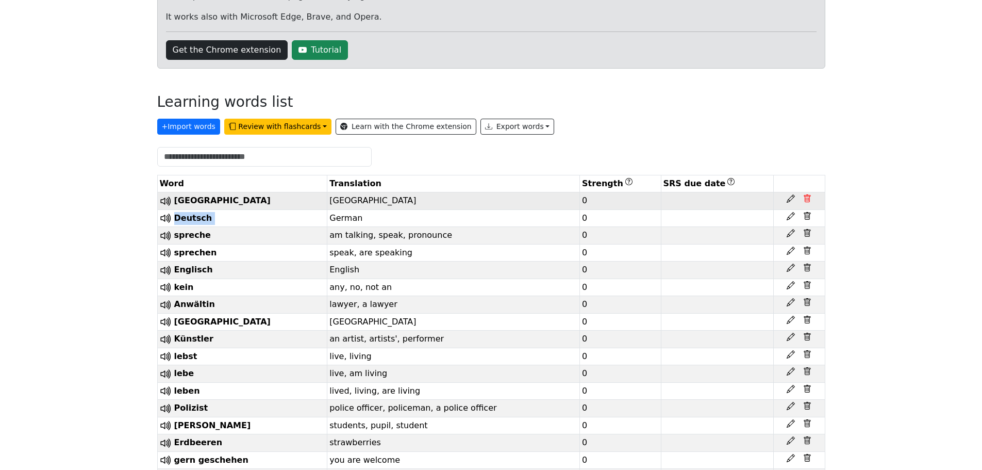
click at [807, 201] on icon at bounding box center [807, 198] width 8 height 8
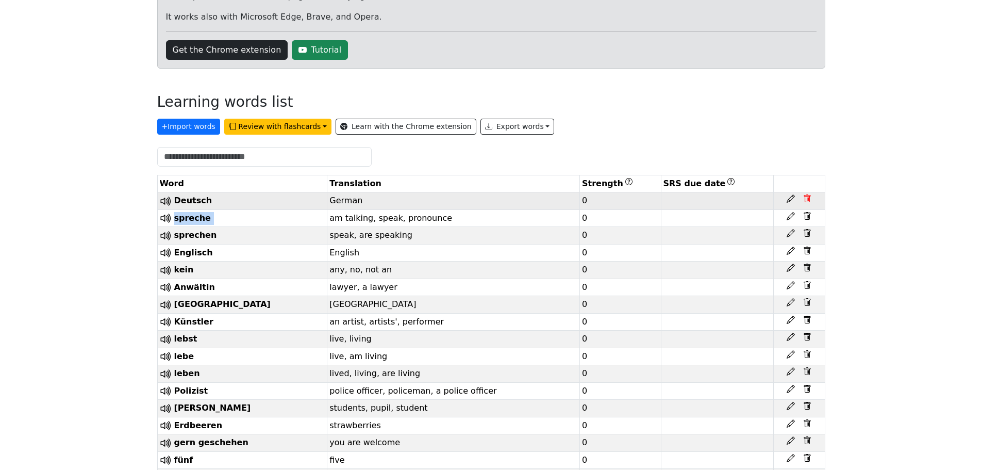
click at [807, 201] on icon at bounding box center [807, 198] width 8 height 8
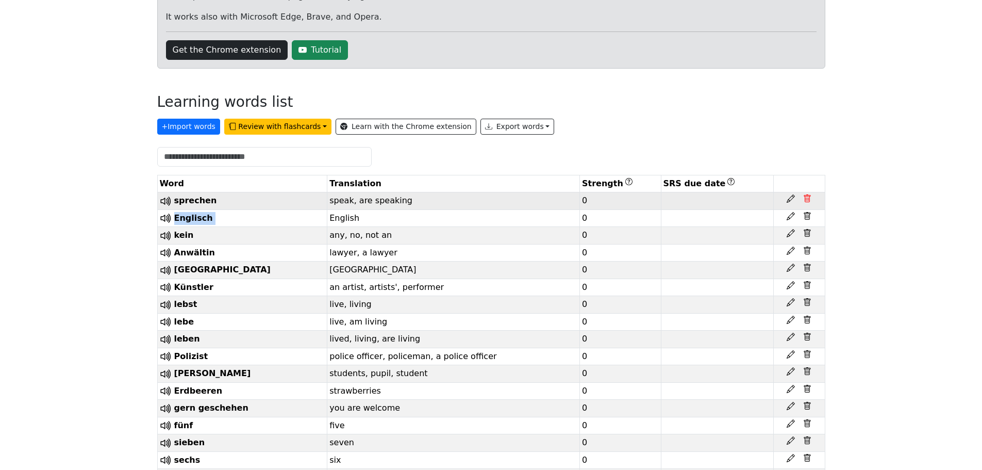
click at [807, 201] on icon at bounding box center [807, 198] width 8 height 8
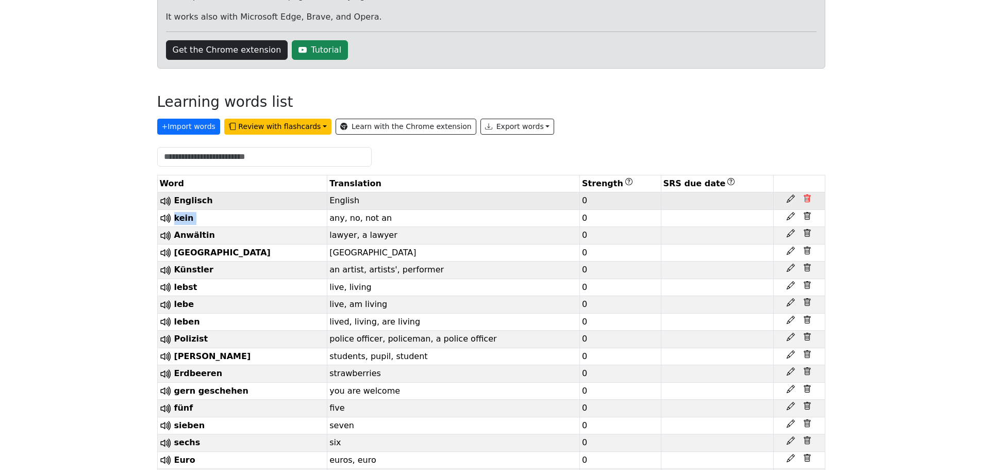
click at [807, 201] on icon at bounding box center [807, 198] width 8 height 8
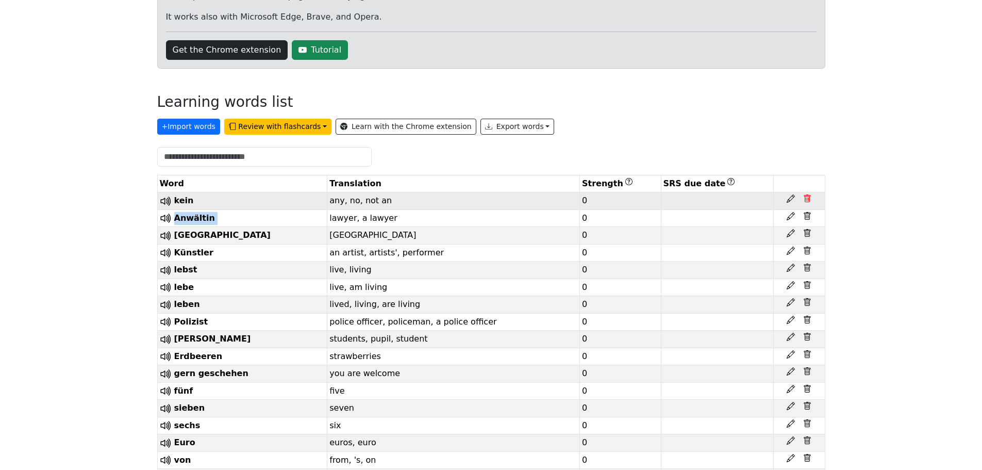
click at [807, 201] on icon at bounding box center [807, 198] width 8 height 8
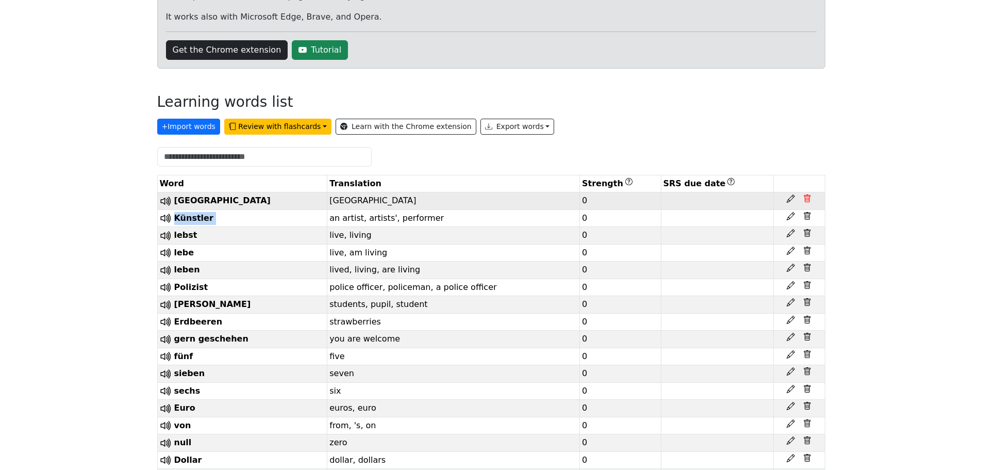
click at [807, 201] on icon at bounding box center [807, 198] width 8 height 8
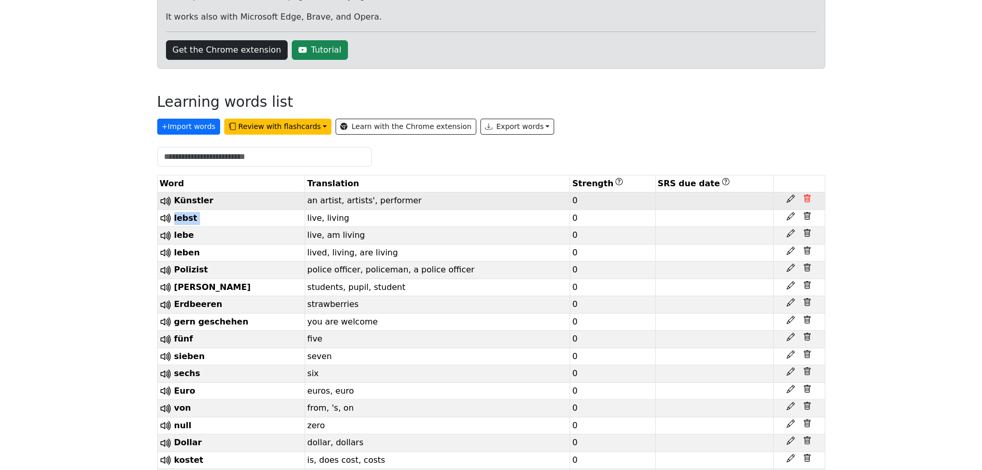
click at [807, 201] on icon at bounding box center [807, 198] width 8 height 8
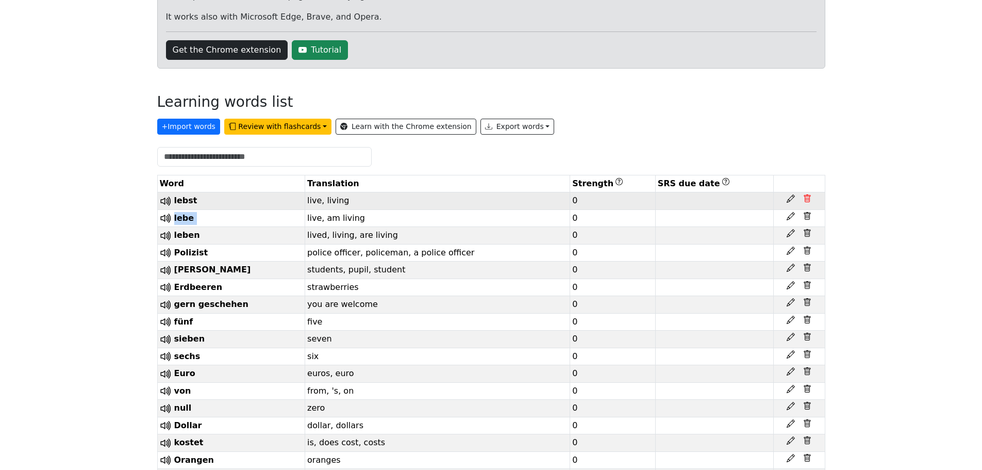
click at [807, 201] on icon at bounding box center [807, 198] width 8 height 8
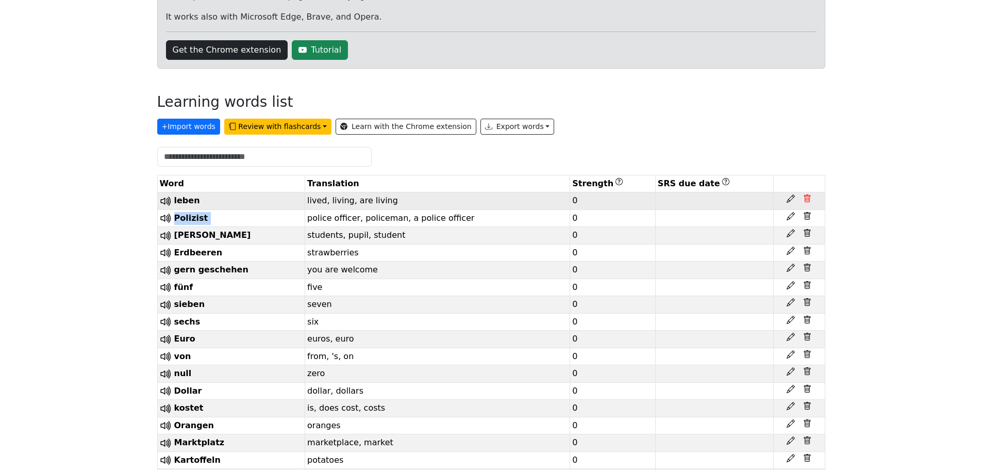
click at [807, 201] on icon at bounding box center [807, 198] width 8 height 8
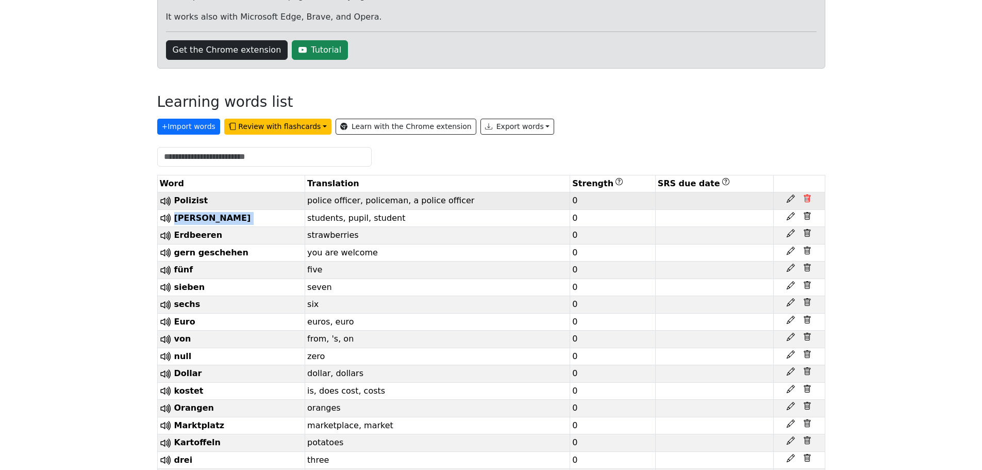
click at [807, 201] on icon at bounding box center [807, 198] width 8 height 8
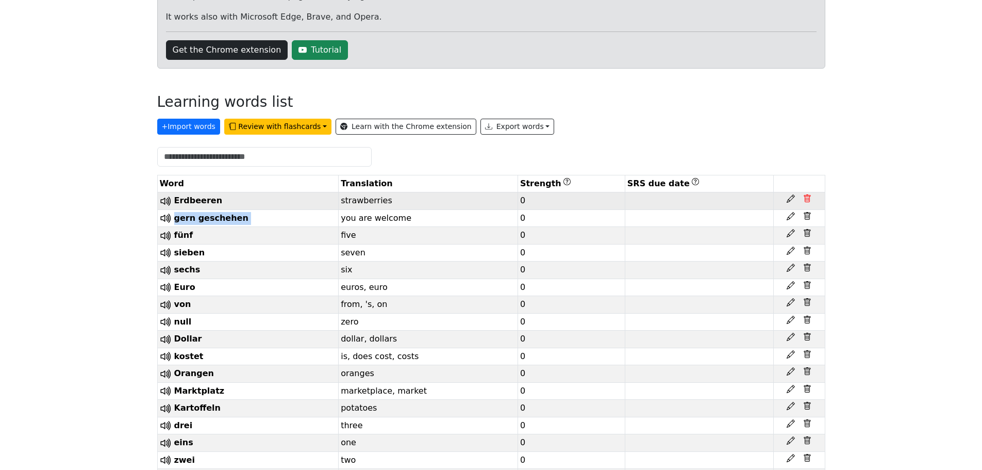
click at [807, 201] on icon at bounding box center [807, 198] width 8 height 8
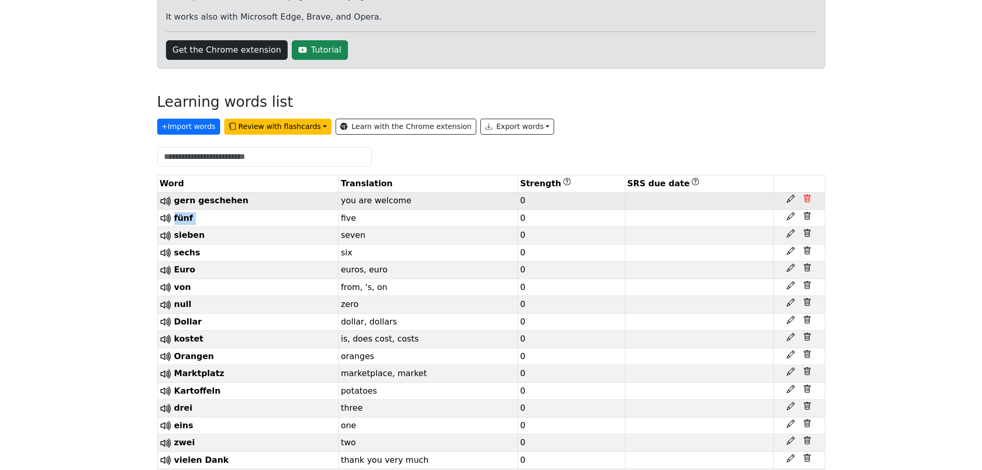
click at [807, 201] on icon at bounding box center [807, 198] width 8 height 8
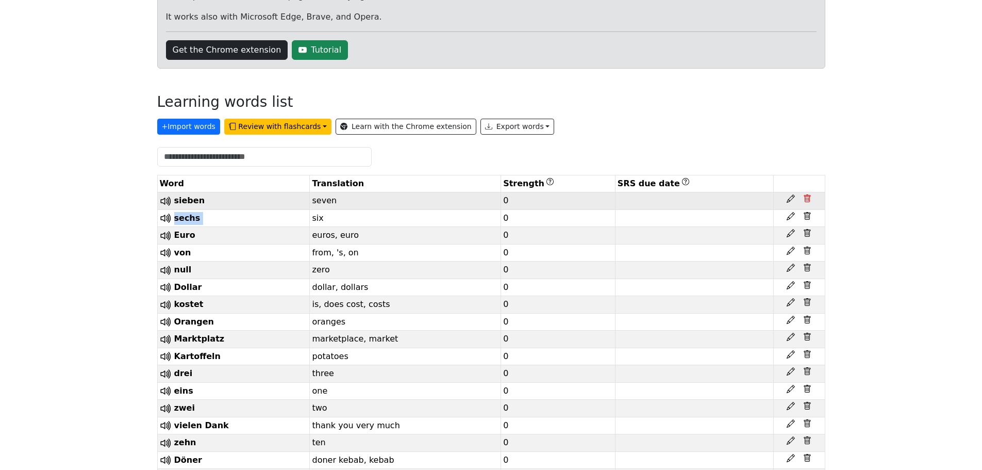
click at [807, 201] on icon at bounding box center [807, 198] width 8 height 8
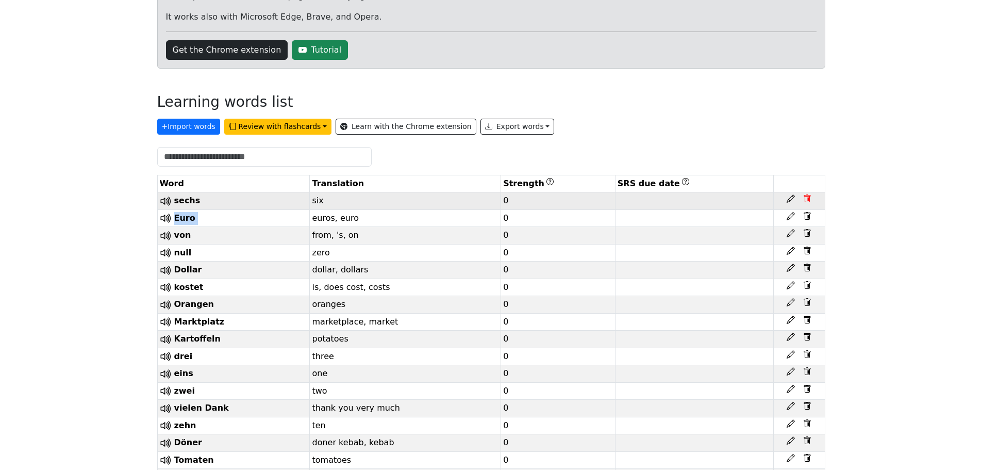
click at [807, 201] on icon at bounding box center [807, 198] width 8 height 8
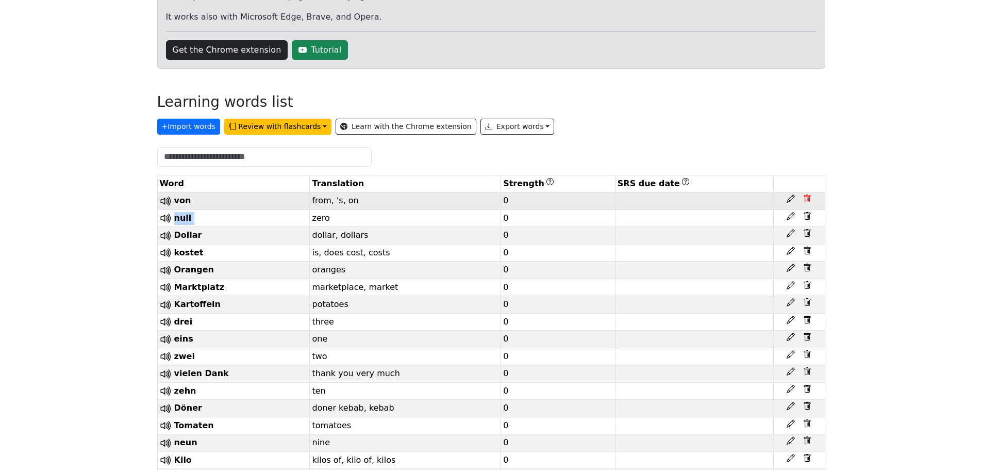
click at [807, 201] on icon at bounding box center [807, 198] width 8 height 8
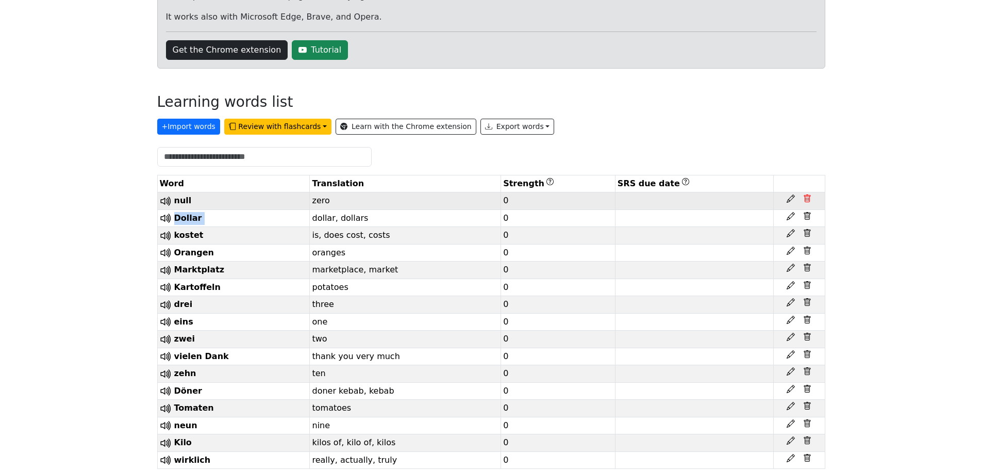
click at [807, 201] on icon at bounding box center [807, 198] width 8 height 8
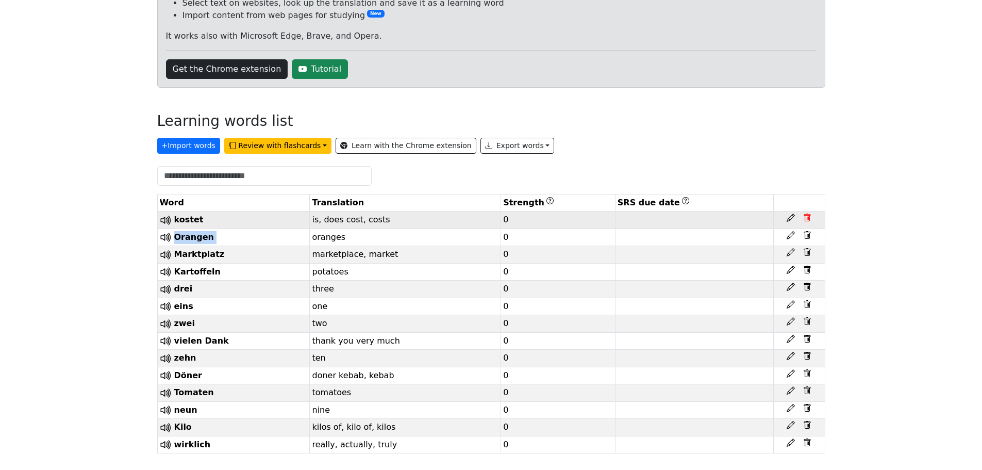
scroll to position [147, 0]
click at [807, 211] on td at bounding box center [799, 220] width 52 height 18
click at [807, 213] on icon at bounding box center [807, 217] width 8 height 8
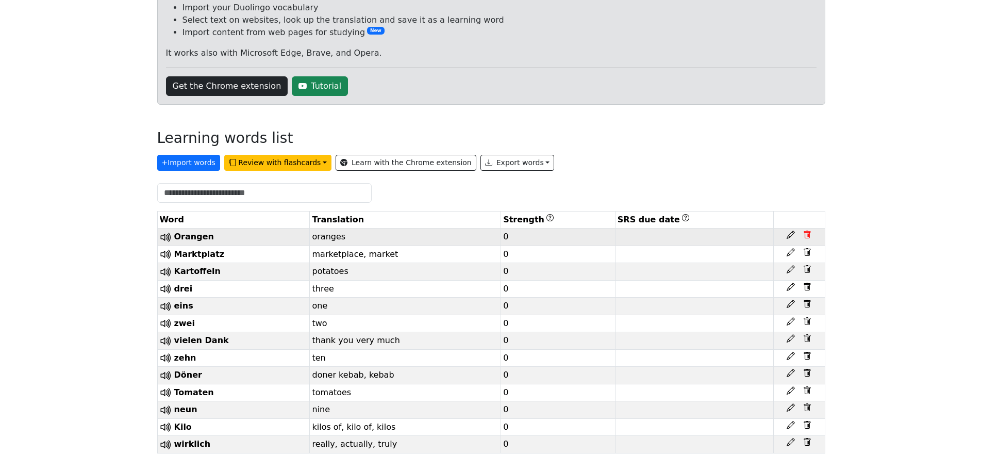
scroll to position [129, 0]
click at [807, 211] on th at bounding box center [799, 219] width 52 height 17
drag, startPoint x: 807, startPoint y: 205, endPoint x: 810, endPoint y: 216, distance: 11.0
click at [810, 216] on th at bounding box center [799, 219] width 52 height 17
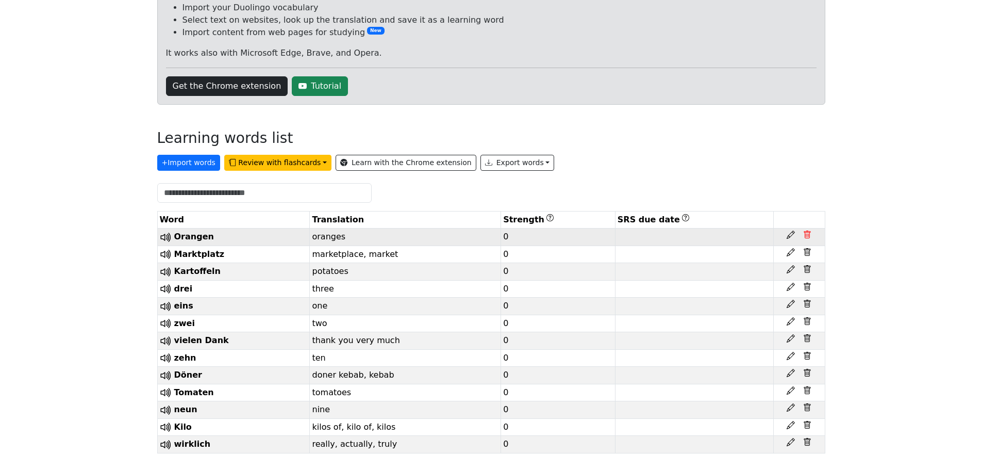
click at [808, 230] on icon at bounding box center [807, 234] width 8 height 8
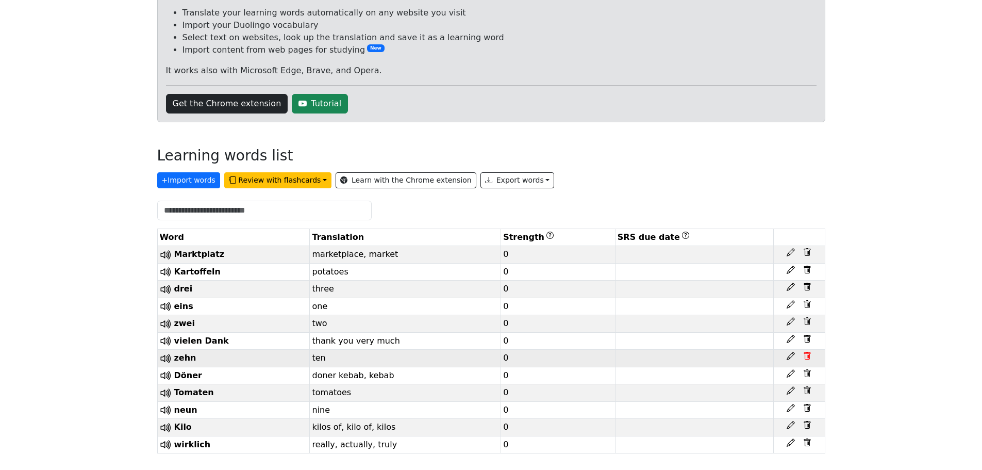
click at [806, 352] on icon at bounding box center [807, 356] width 8 height 8
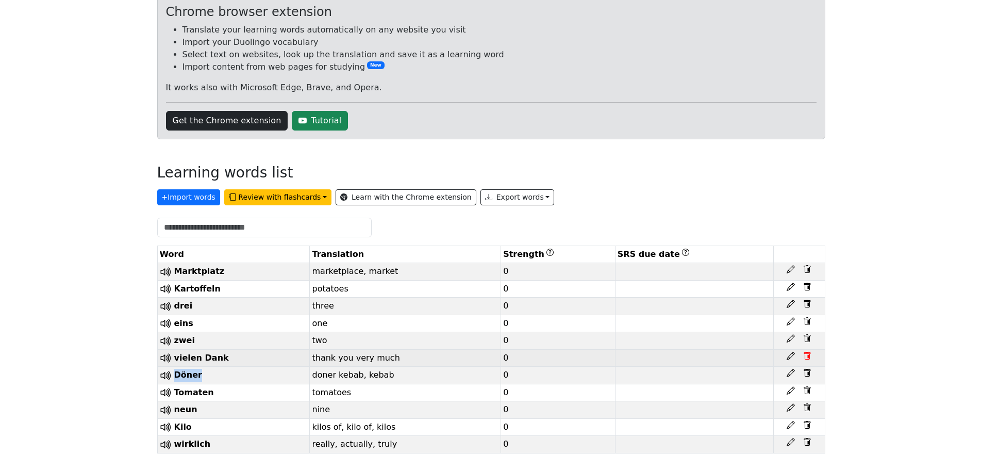
click at [806, 352] on icon at bounding box center [807, 356] width 8 height 8
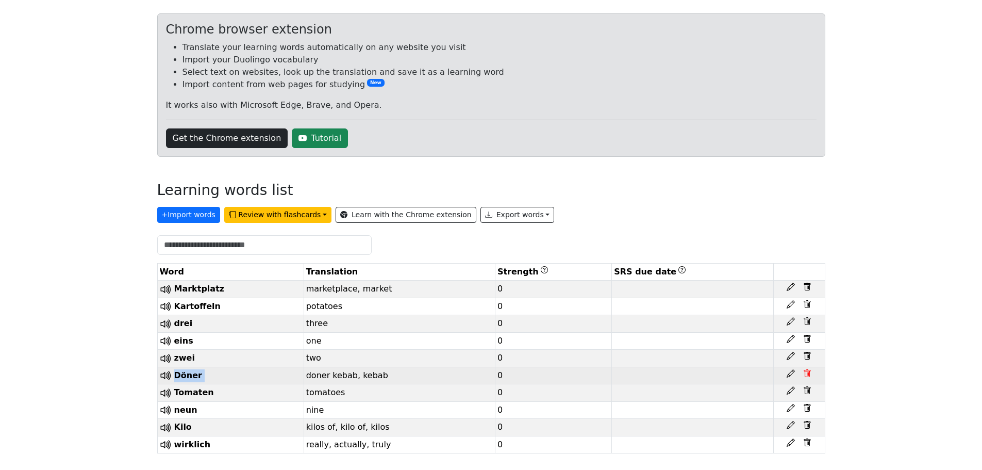
click at [806, 352] on icon at bounding box center [807, 356] width 8 height 8
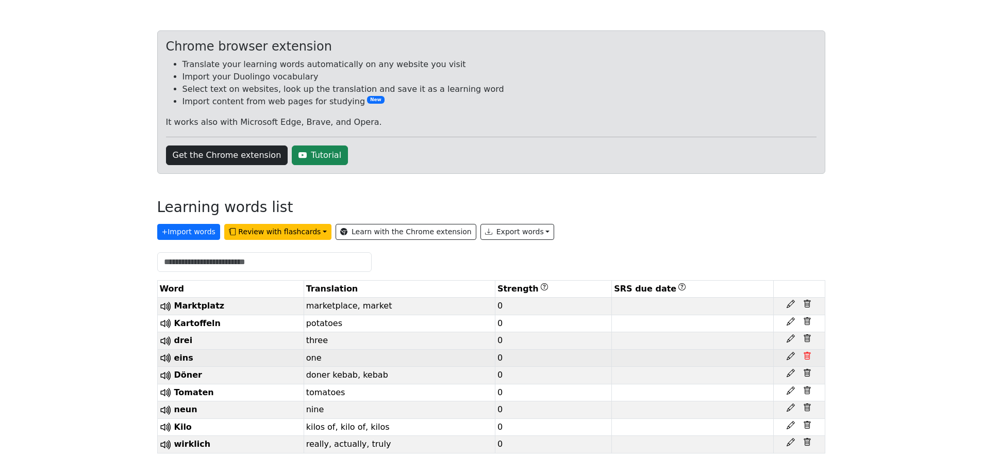
click at [807, 352] on icon at bounding box center [807, 356] width 8 height 8
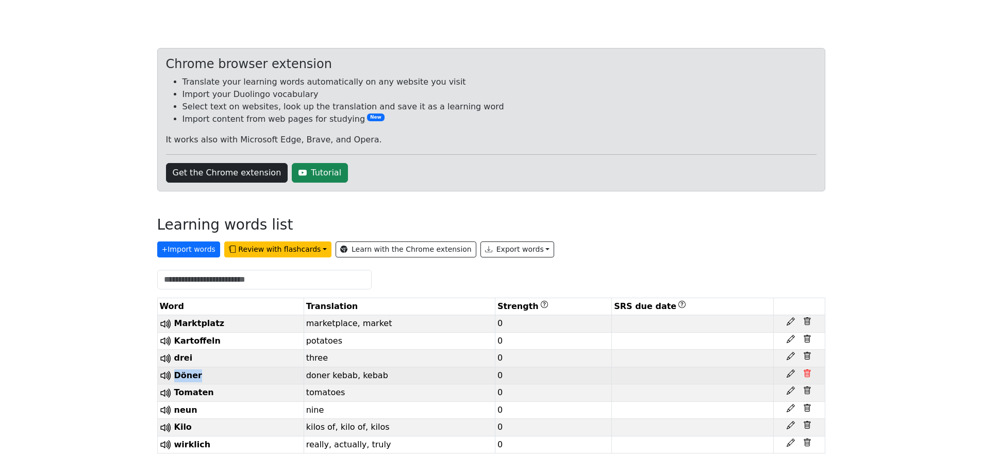
click at [807, 352] on icon at bounding box center [807, 356] width 8 height 8
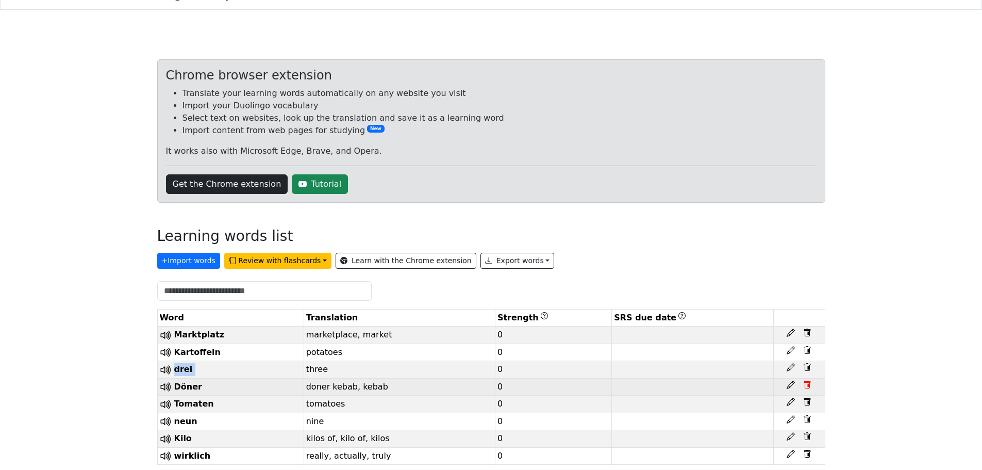
click at [807, 352] on icon at bounding box center [807, 350] width 8 height 8
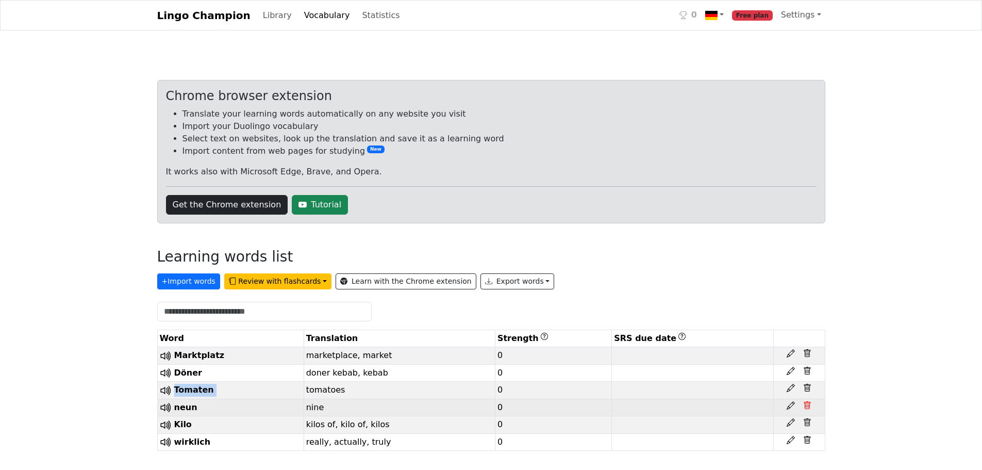
scroll to position [3, 0]
click at [807, 352] on icon at bounding box center [807, 353] width 8 height 8
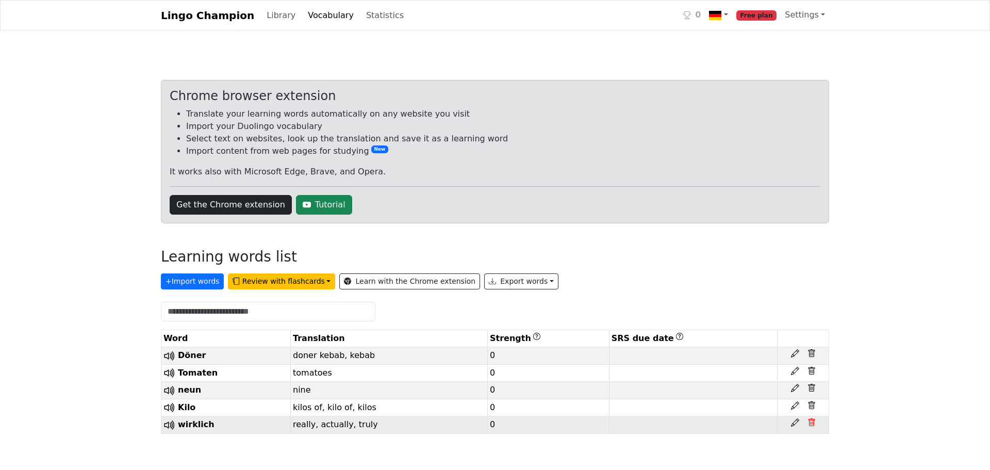
click at [810, 422] on icon at bounding box center [811, 422] width 8 height 8
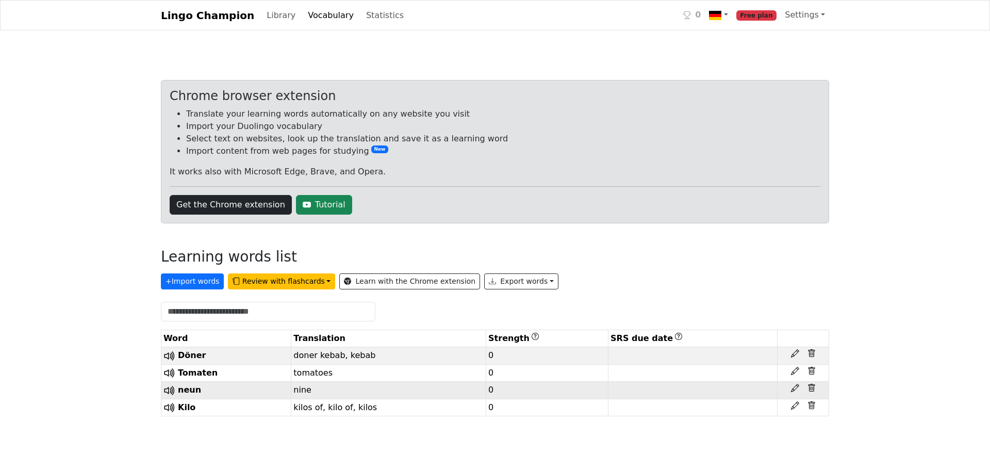
click at [811, 397] on td at bounding box center [804, 391] width 52 height 18
click at [812, 392] on icon at bounding box center [811, 388] width 8 height 8
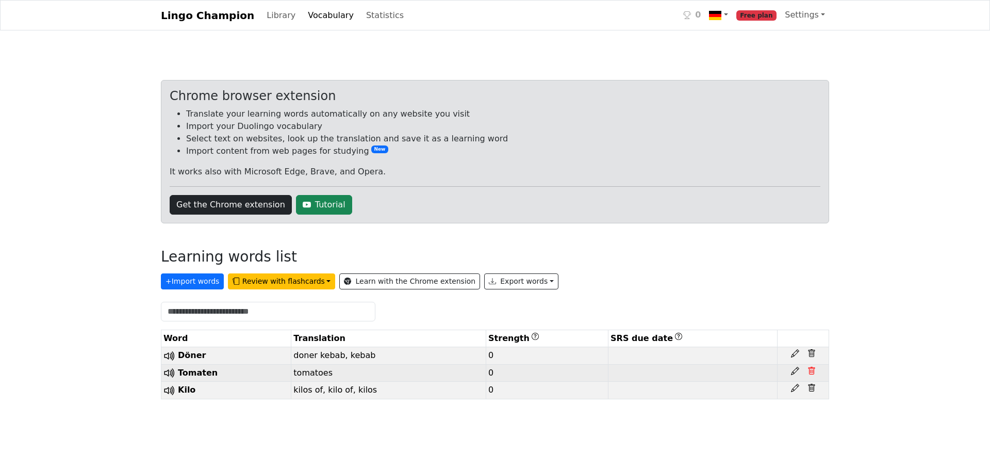
click at [813, 372] on icon at bounding box center [811, 371] width 8 height 8
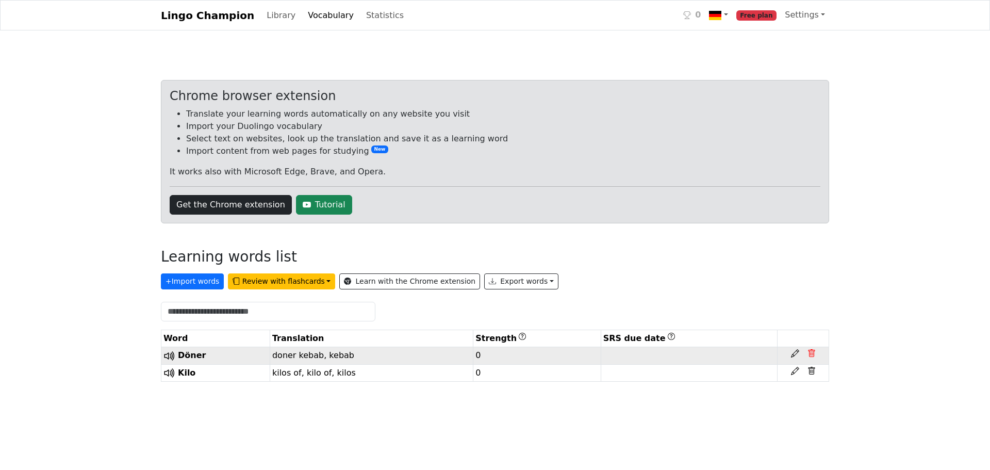
click at [815, 353] on icon at bounding box center [811, 353] width 8 height 8
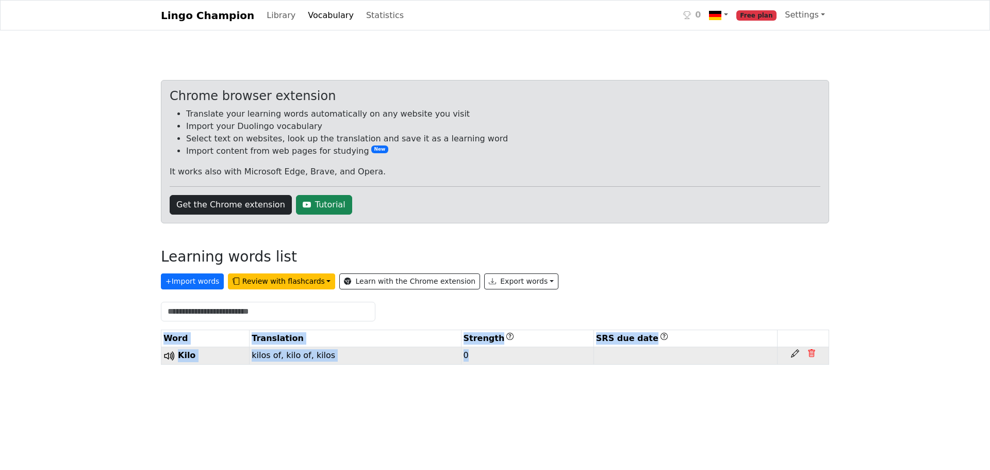
click at [814, 352] on icon at bounding box center [811, 353] width 7 height 8
